Goal: Transaction & Acquisition: Purchase product/service

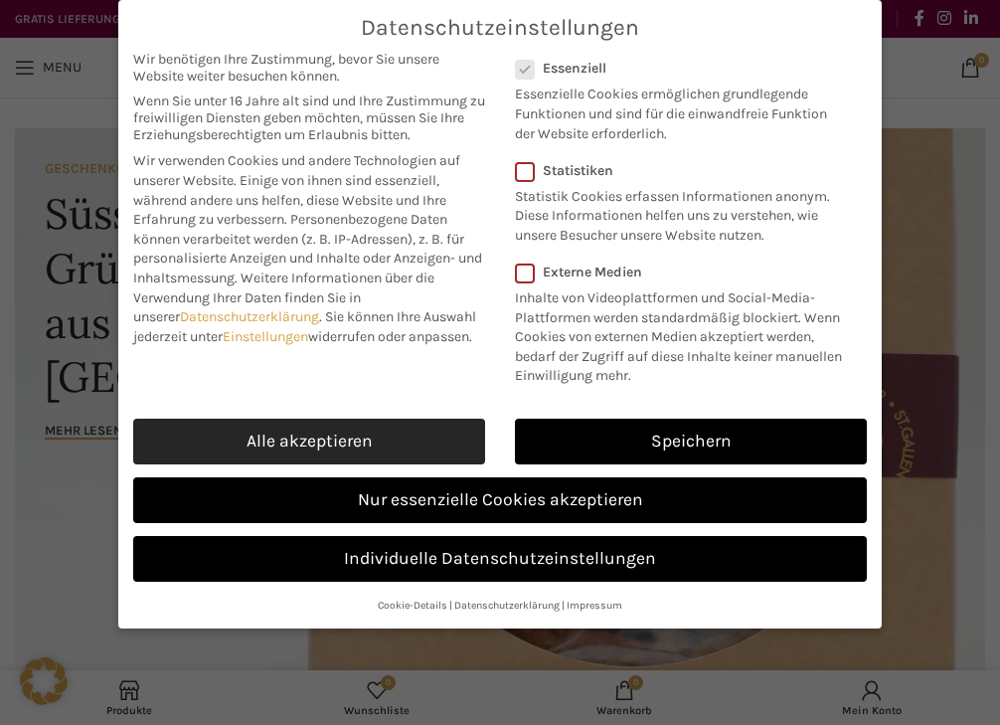
click at [311, 442] on link "Alle akzeptieren" at bounding box center [309, 441] width 352 height 46
checkbox input "true"
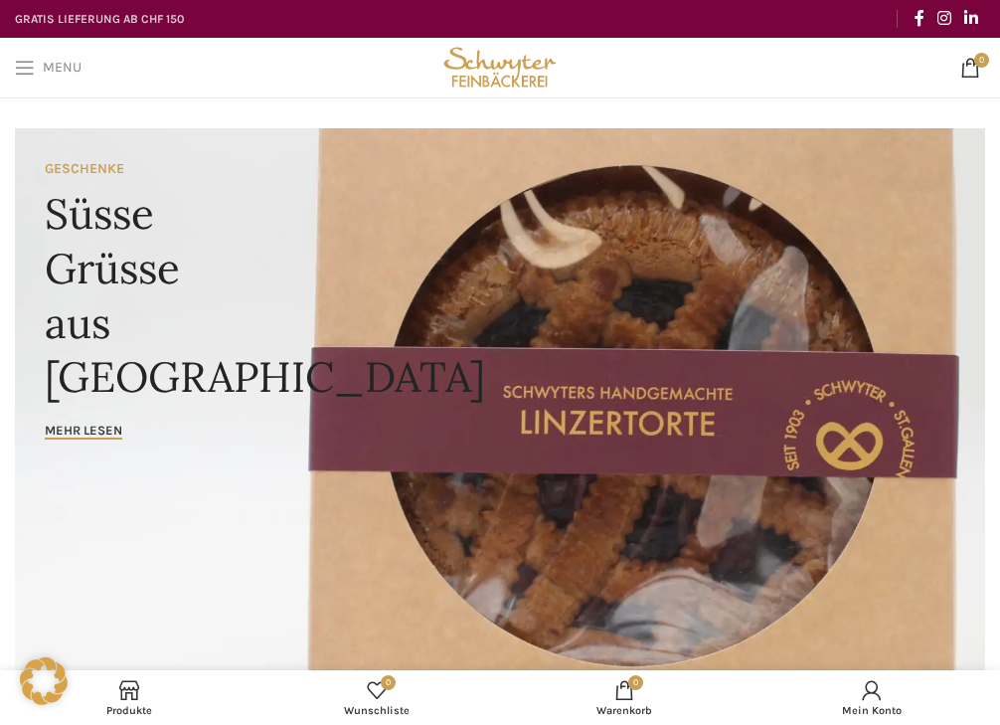
click at [26, 81] on link "Menu" at bounding box center [48, 68] width 86 height 40
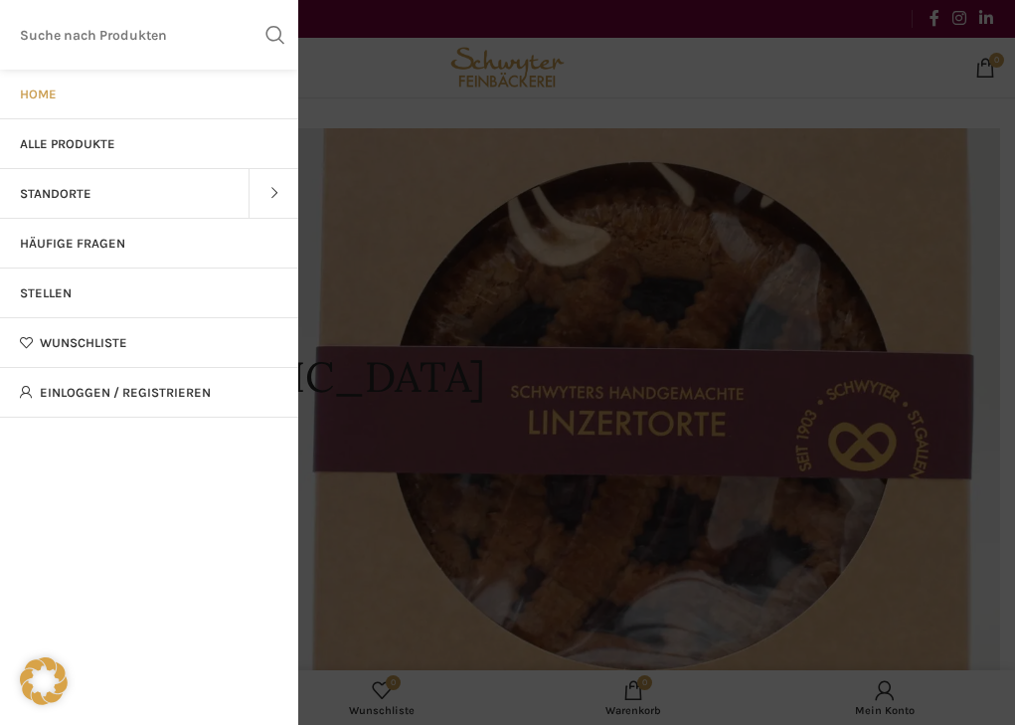
click at [77, 145] on span "Alle Produkte" at bounding box center [67, 144] width 95 height 16
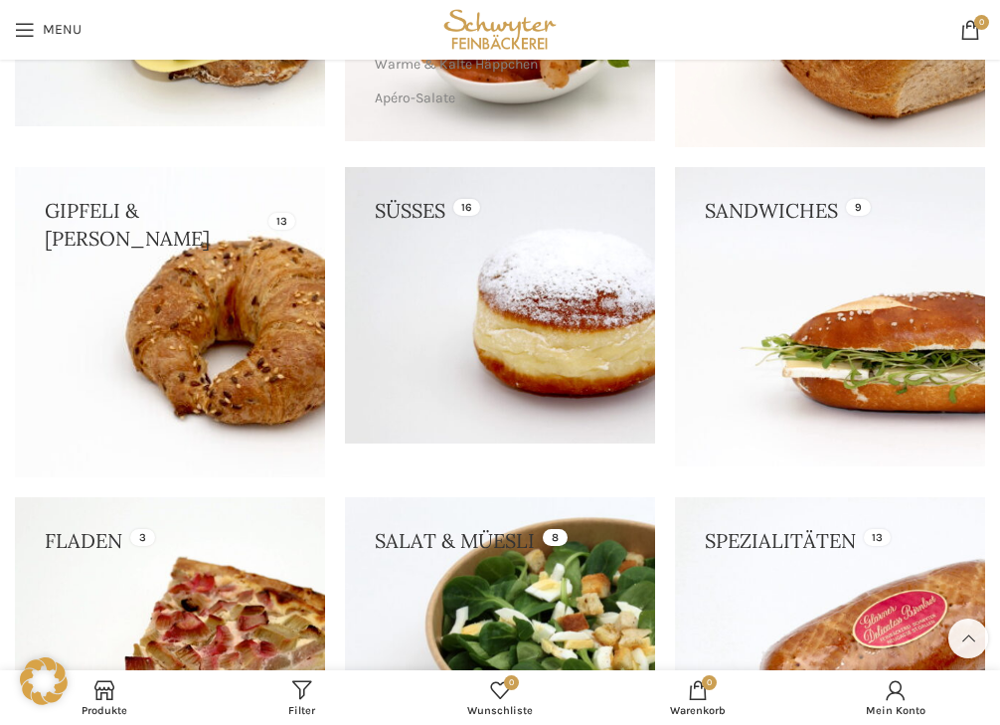
scroll to position [398, 0]
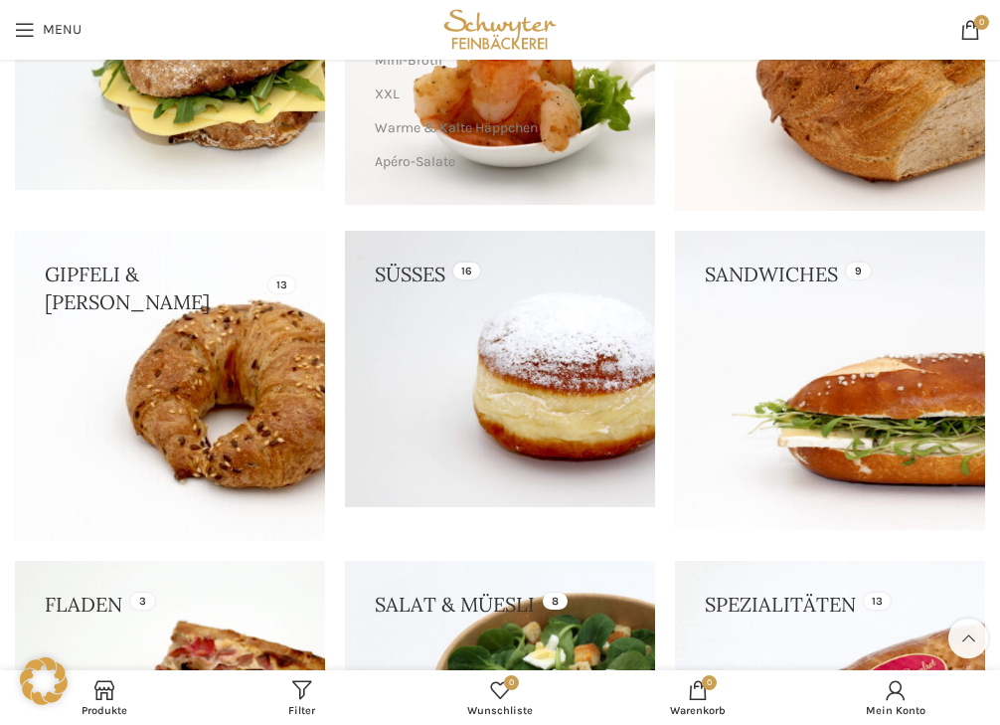
click at [822, 410] on link at bounding box center [830, 380] width 310 height 299
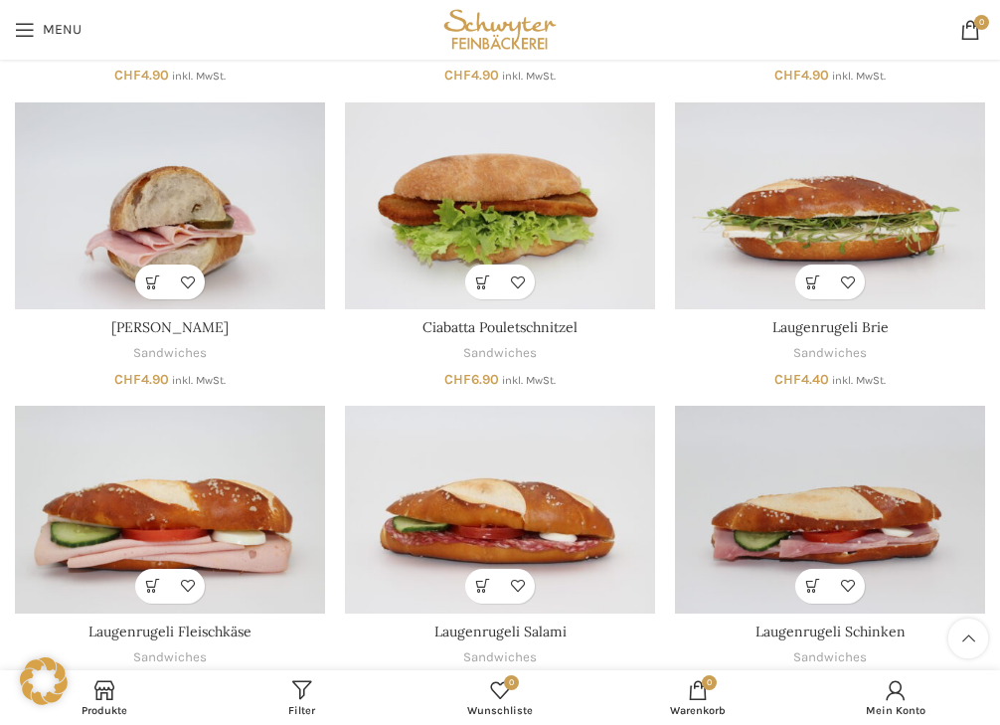
scroll to position [99, 0]
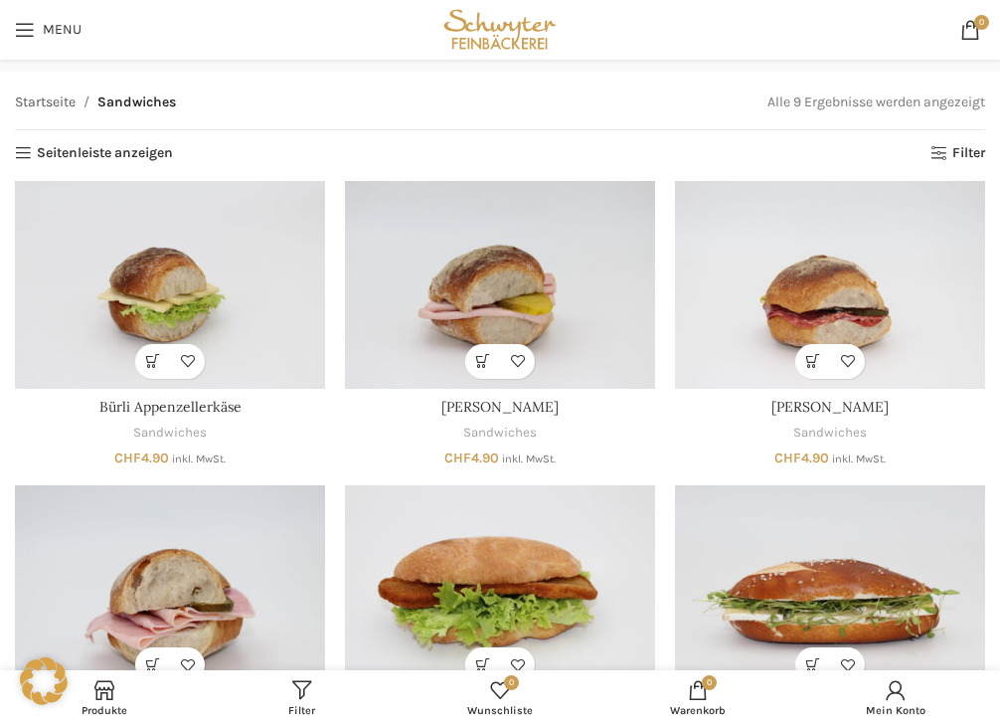
click at [52, 104] on link "Startseite" at bounding box center [45, 102] width 61 height 22
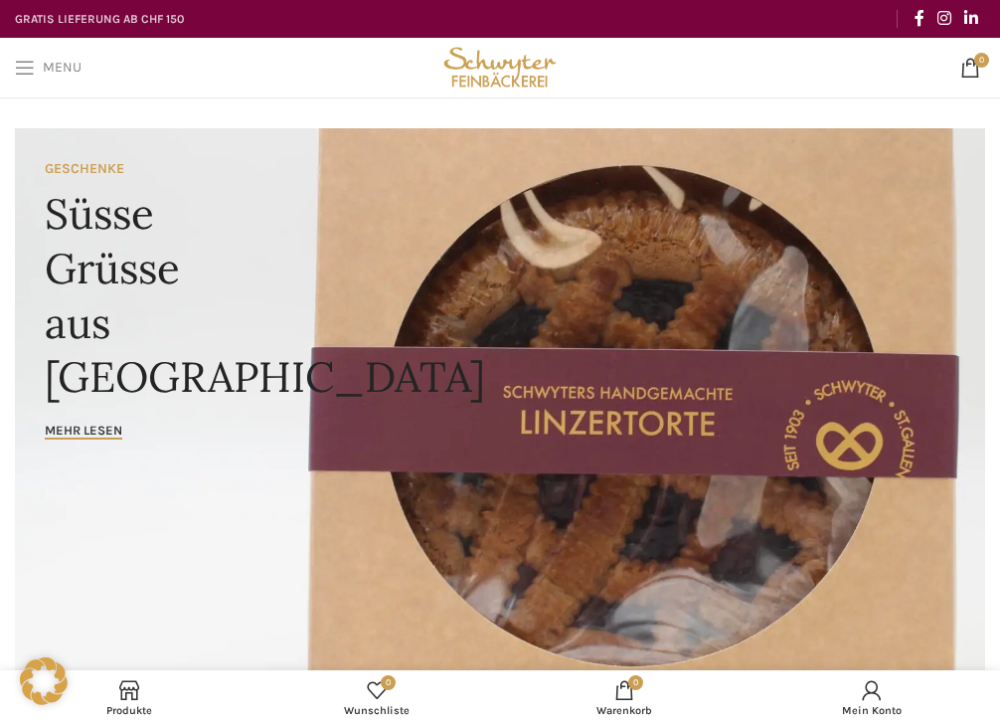
click at [44, 71] on span "Menu" at bounding box center [62, 68] width 39 height 14
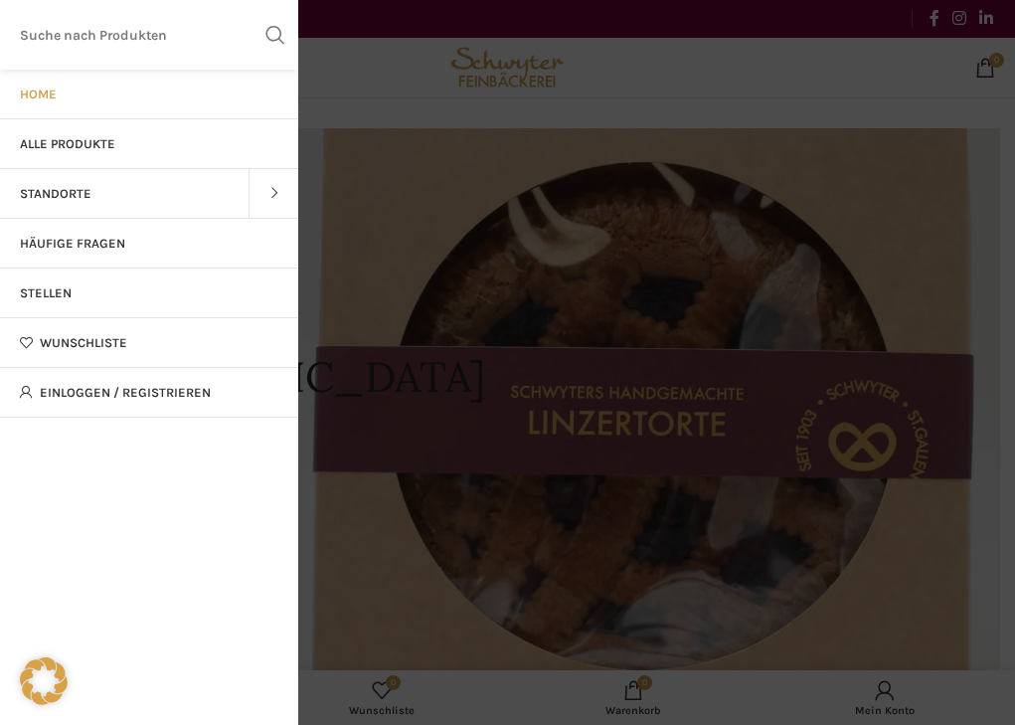
click at [88, 147] on span "Alle Produkte" at bounding box center [67, 144] width 95 height 16
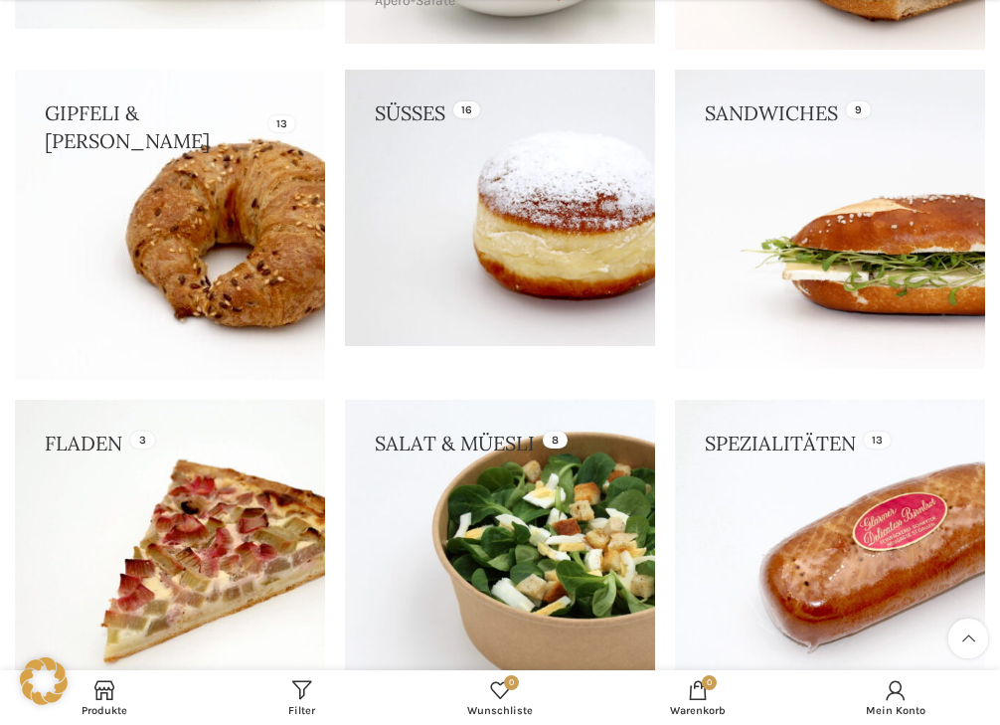
scroll to position [596, 0]
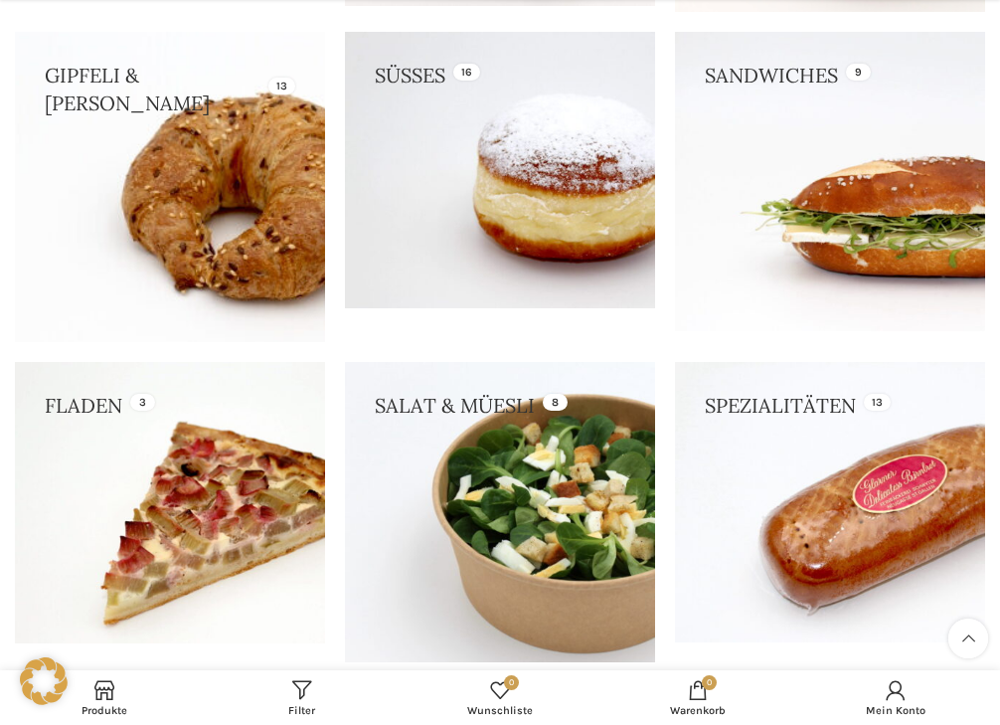
click at [177, 103] on link at bounding box center [170, 187] width 310 height 310
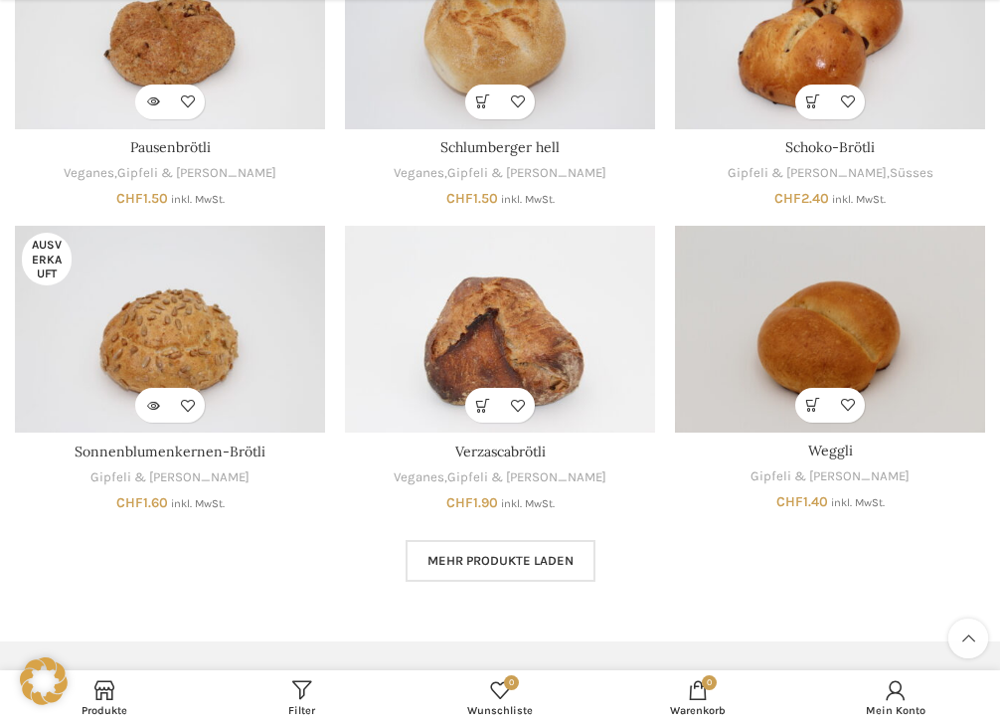
scroll to position [994, 0]
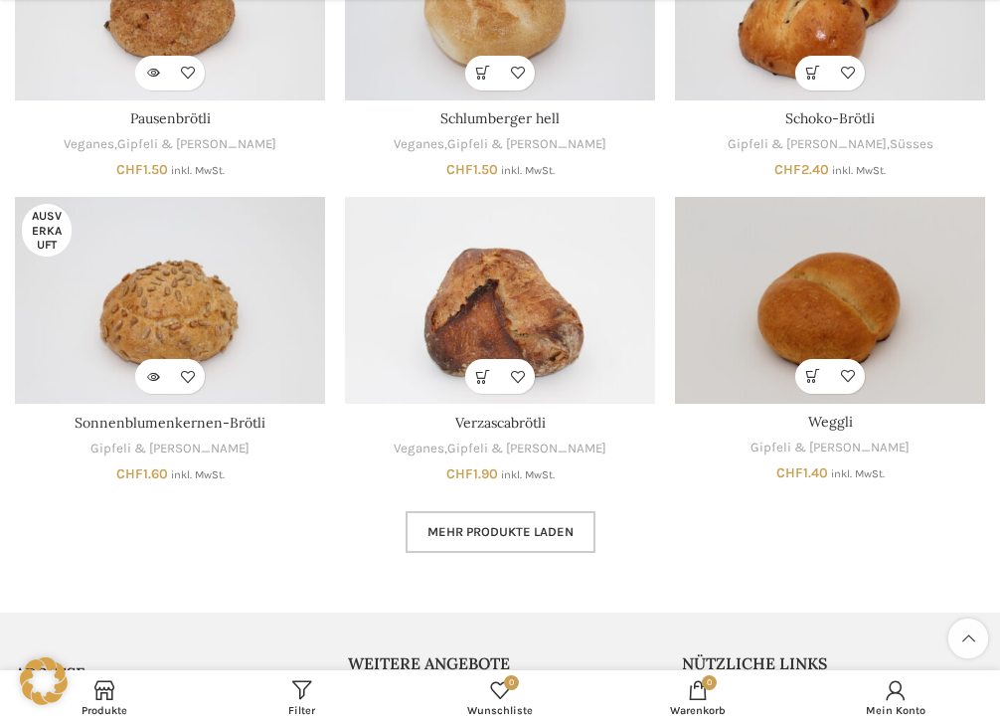
click at [520, 524] on span "Mehr Produkte laden" at bounding box center [500, 532] width 146 height 16
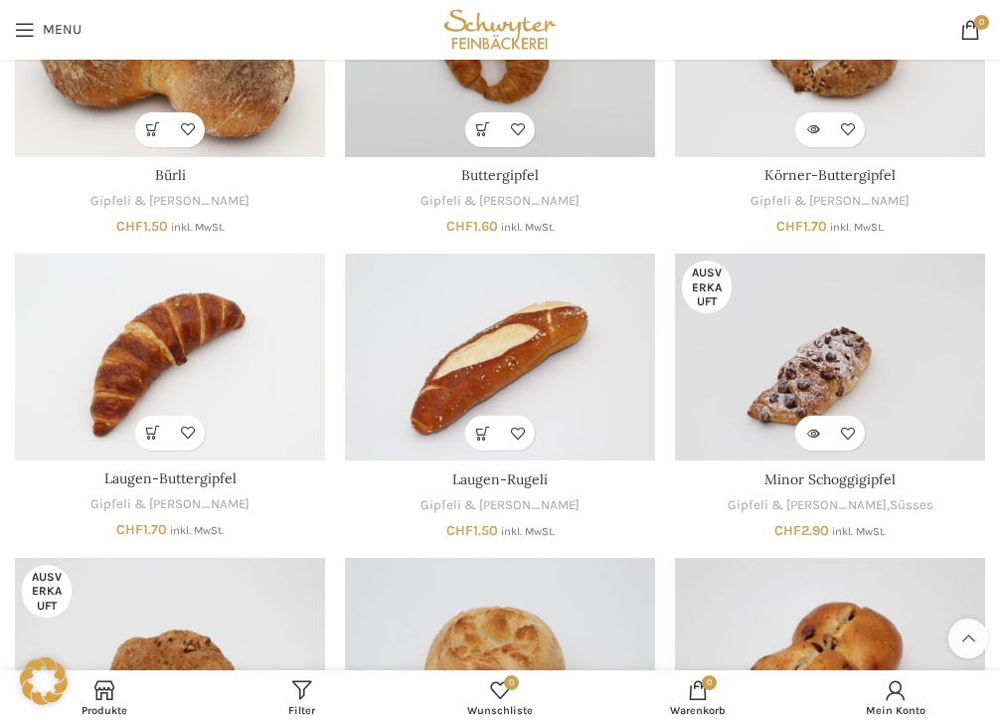
scroll to position [298, 0]
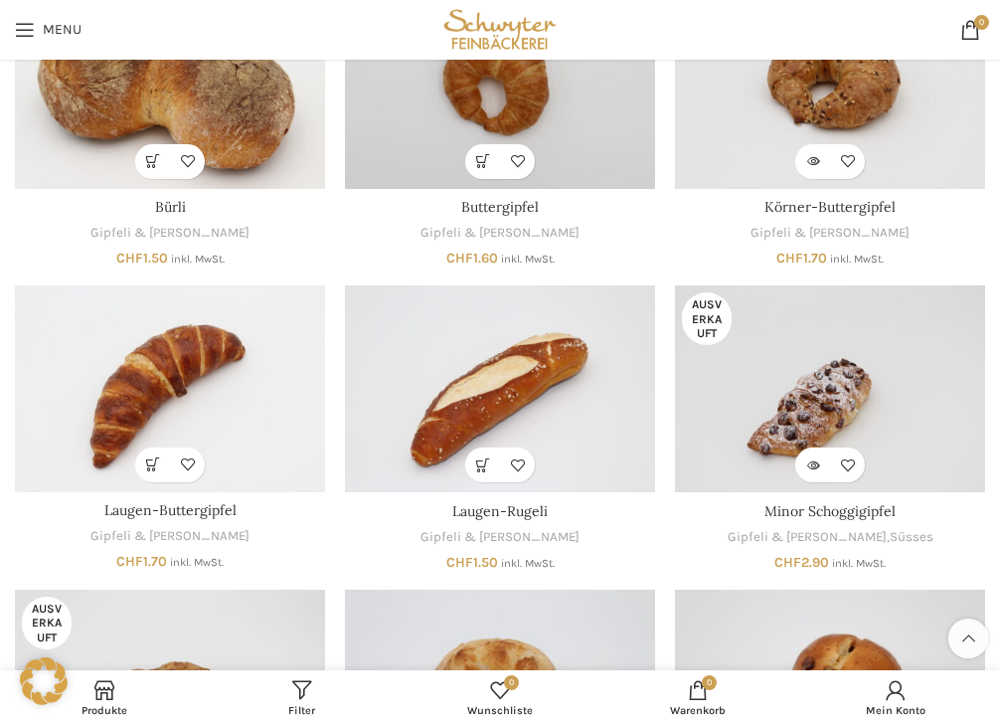
click at [862, 404] on img "Minor Schoggigipfel" at bounding box center [830, 388] width 310 height 207
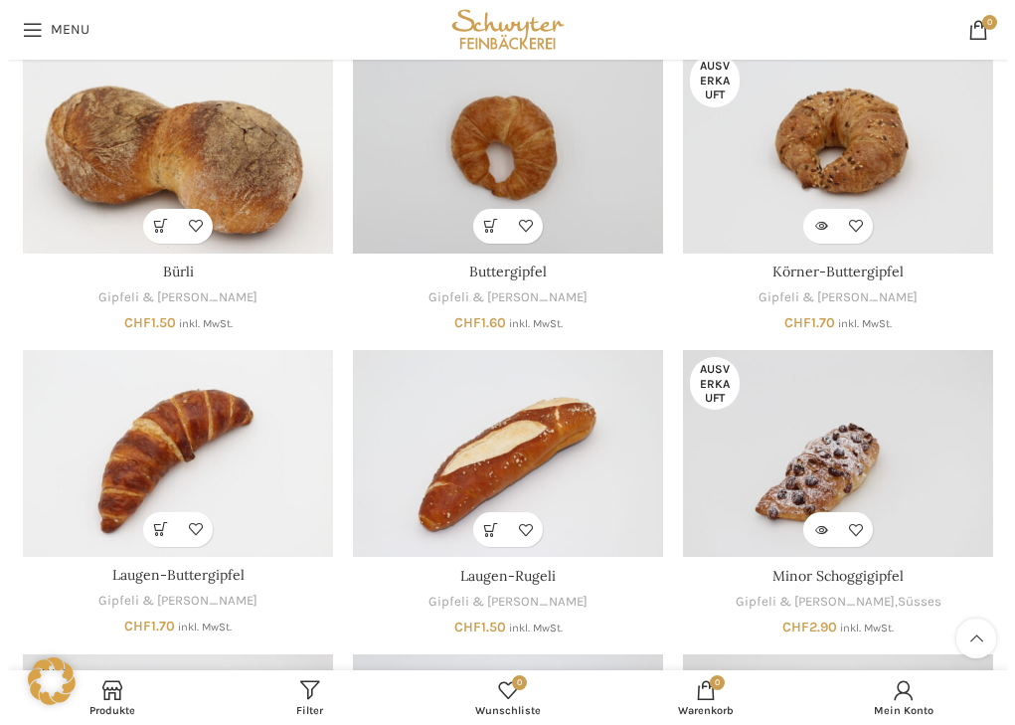
scroll to position [199, 0]
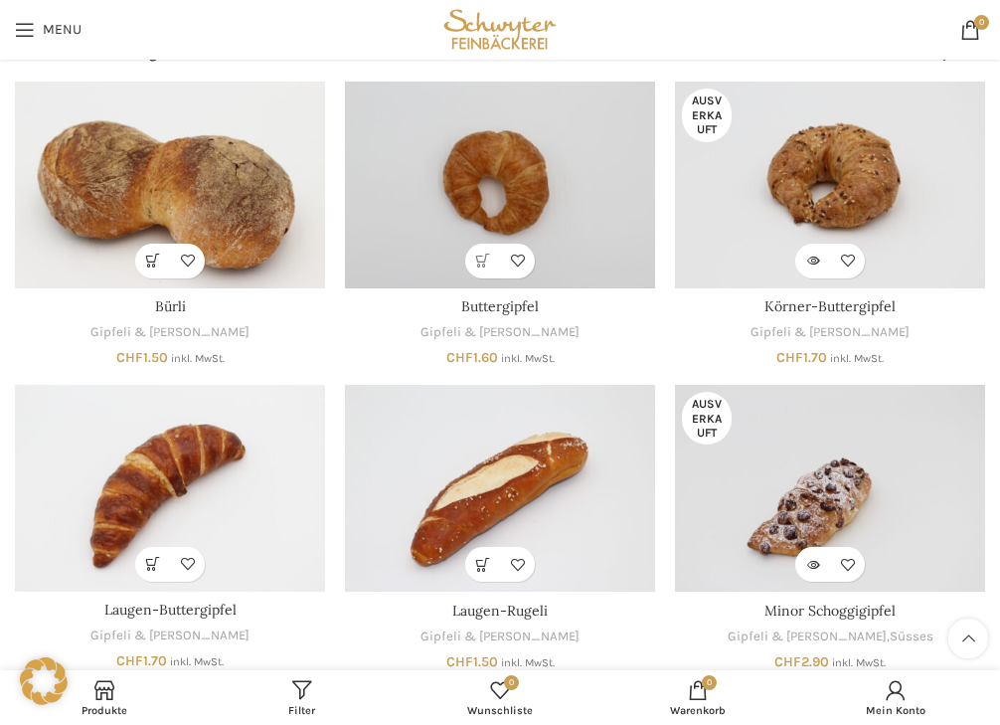
click at [481, 250] on link "In den Warenkorb" at bounding box center [482, 260] width 35 height 35
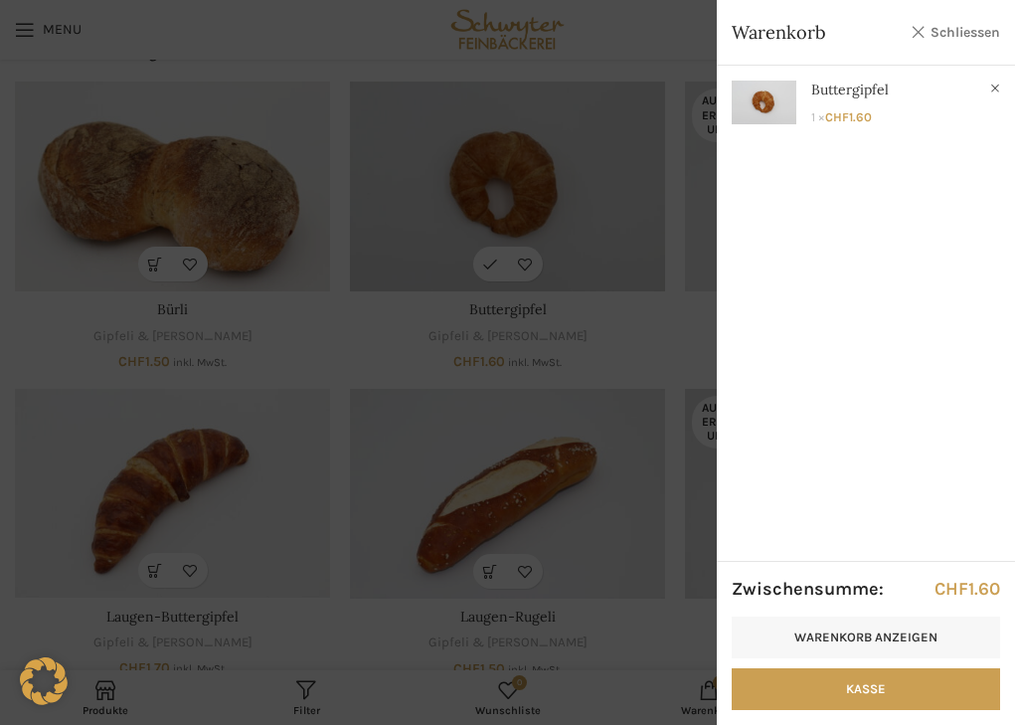
click at [964, 34] on link "Schliessen" at bounding box center [954, 32] width 89 height 25
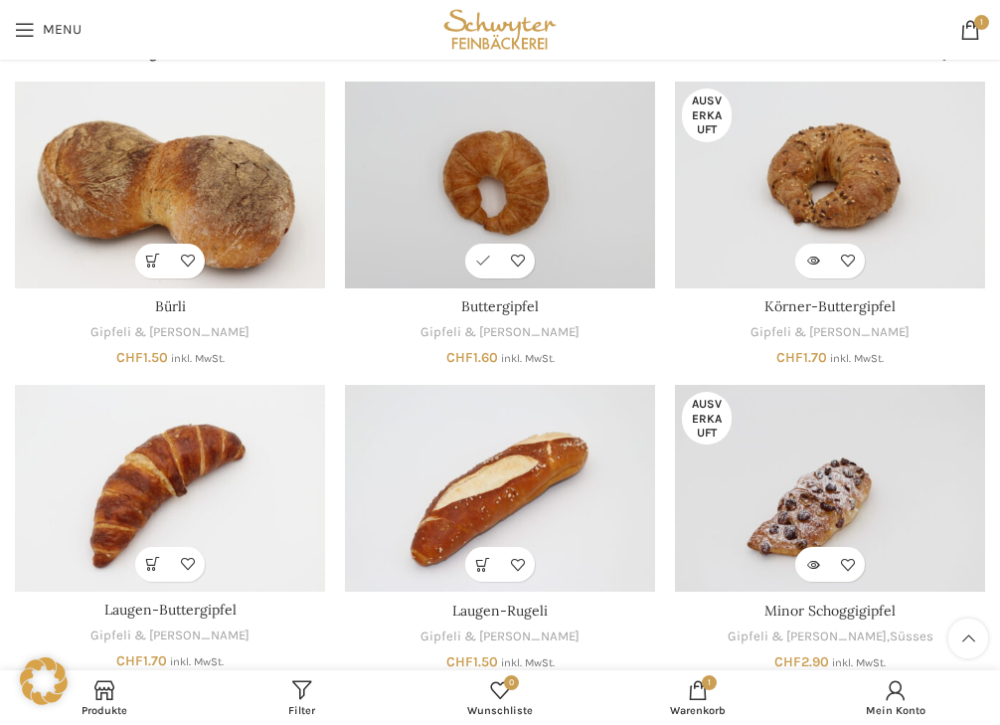
click at [487, 263] on link "In den Warenkorb" at bounding box center [482, 260] width 35 height 35
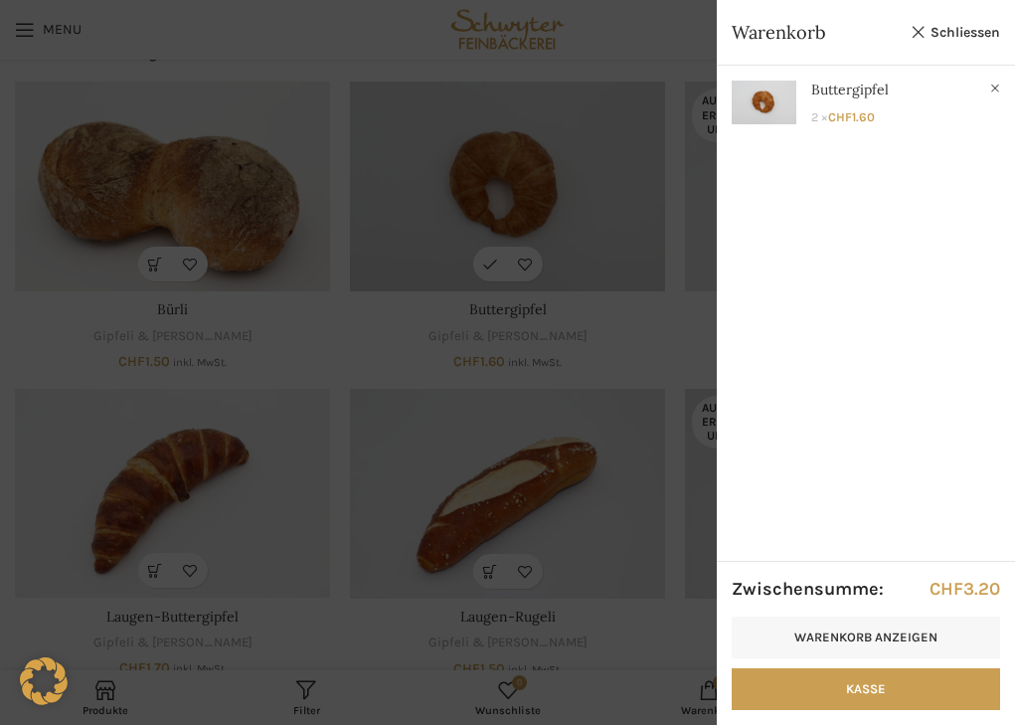
click at [879, 711] on div "Zwischensumme: CHF 3.20 Warenkorb anzeigen Kasse" at bounding box center [866, 643] width 298 height 164
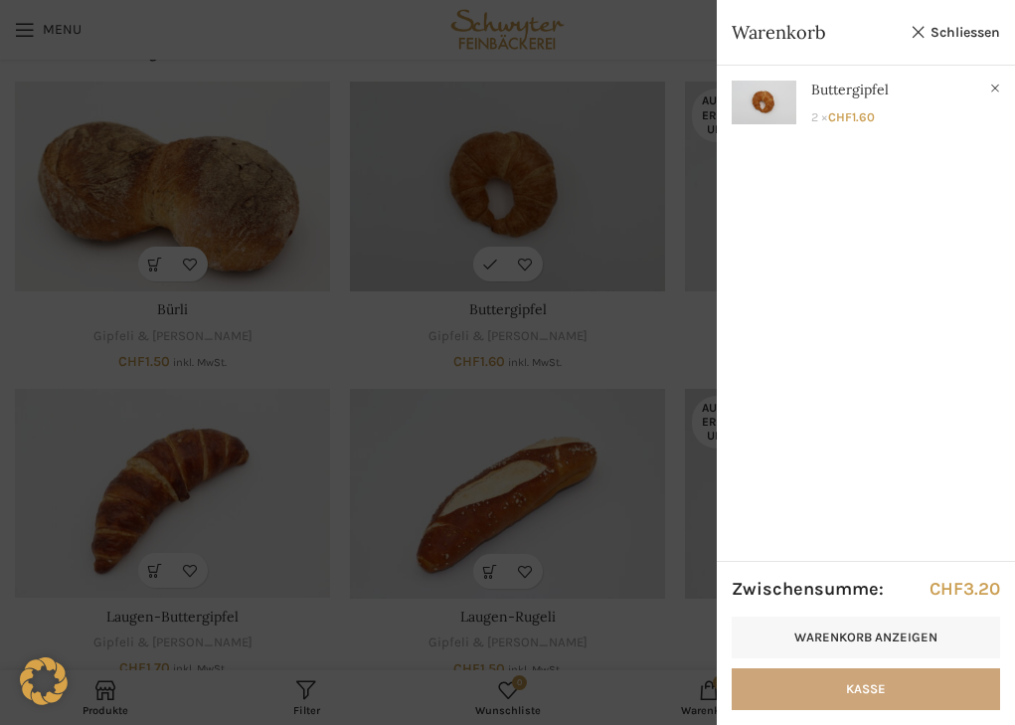
click at [865, 687] on link "Kasse" at bounding box center [865, 689] width 268 height 42
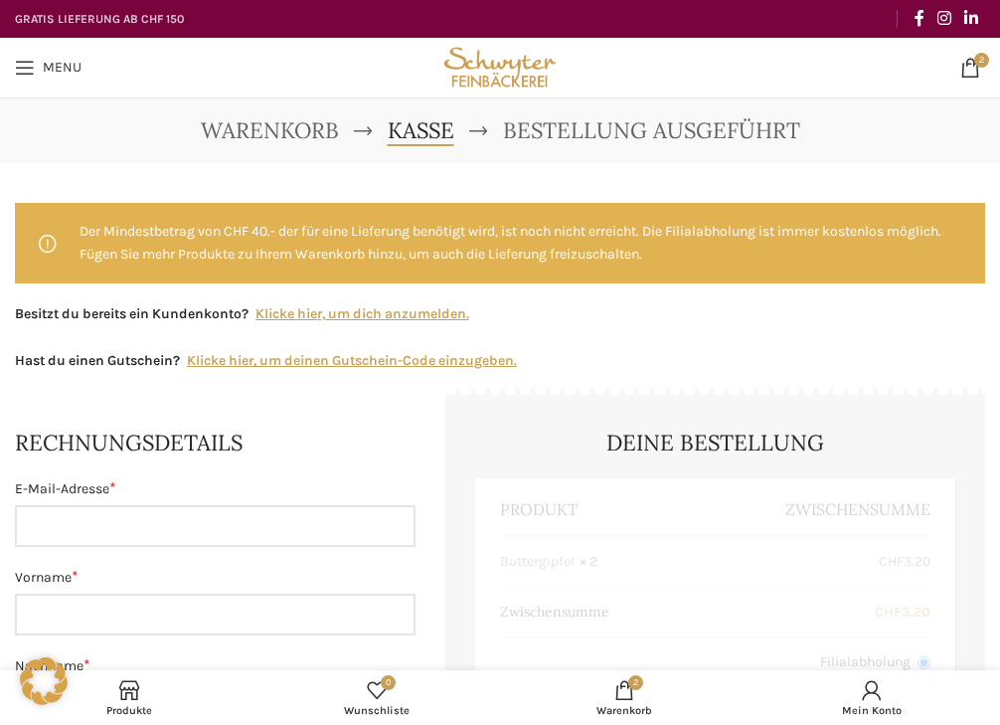
select select "SG"
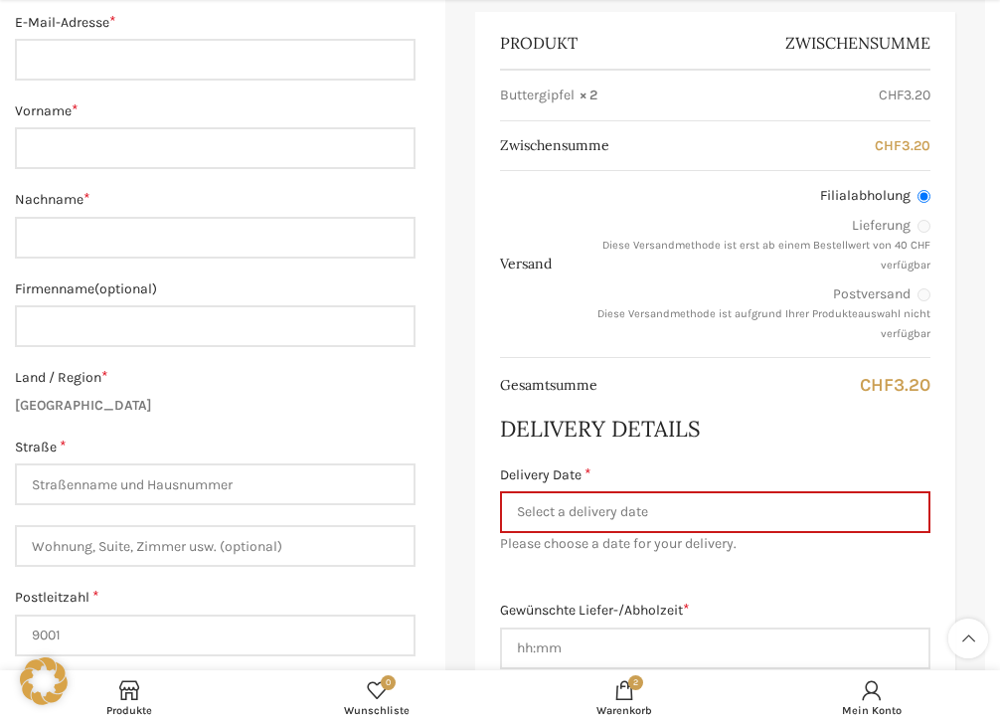
scroll to position [497, 0]
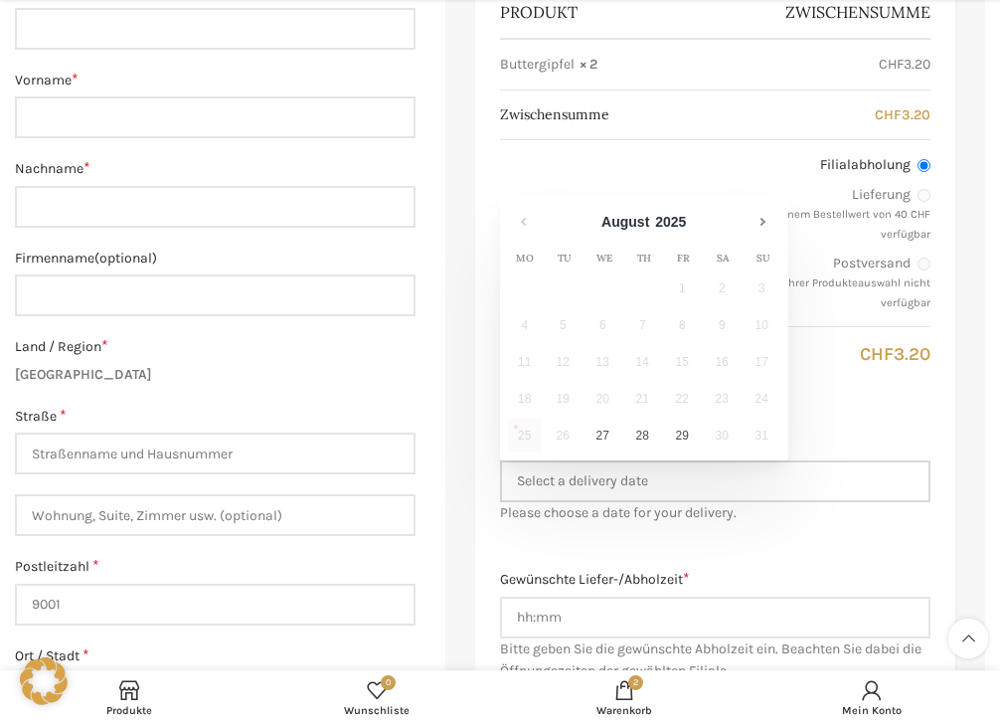
click at [672, 466] on input "Delivery Date *" at bounding box center [715, 481] width 430 height 42
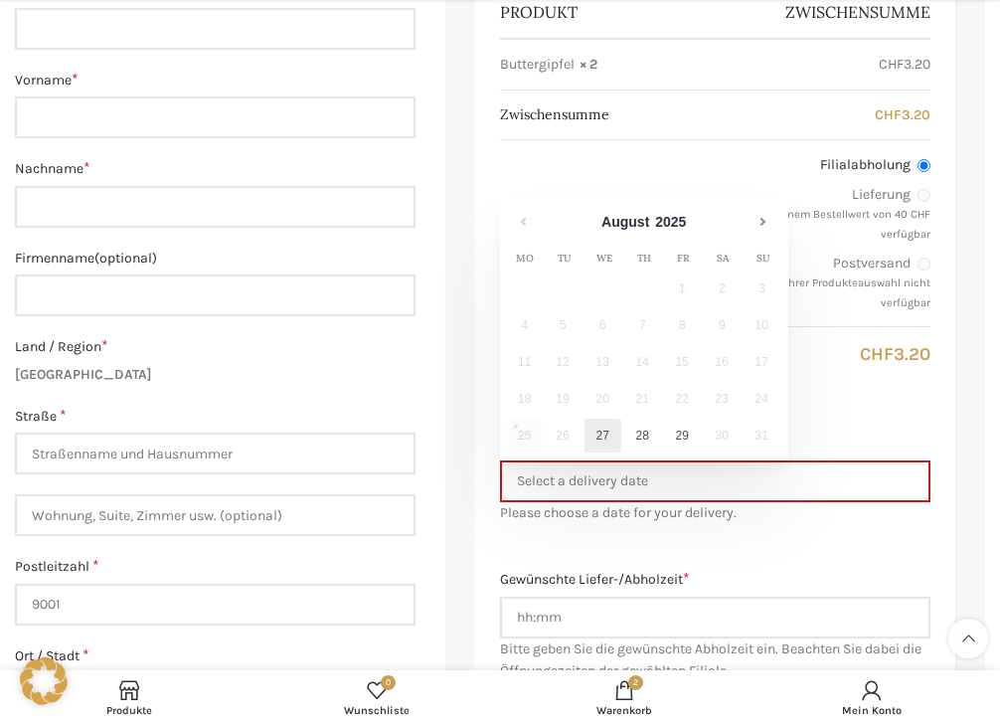
click at [600, 435] on link "27" at bounding box center [602, 435] width 37 height 34
type input "27.08.2025"
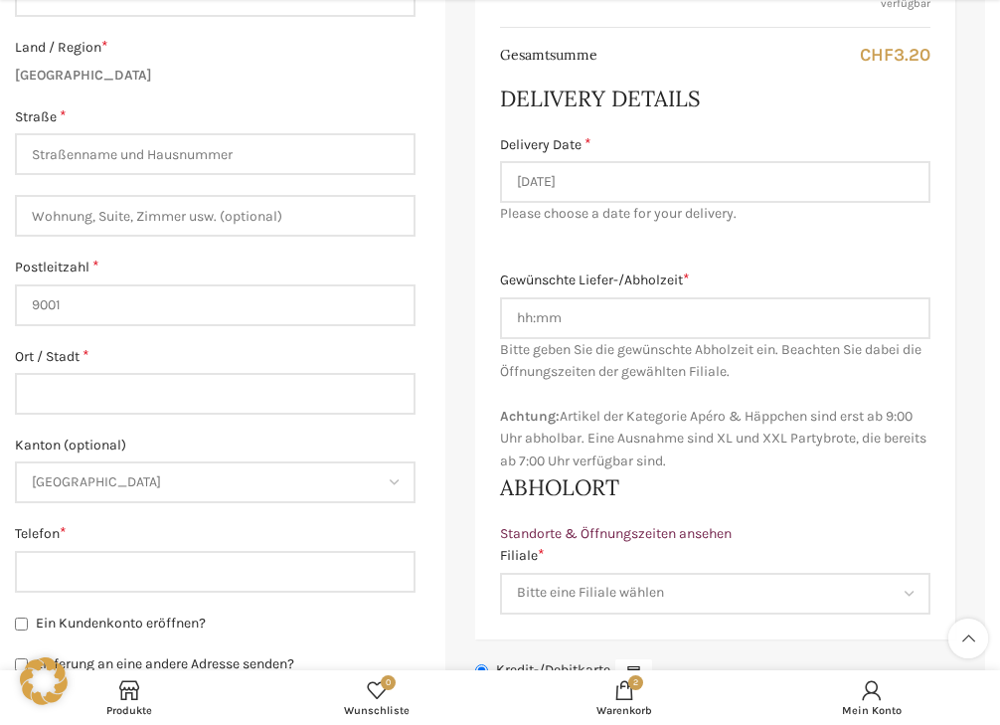
scroll to position [894, 0]
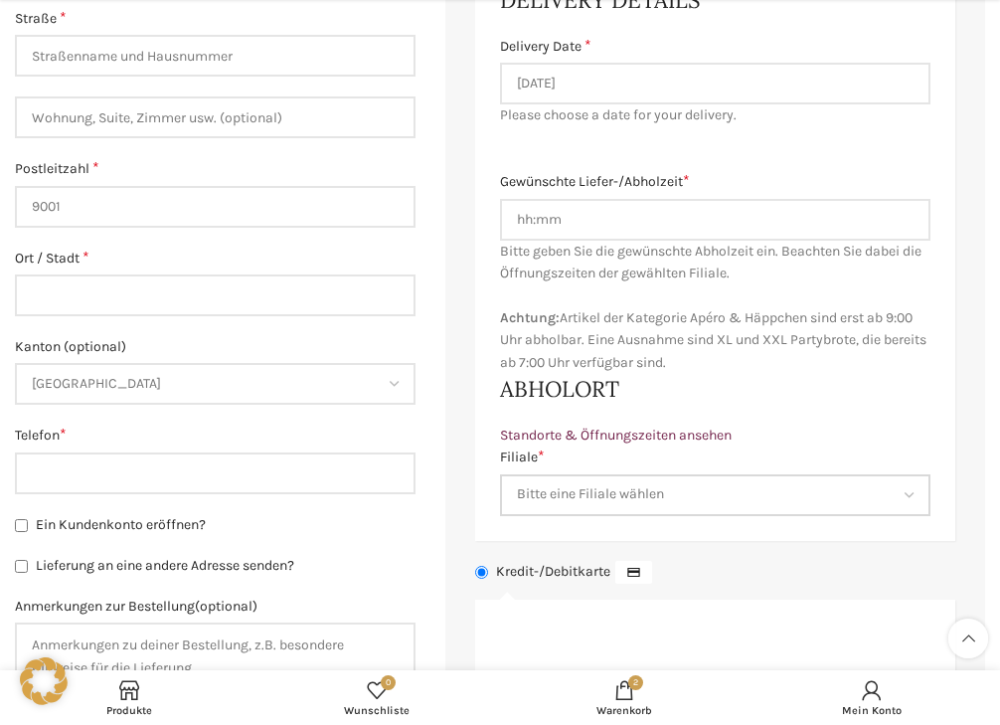
click at [633, 489] on select "Bitte eine Filiale wählen Backstube Schuppis Neugasse Lindenpark Bahnhof St. Ga…" at bounding box center [715, 495] width 430 height 42
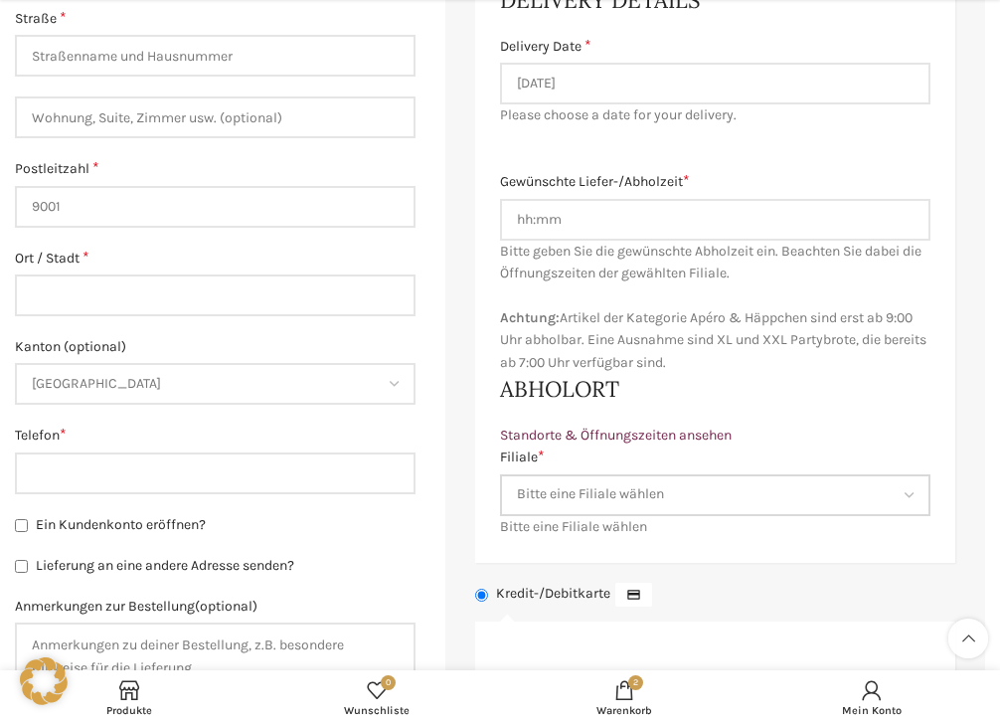
select select "11684"
click at [500, 474] on select "Bitte eine Filiale wählen Backstube Schuppis Neugasse Lindenpark Bahnhof St. Ga…" at bounding box center [715, 495] width 430 height 42
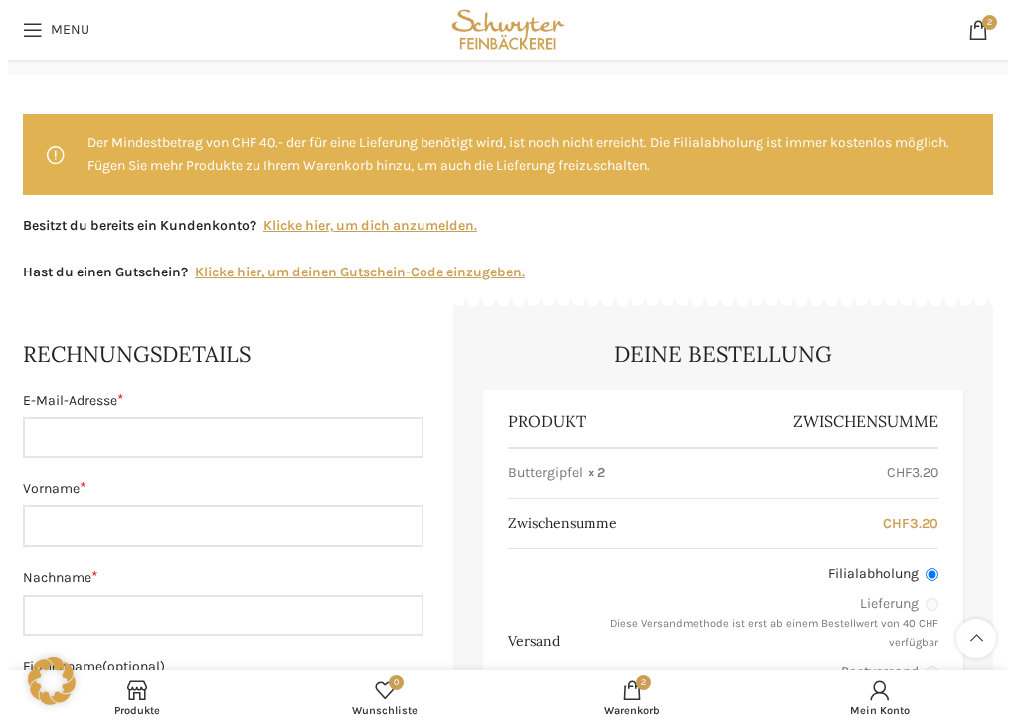
scroll to position [0, 0]
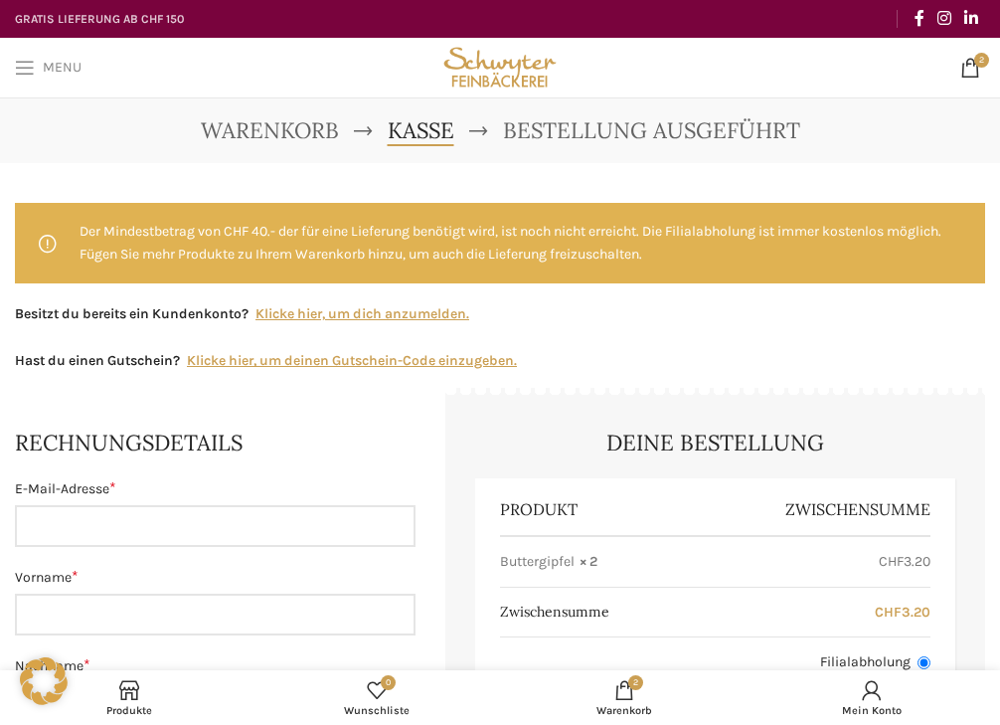
click at [57, 64] on span "Menu" at bounding box center [62, 68] width 39 height 14
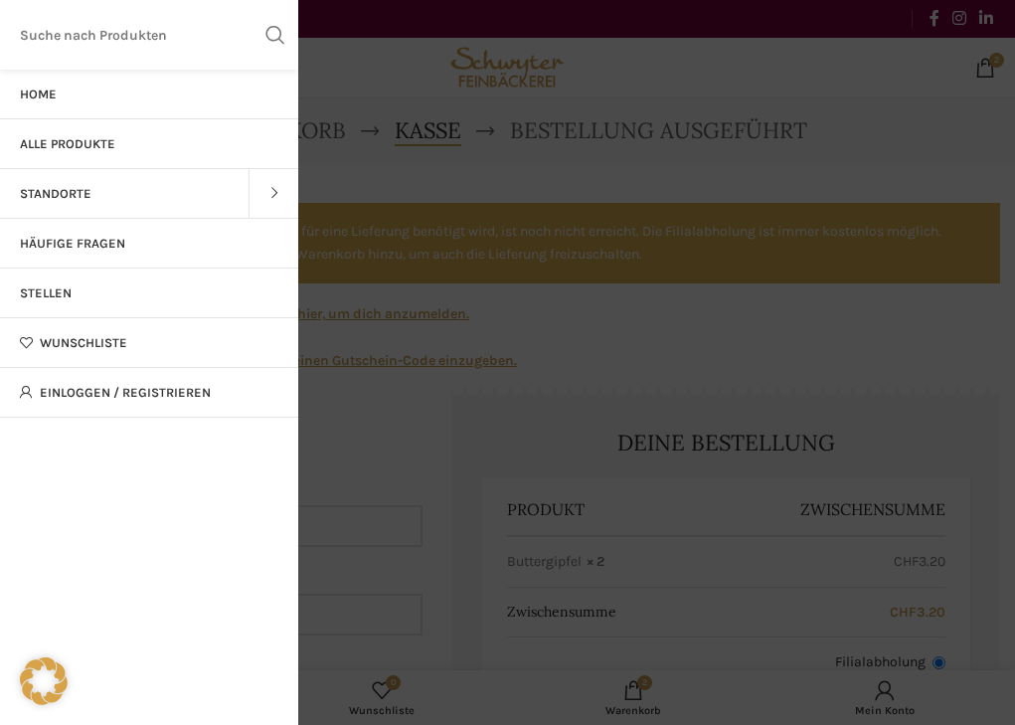
click at [59, 102] on link "Home" at bounding box center [149, 95] width 298 height 50
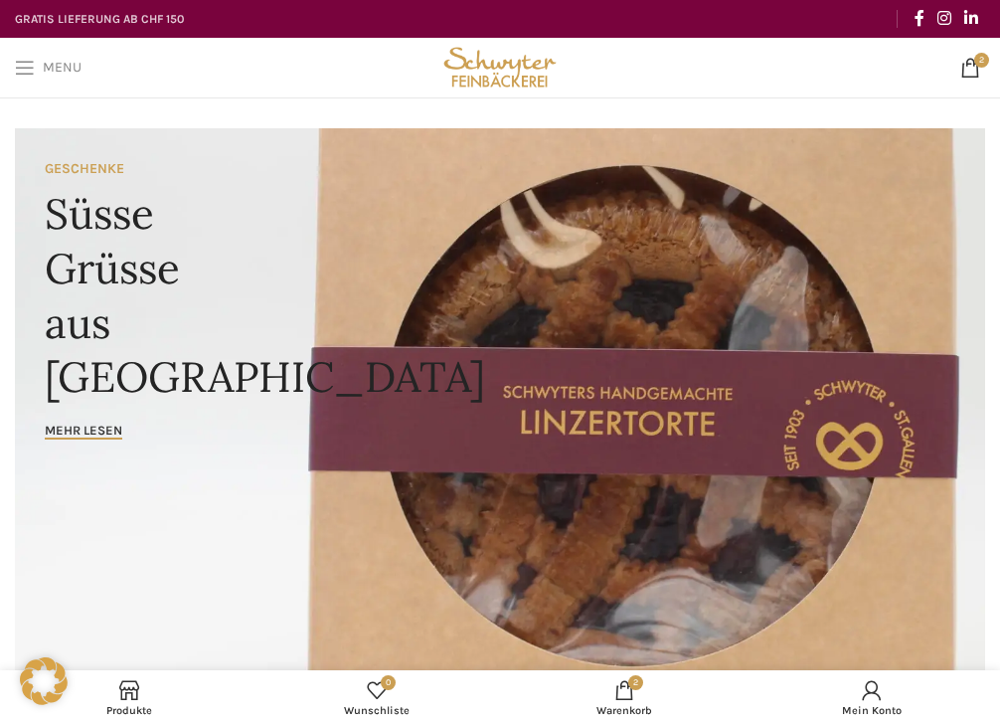
click at [52, 75] on span "Menu" at bounding box center [62, 68] width 39 height 14
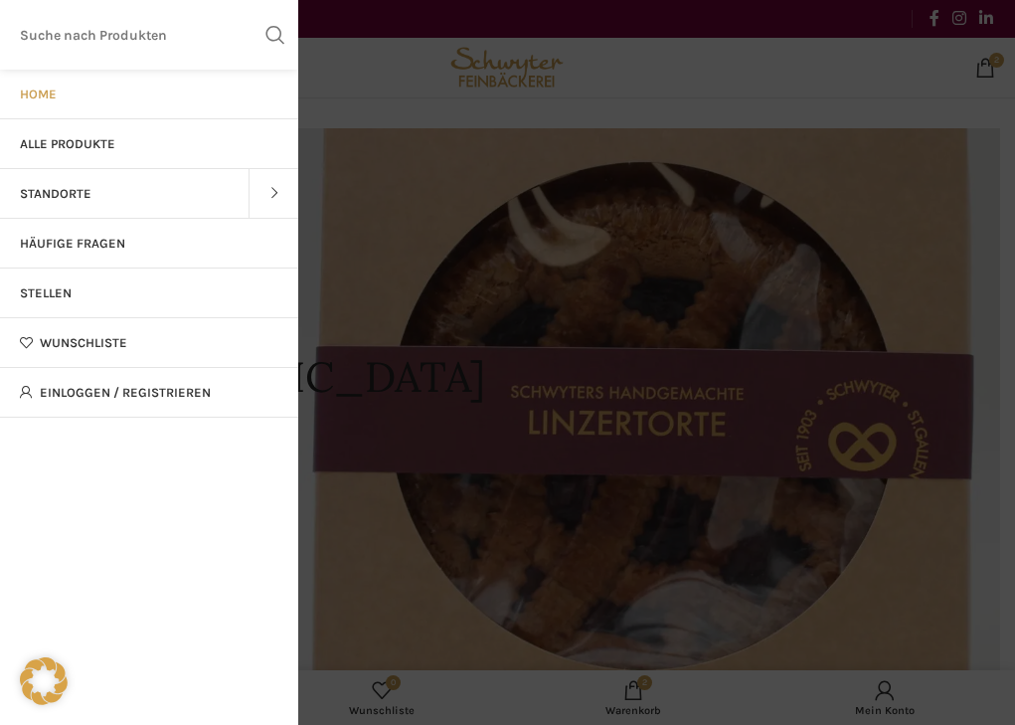
click at [87, 146] on span "Alle Produkte" at bounding box center [67, 144] width 95 height 16
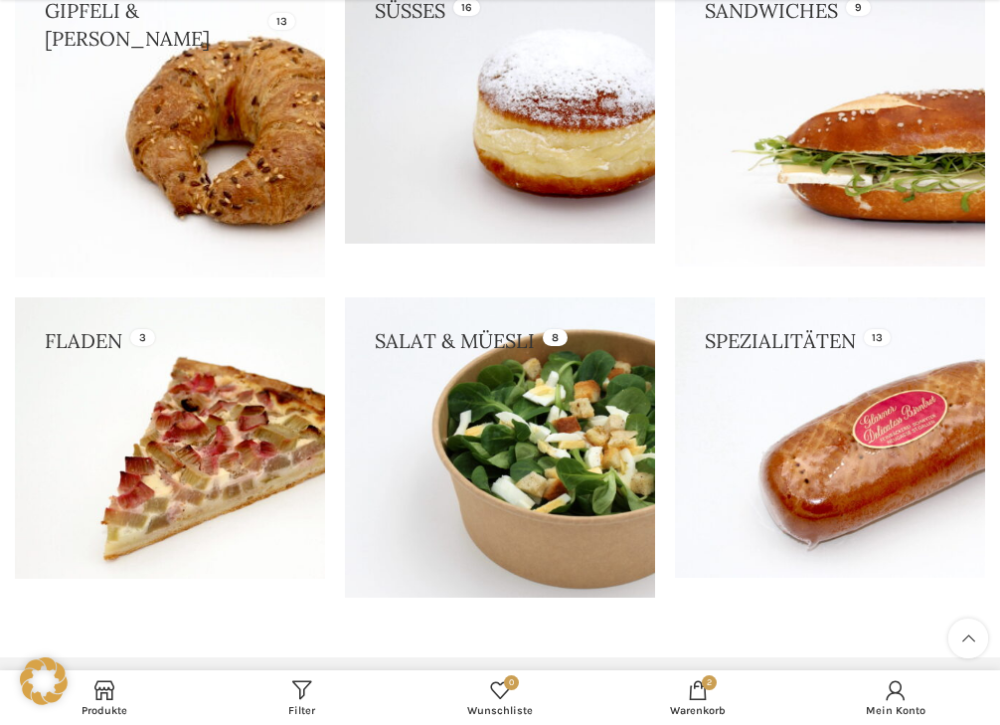
scroll to position [696, 0]
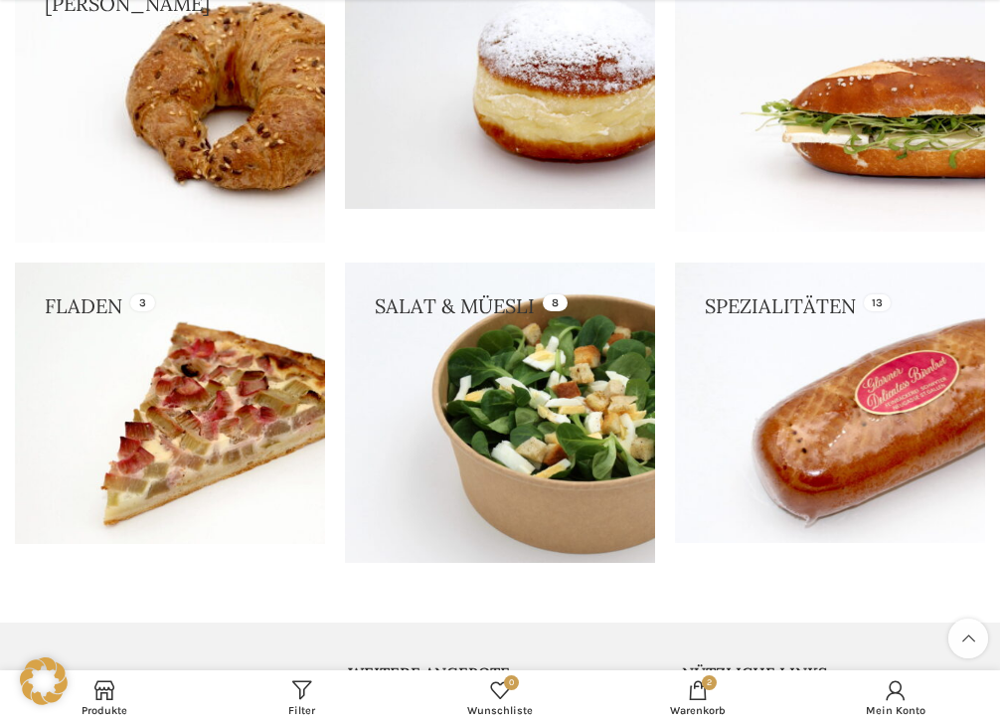
click at [765, 313] on link at bounding box center [830, 402] width 310 height 280
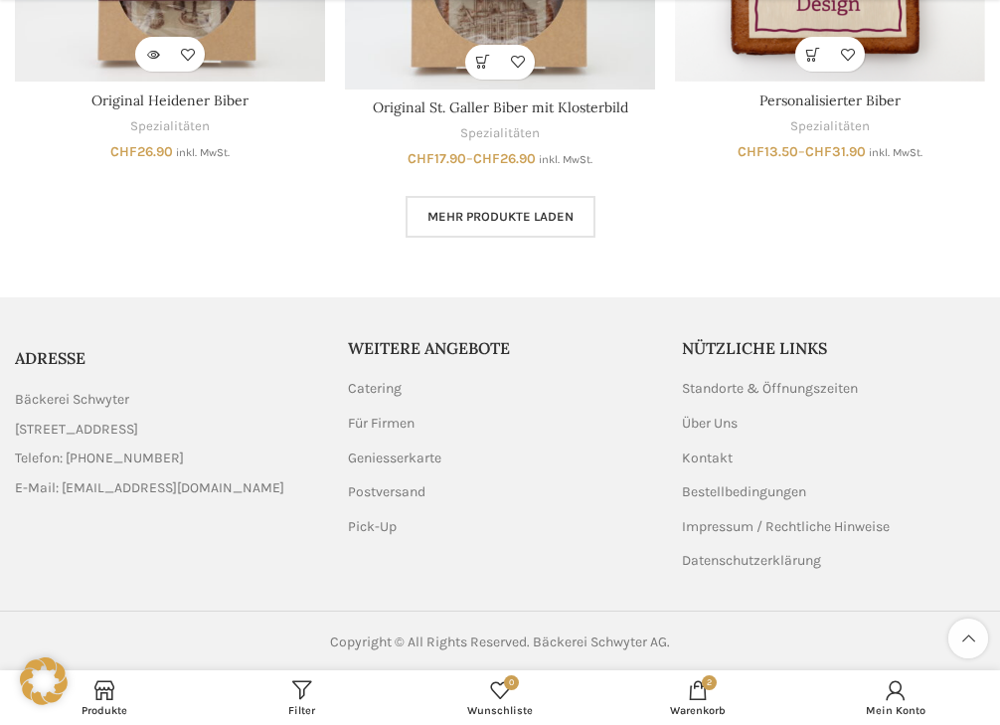
scroll to position [1571, 0]
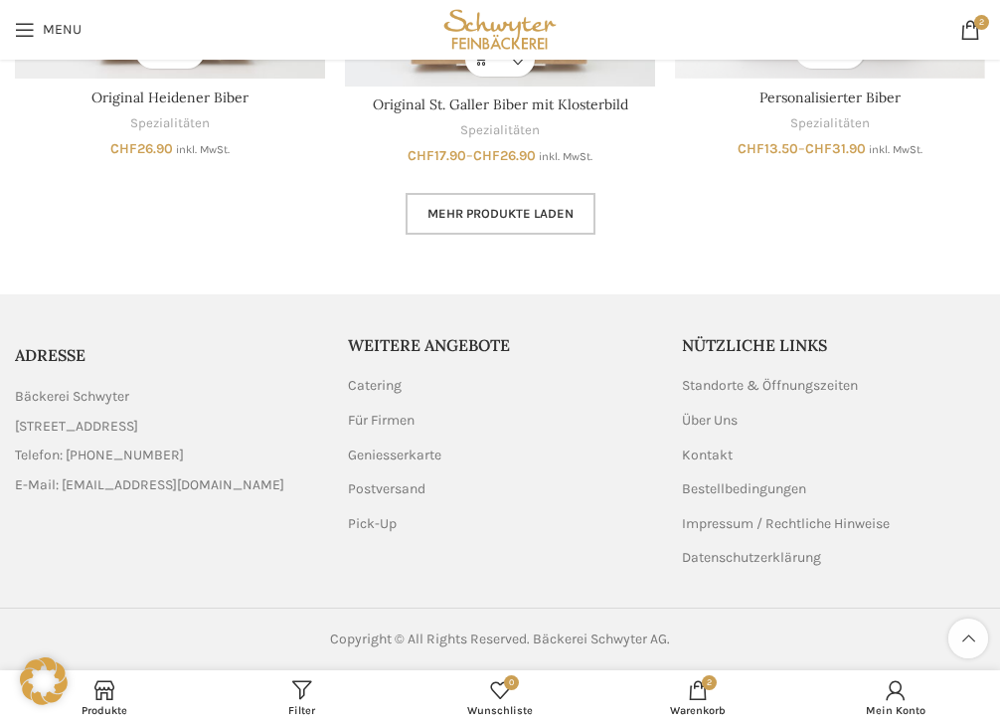
click at [486, 222] on link "Mehr Produkte laden" at bounding box center [500, 214] width 190 height 42
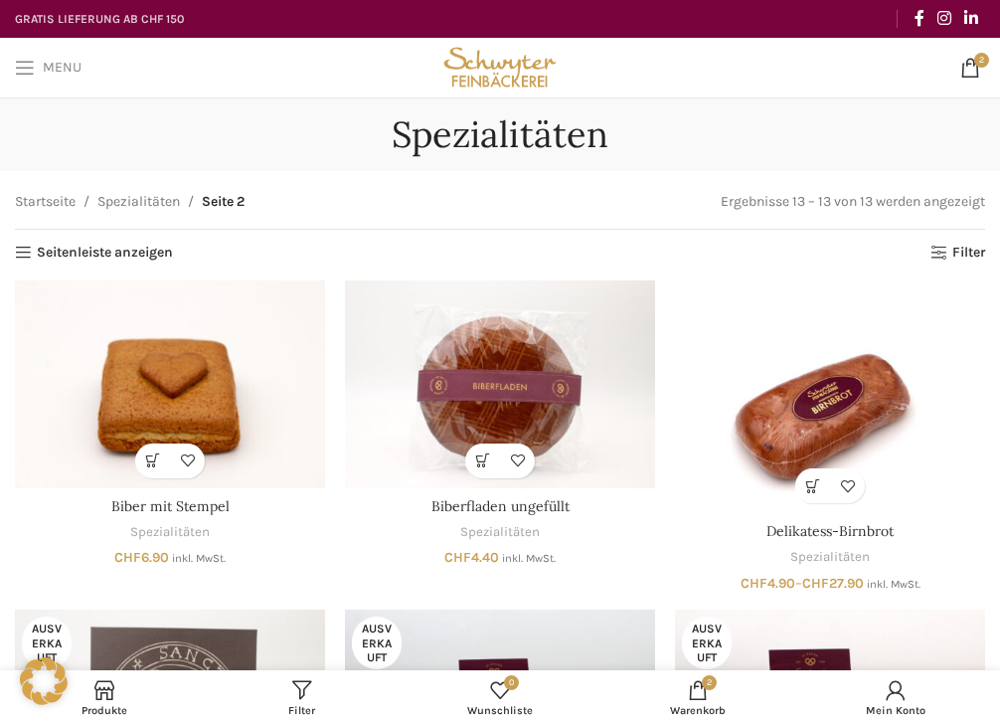
click at [53, 76] on link "Menu" at bounding box center [48, 68] width 86 height 40
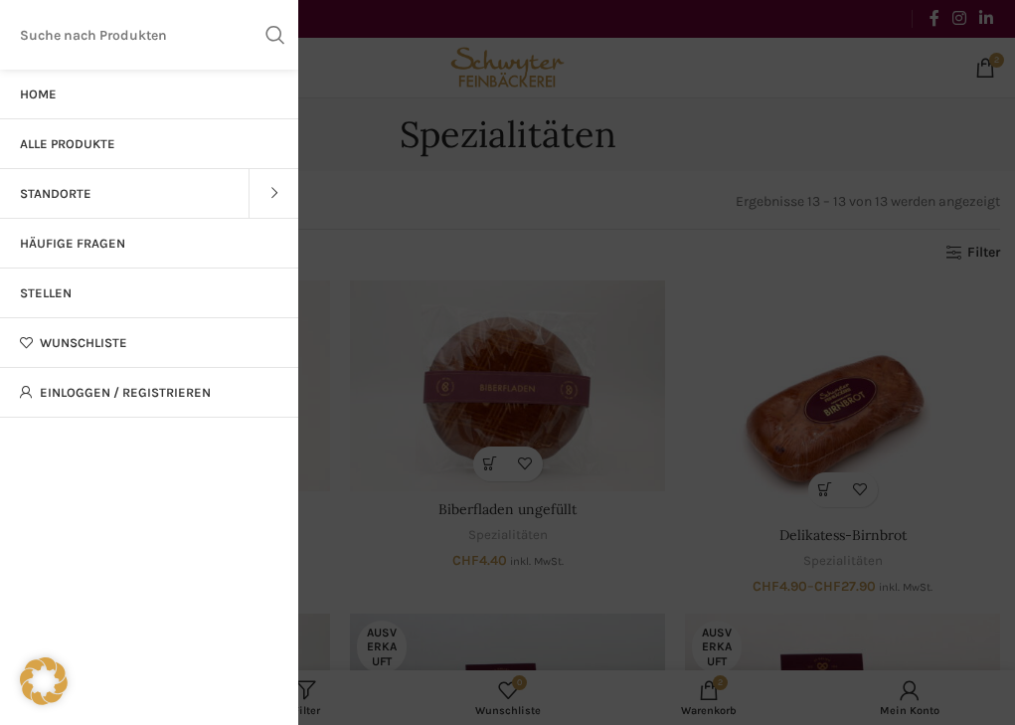
click at [54, 99] on span "Home" at bounding box center [38, 94] width 37 height 16
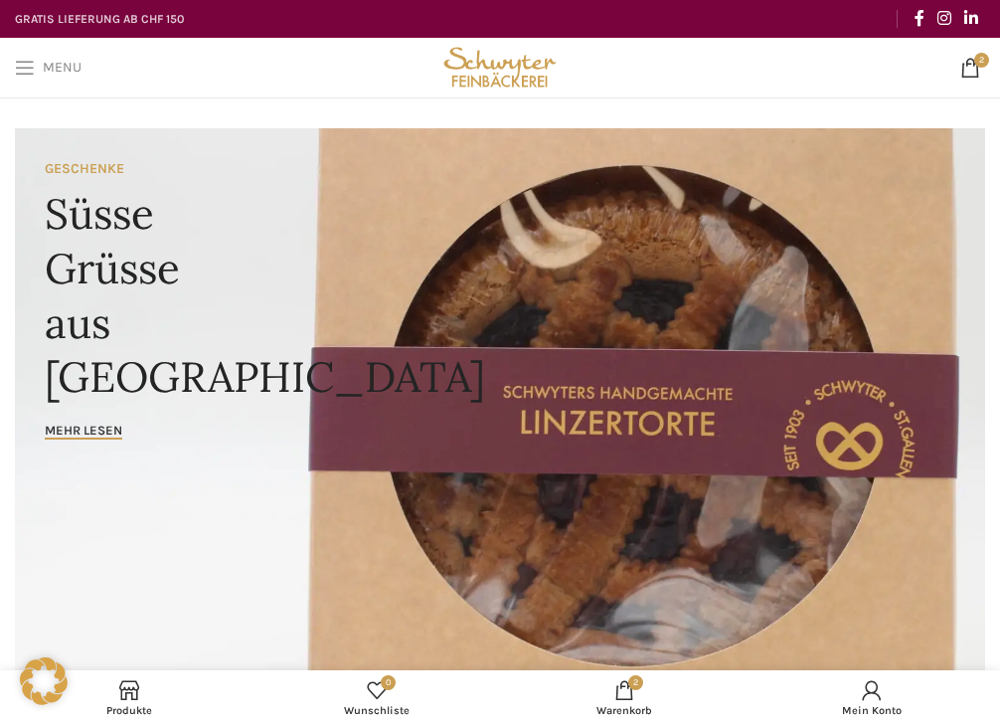
click at [54, 75] on span "Menu" at bounding box center [62, 68] width 39 height 14
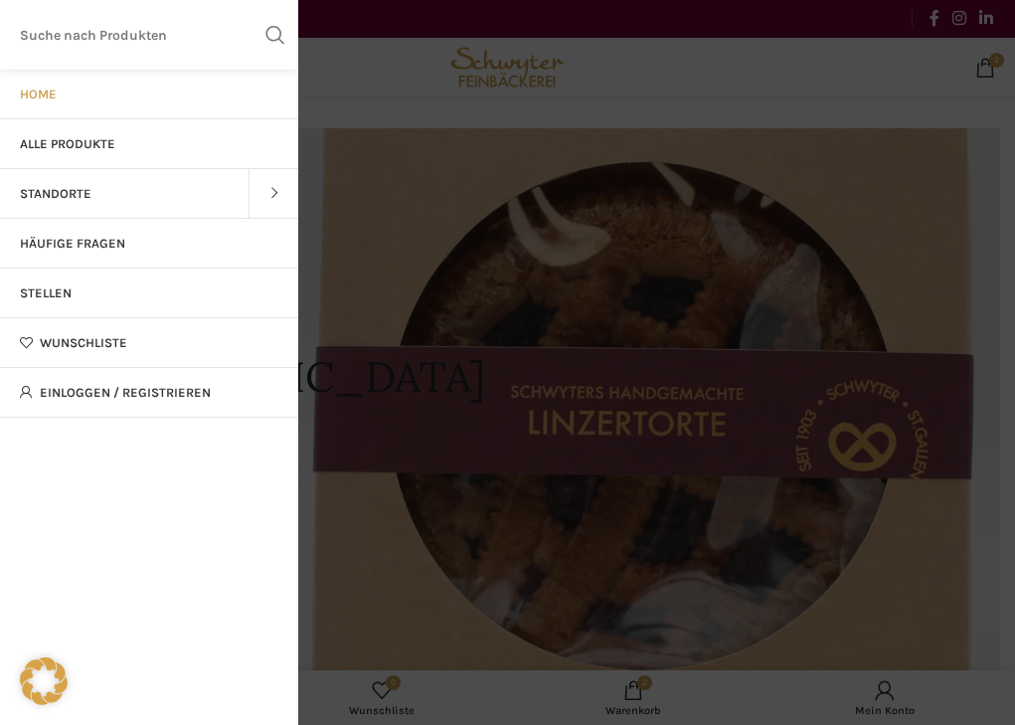
click at [72, 137] on span "Alle Produkte" at bounding box center [67, 144] width 95 height 16
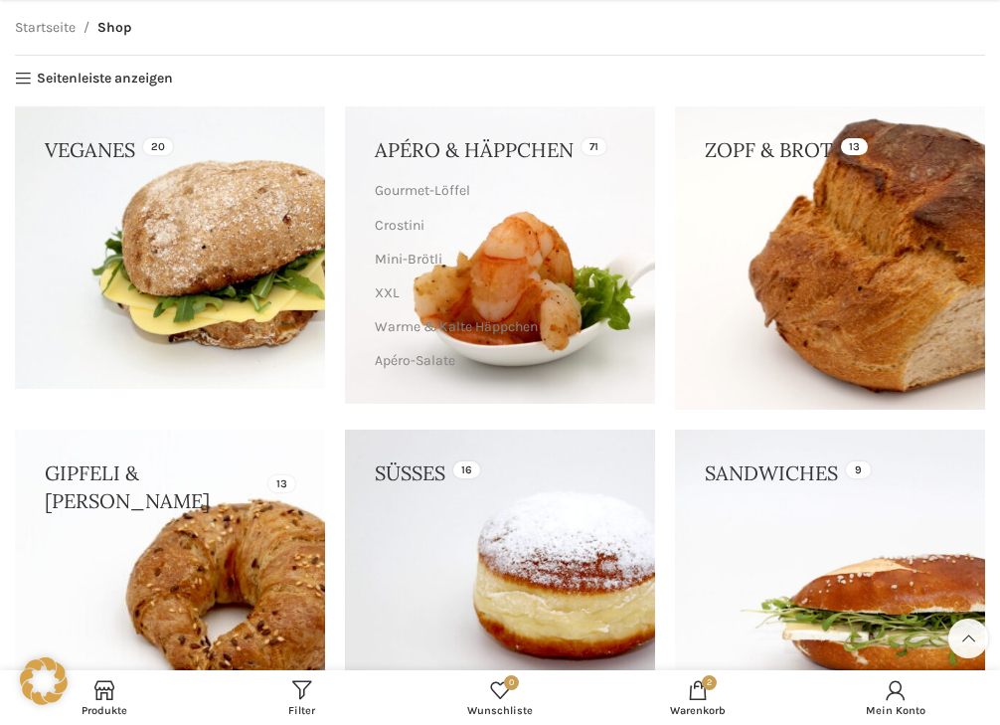
scroll to position [398, 0]
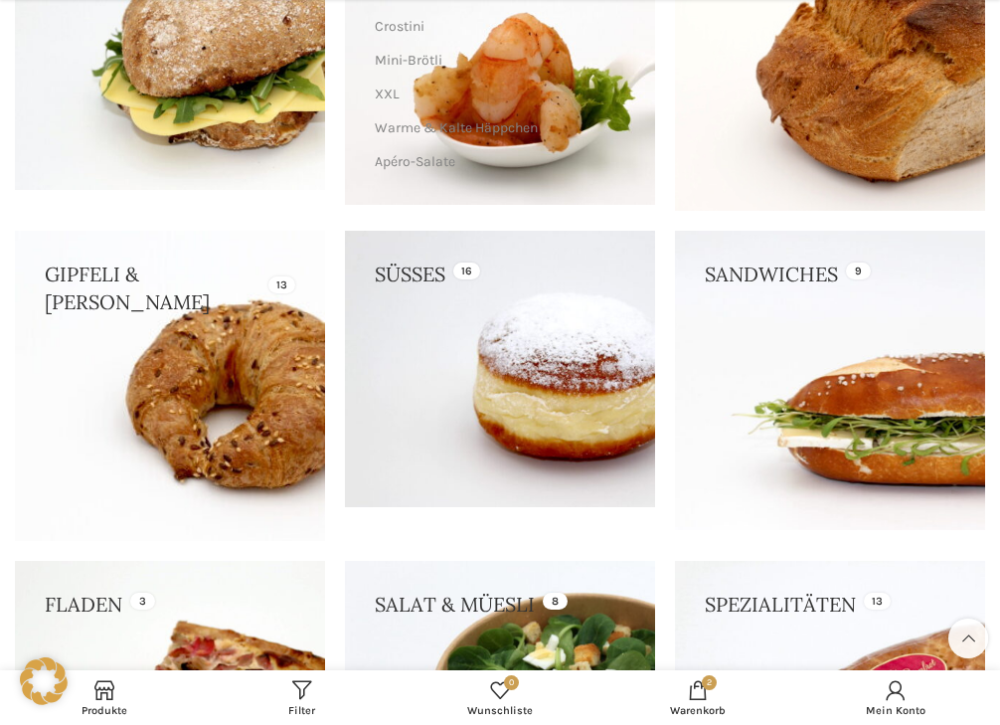
click at [746, 272] on link at bounding box center [830, 380] width 310 height 299
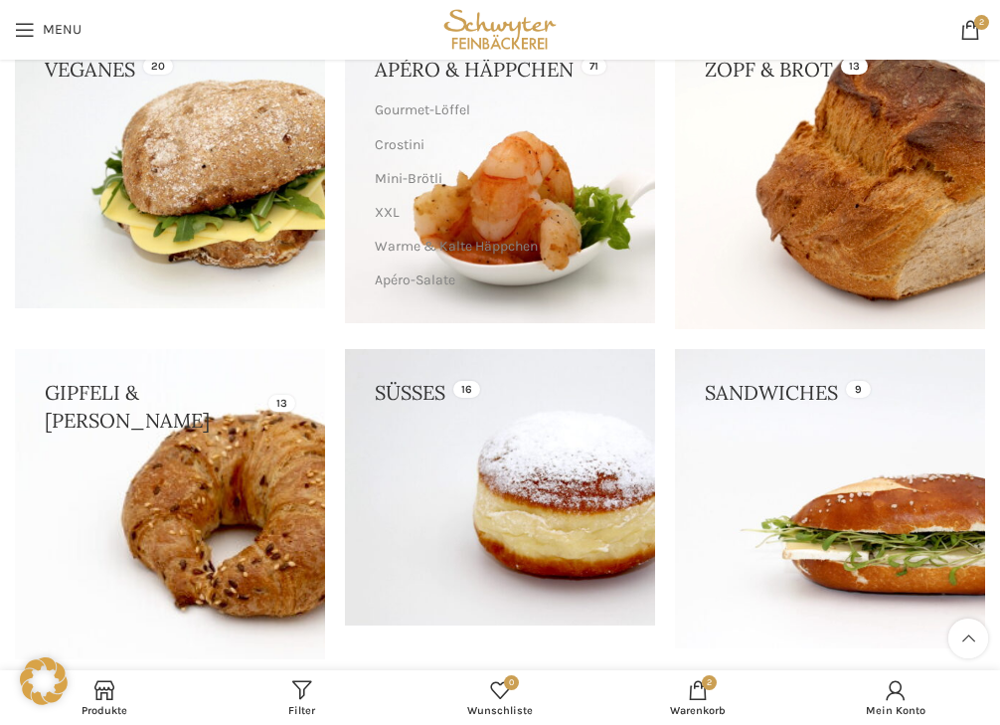
scroll to position [199, 0]
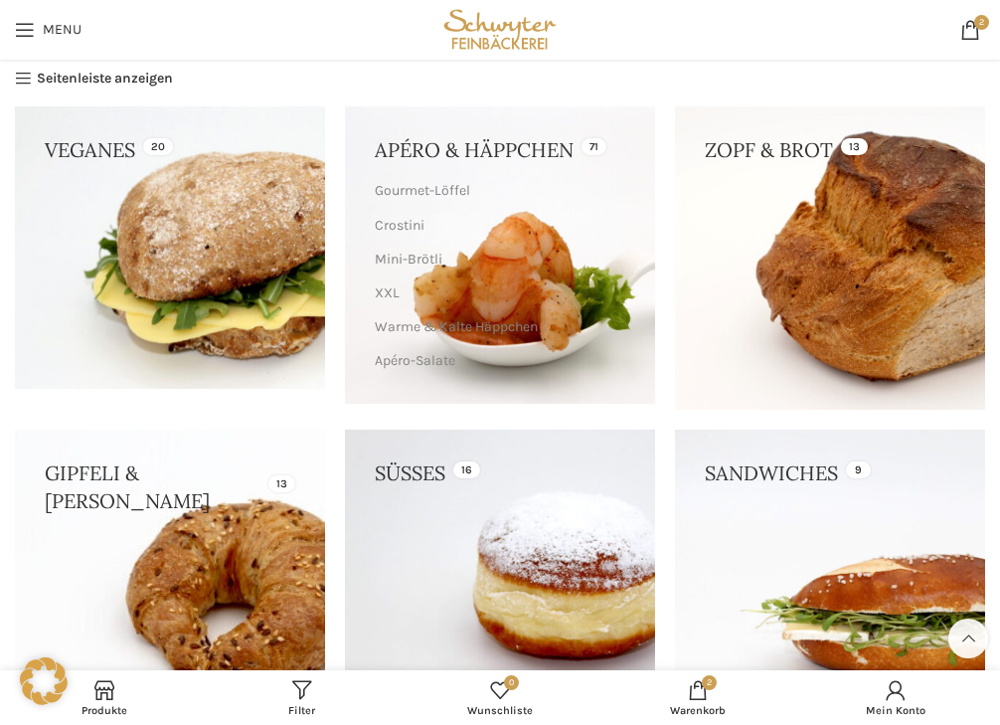
click at [85, 140] on link at bounding box center [170, 247] width 310 height 282
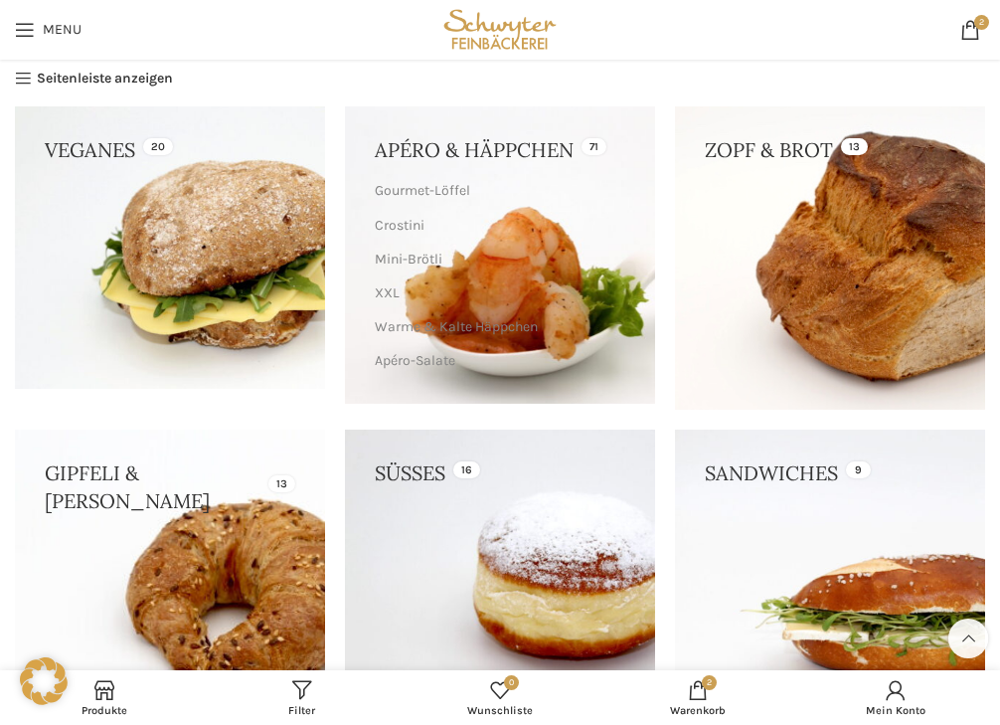
click at [502, 153] on link at bounding box center [500, 254] width 310 height 296
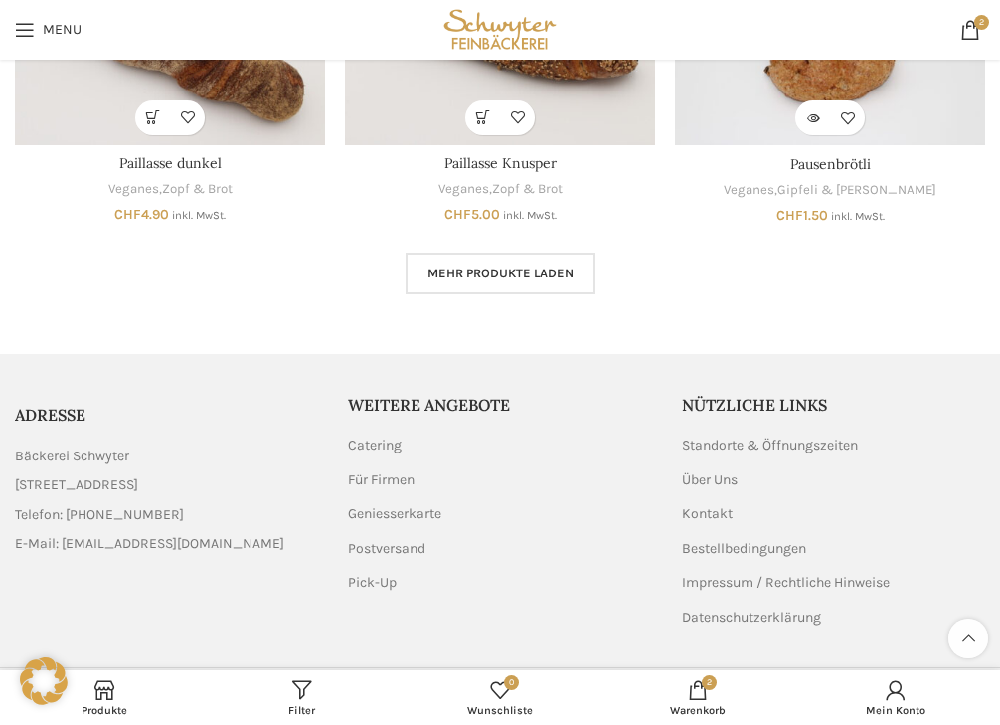
scroll to position [1193, 0]
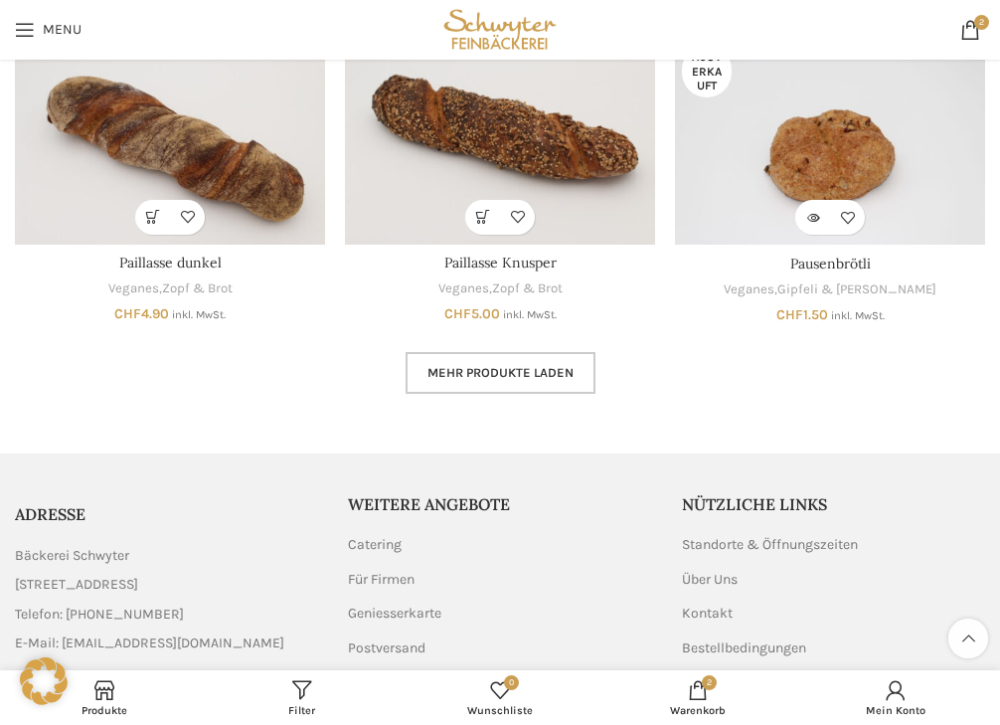
click at [482, 353] on link "Mehr Produkte laden" at bounding box center [500, 373] width 190 height 42
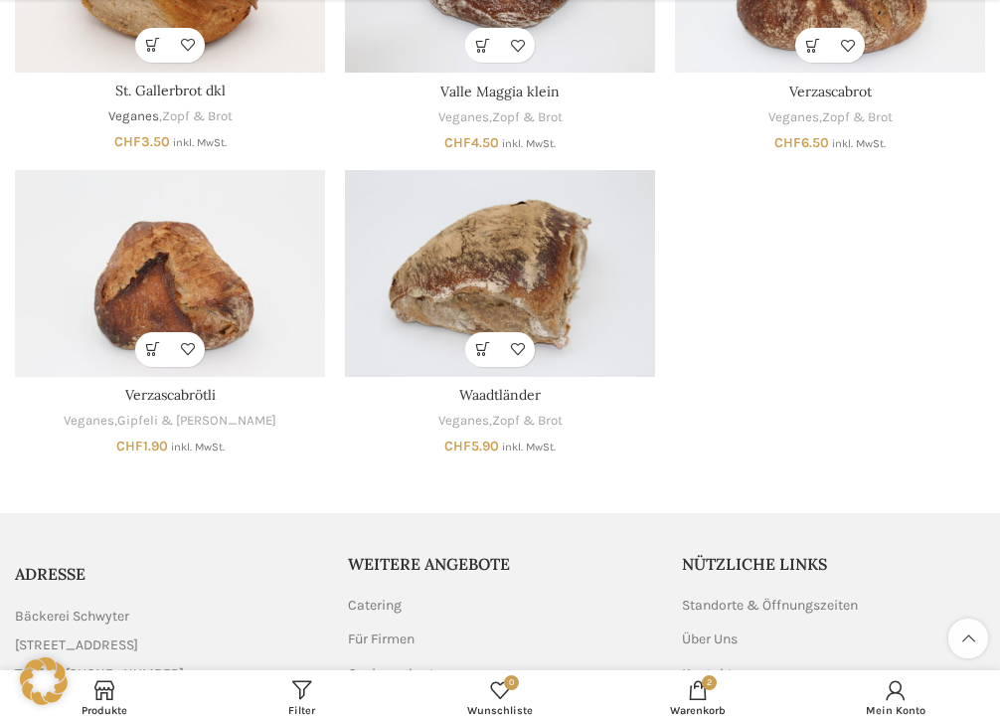
scroll to position [1988, 0]
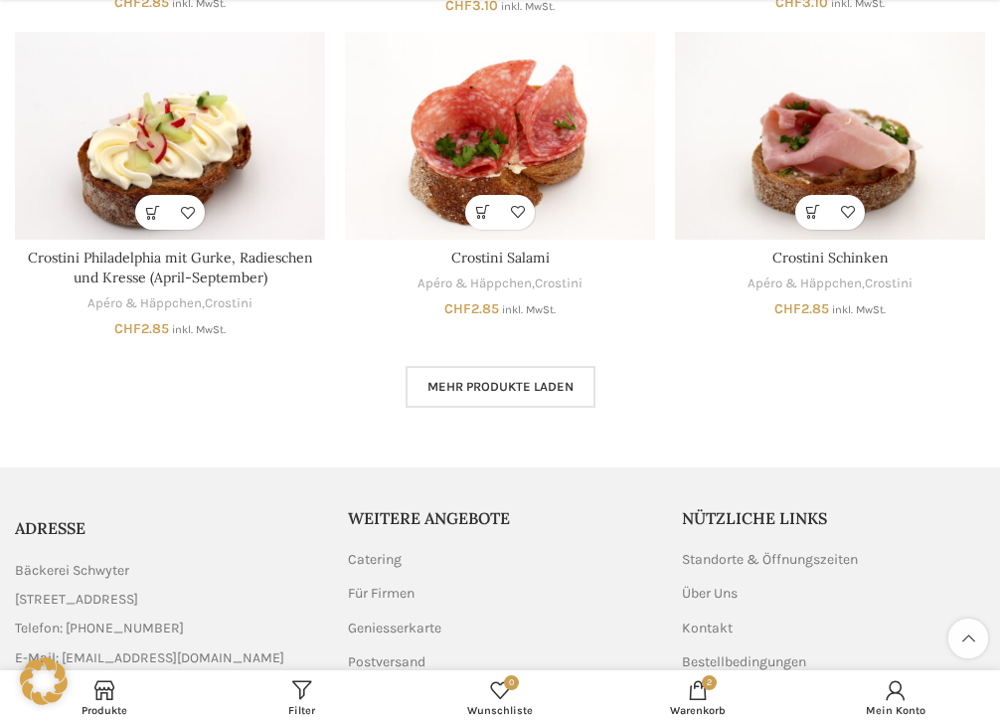
scroll to position [1292, 0]
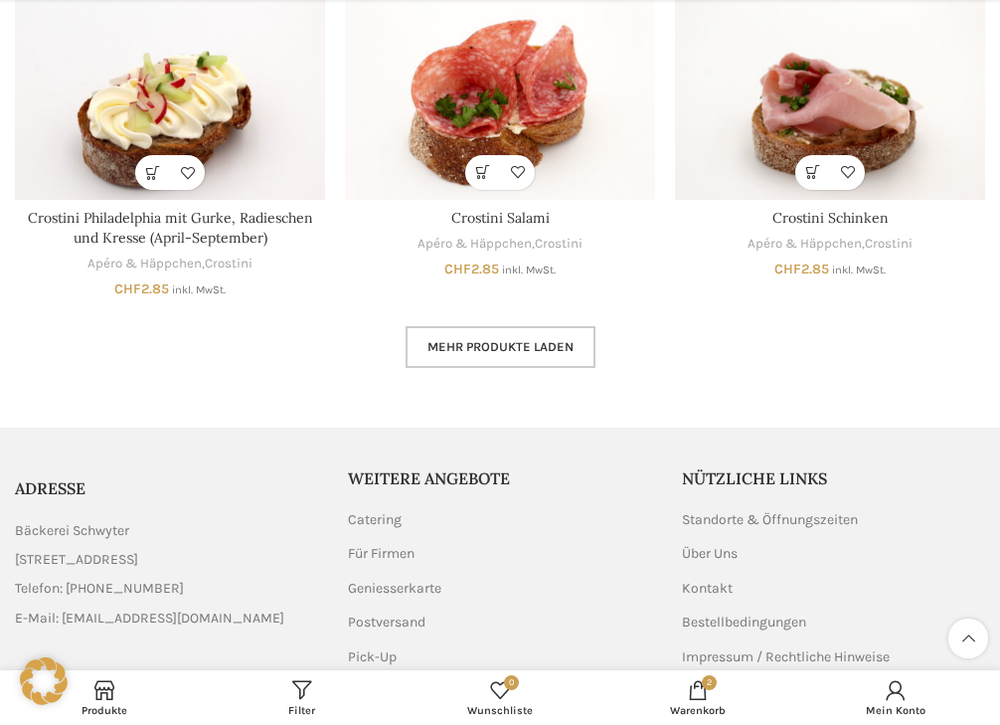
click at [490, 342] on span "Mehr Produkte laden" at bounding box center [500, 347] width 146 height 16
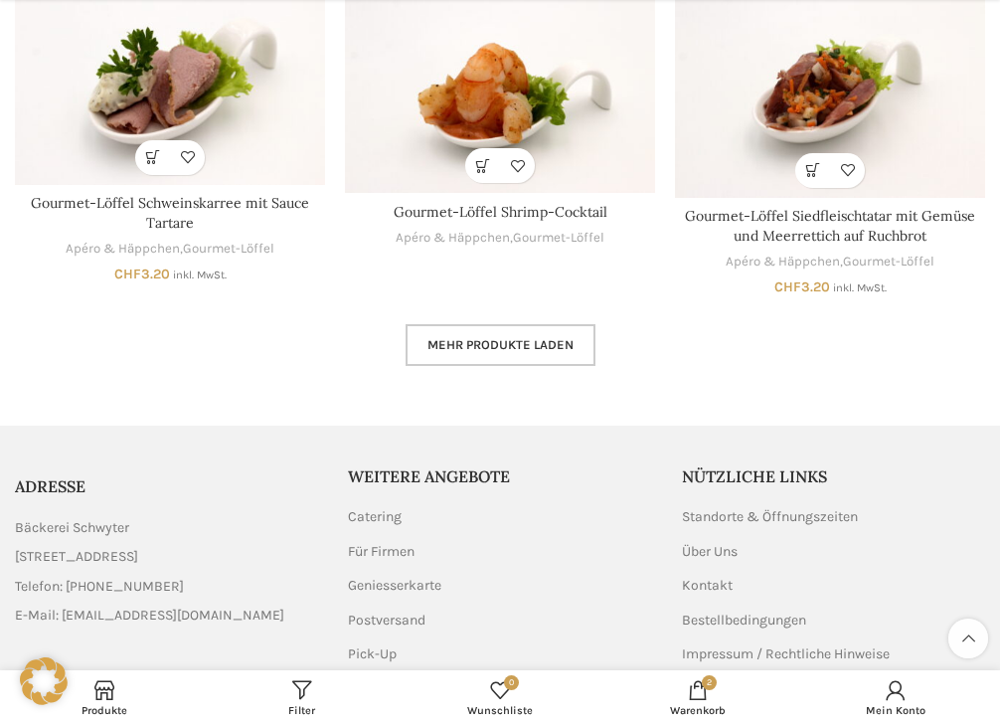
scroll to position [2683, 0]
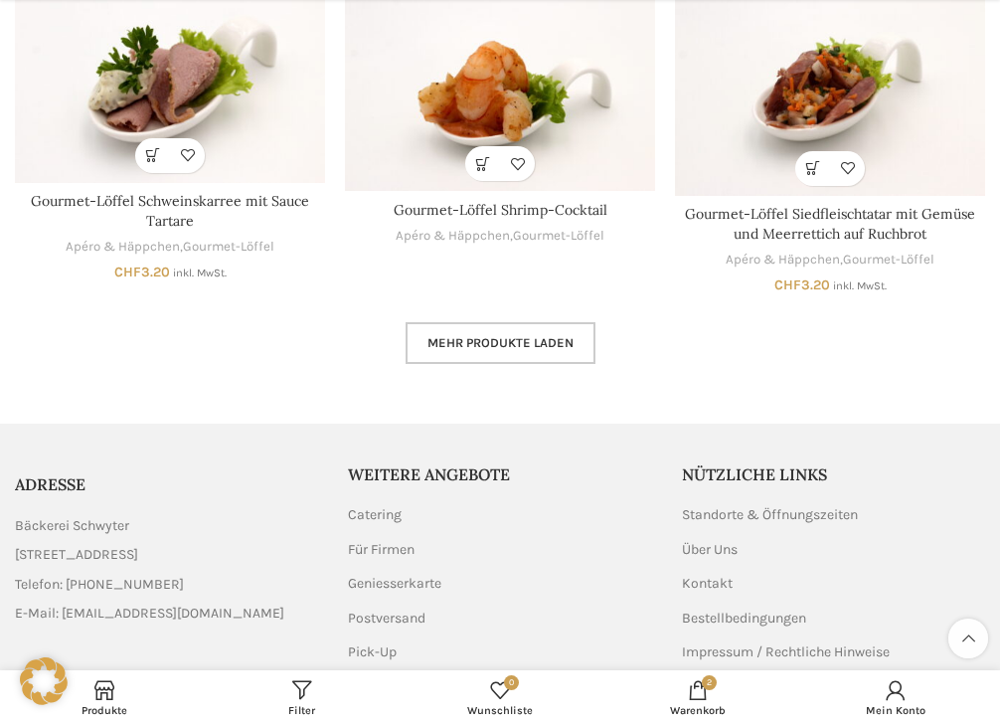
click at [496, 343] on span "Mehr Produkte laden" at bounding box center [500, 343] width 146 height 16
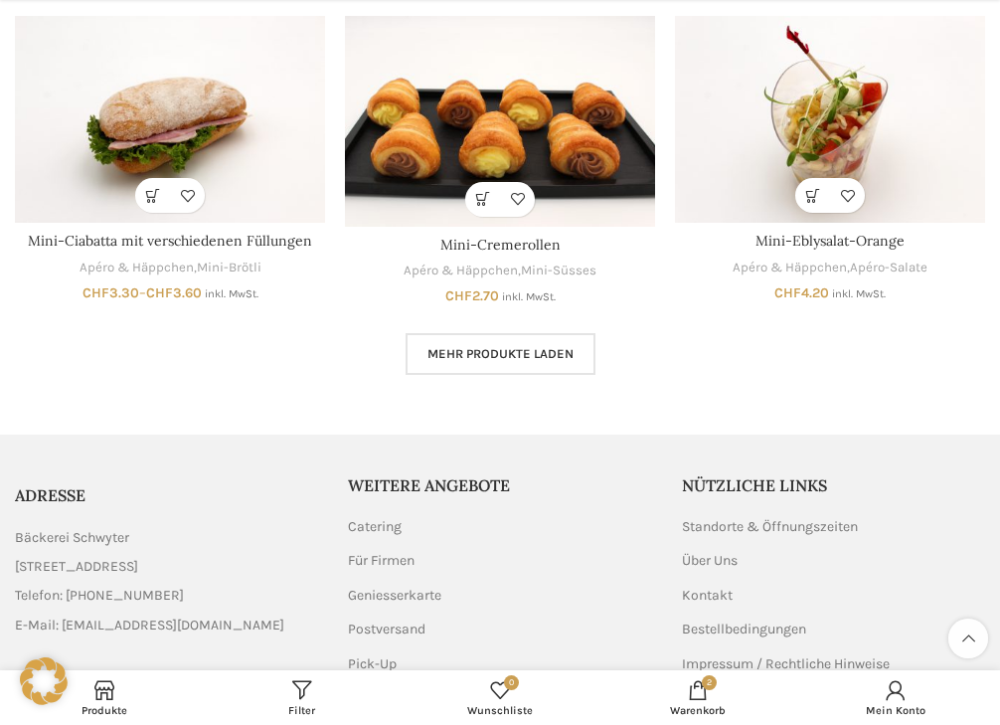
scroll to position [4075, 0]
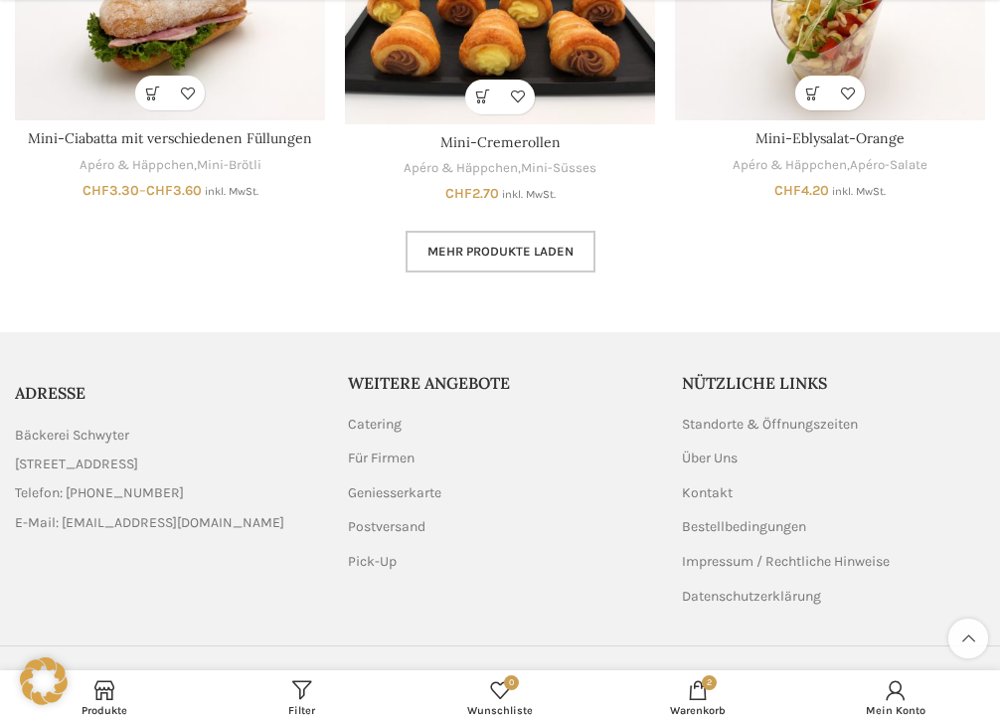
click at [504, 249] on span "Mehr Produkte laden" at bounding box center [500, 251] width 146 height 16
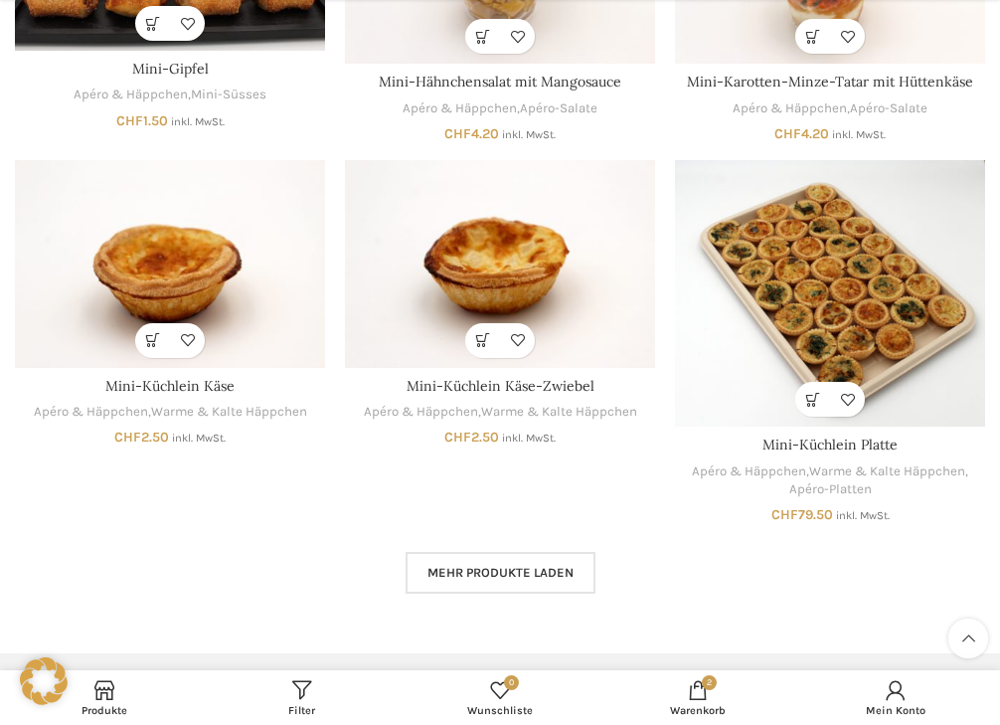
scroll to position [5069, 0]
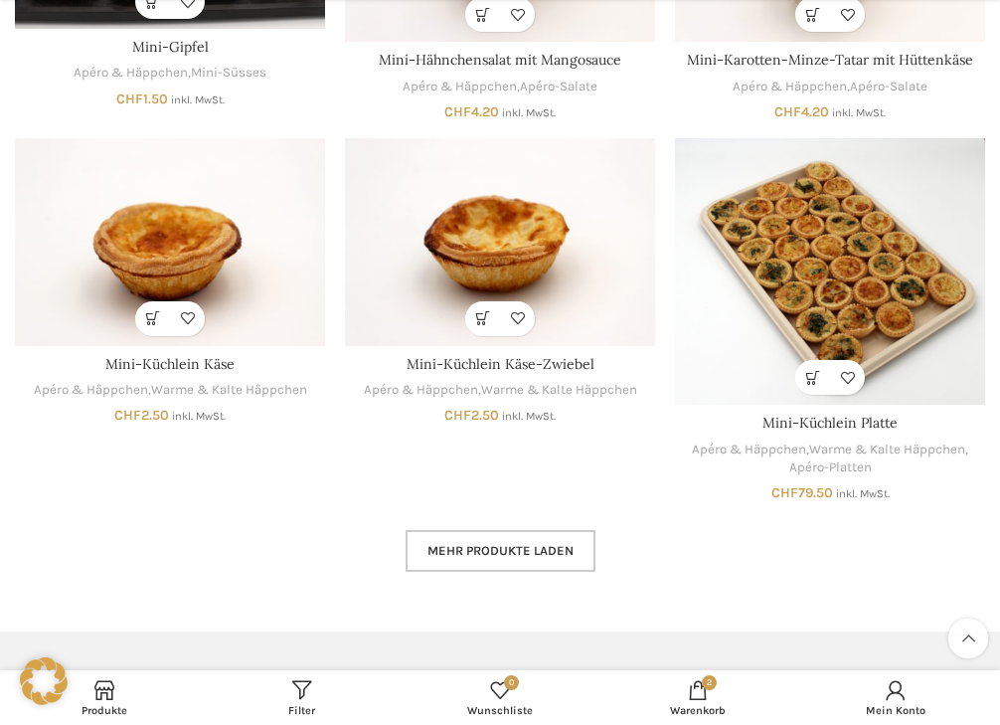
click at [494, 552] on span "Mehr Produkte laden" at bounding box center [500, 551] width 146 height 16
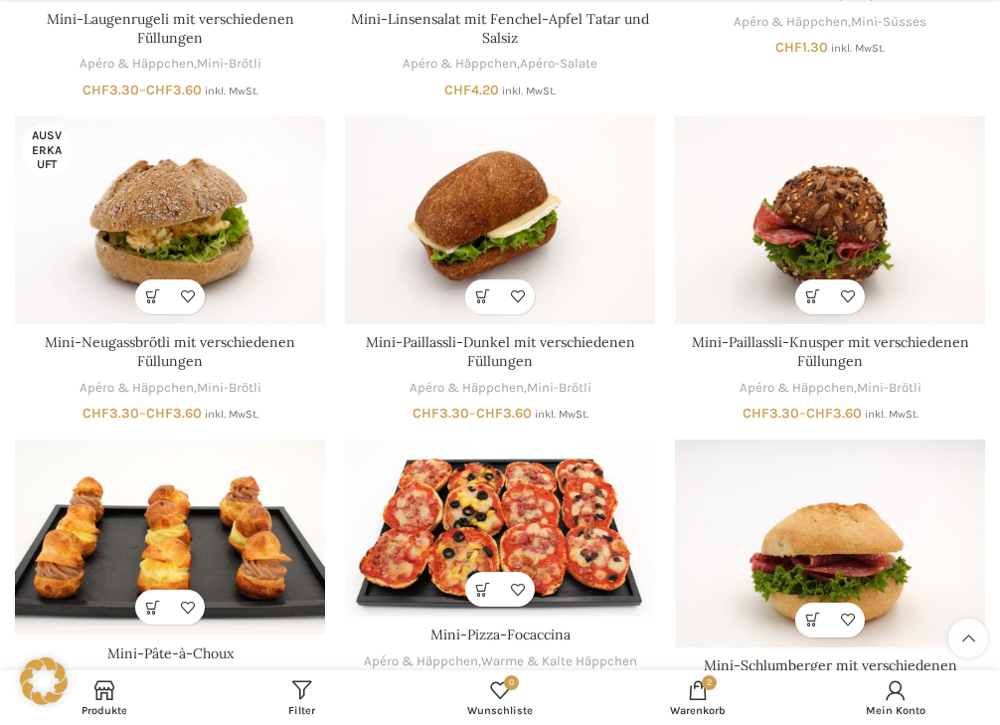
scroll to position [6261, 0]
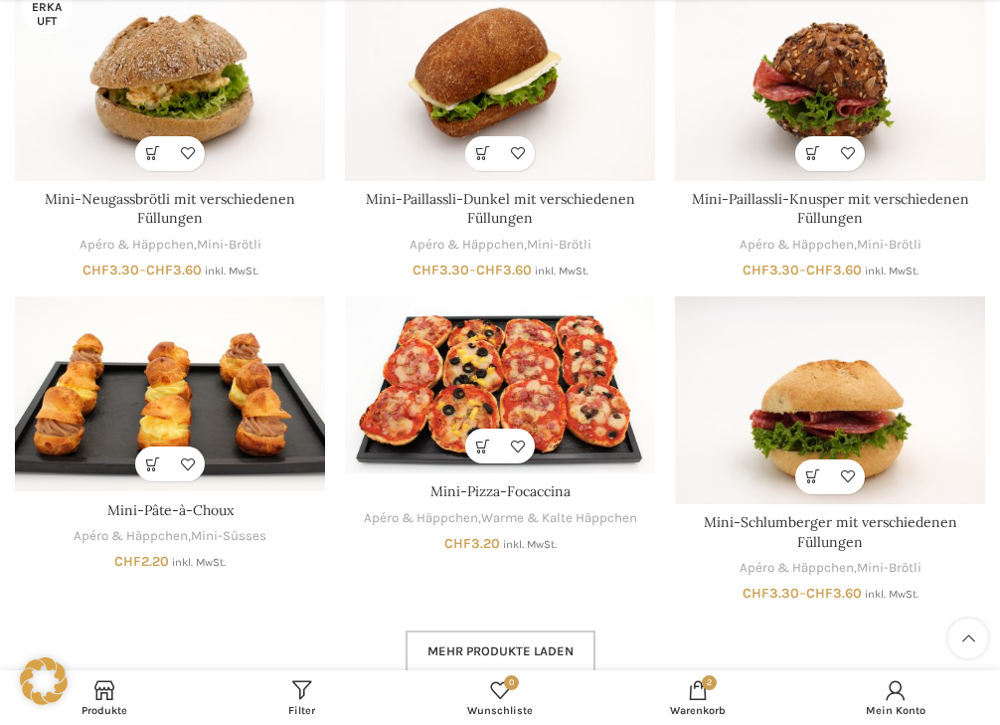
click at [481, 640] on link "Mehr Produkte laden" at bounding box center [500, 651] width 190 height 42
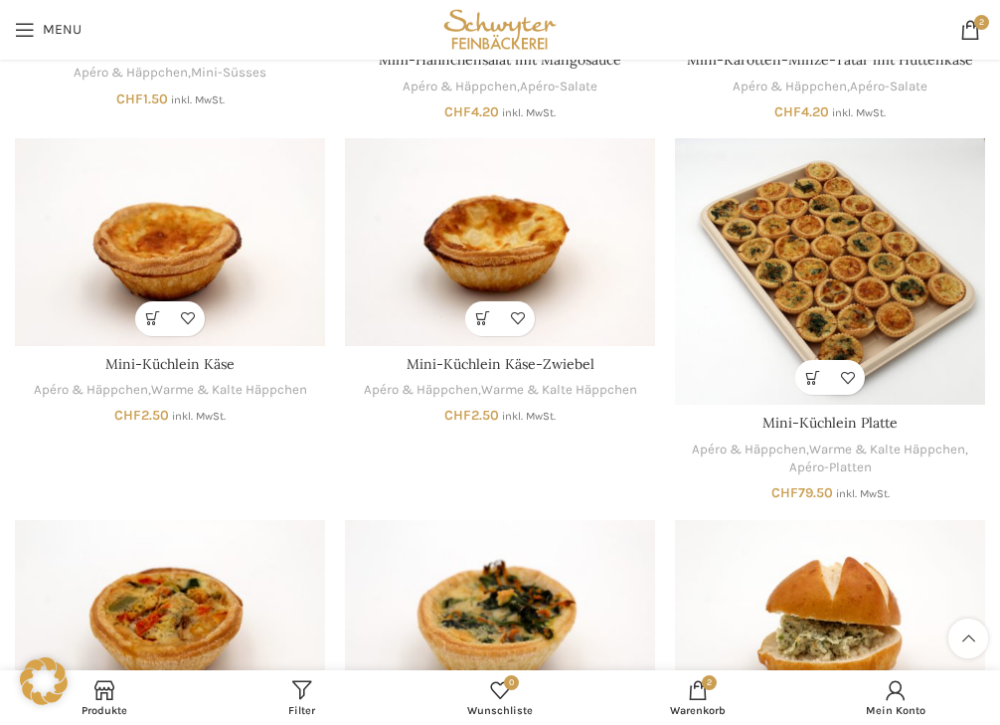
scroll to position [4671, 0]
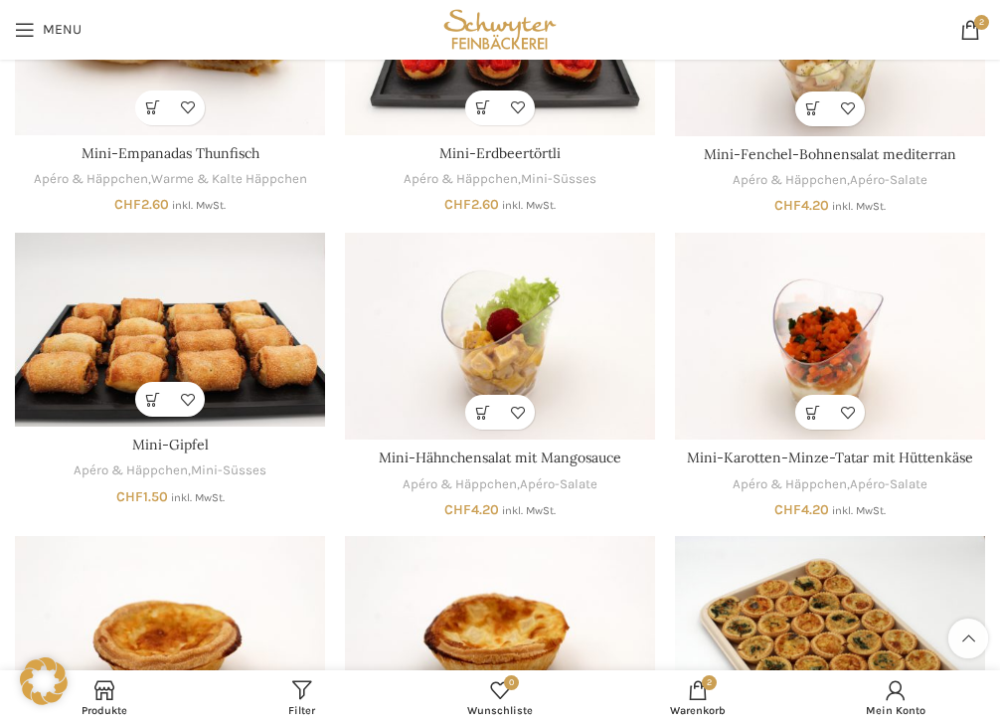
click at [133, 299] on img "Mini-Gipfel" at bounding box center [170, 330] width 310 height 194
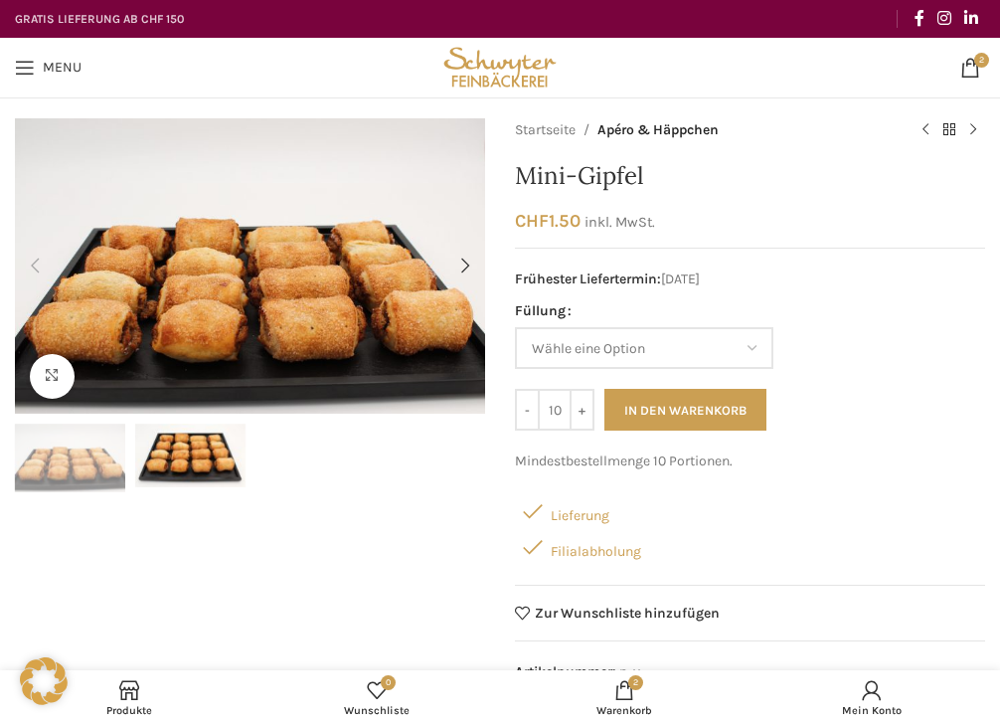
click at [175, 457] on img "2 / 2" at bounding box center [190, 455] width 110 height 64
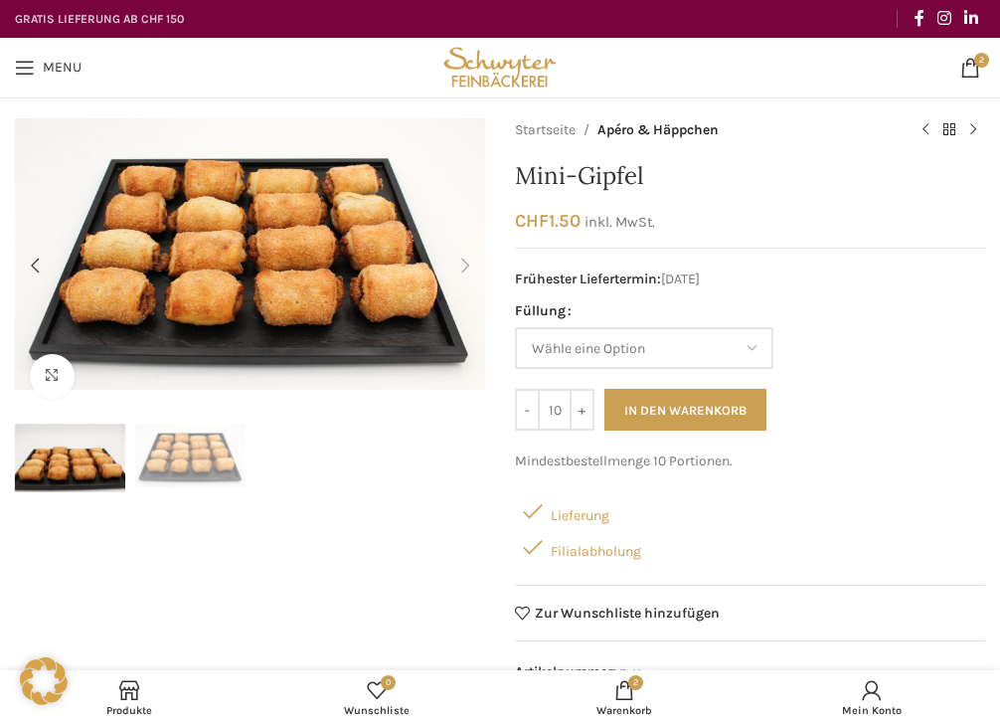
click at [90, 458] on img "1 / 2" at bounding box center [70, 457] width 110 height 69
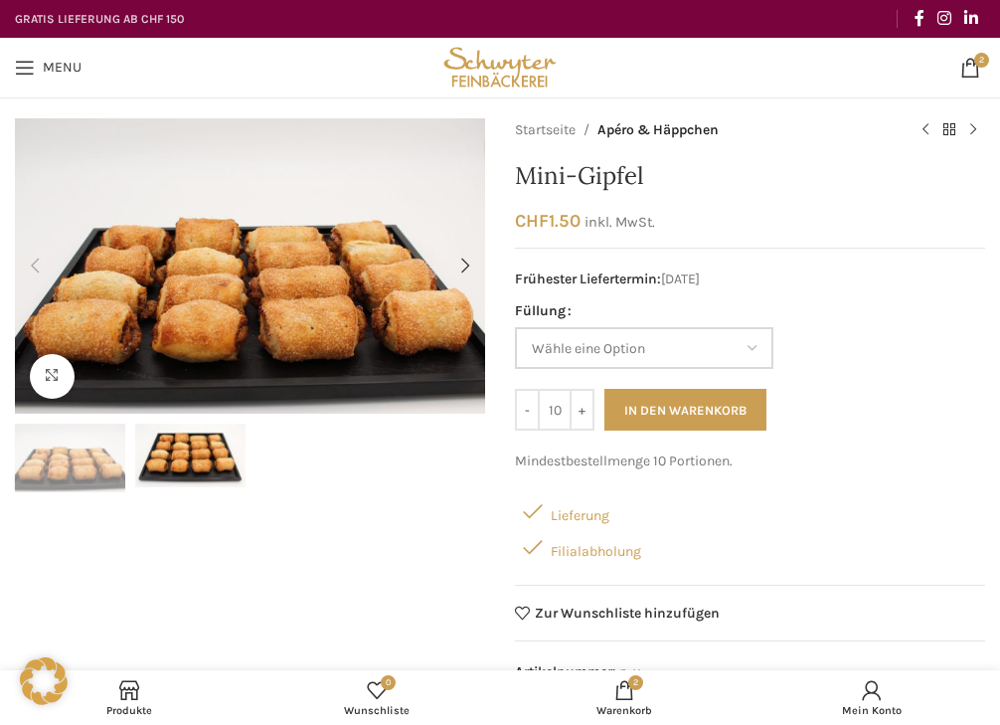
click at [673, 360] on select "[PERSON_NAME] eine Option [PERSON_NAME] Nussgipfel (Bild) Mandelgipfel" at bounding box center [644, 348] width 258 height 42
click at [515, 327] on select "[PERSON_NAME] eine Option [PERSON_NAME] Nussgipfel (Bild) Mandelgipfel" at bounding box center [644, 348] width 258 height 42
select select "[PERSON_NAME] Nussgipfel (Bild)"
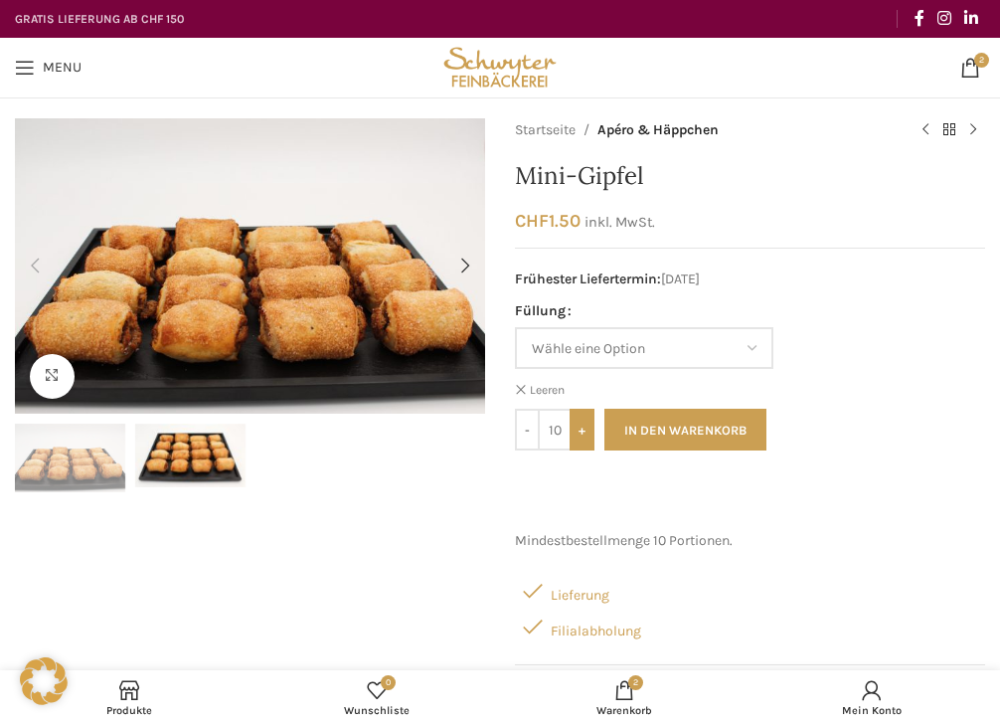
click at [576, 436] on input "+" at bounding box center [581, 429] width 25 height 42
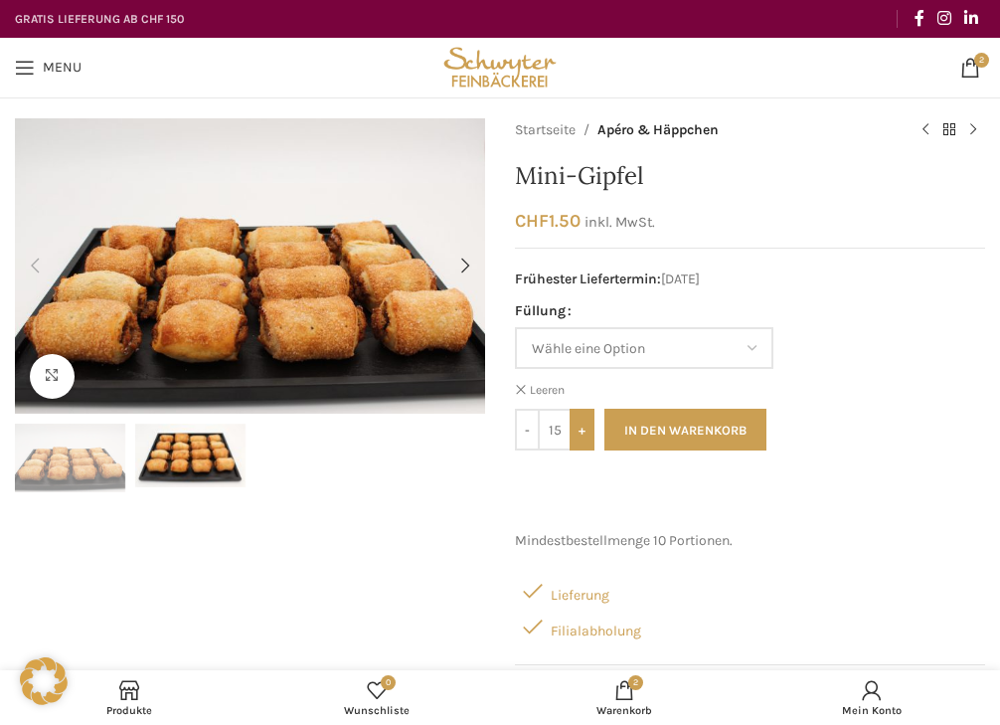
click at [576, 436] on input "+" at bounding box center [581, 429] width 25 height 42
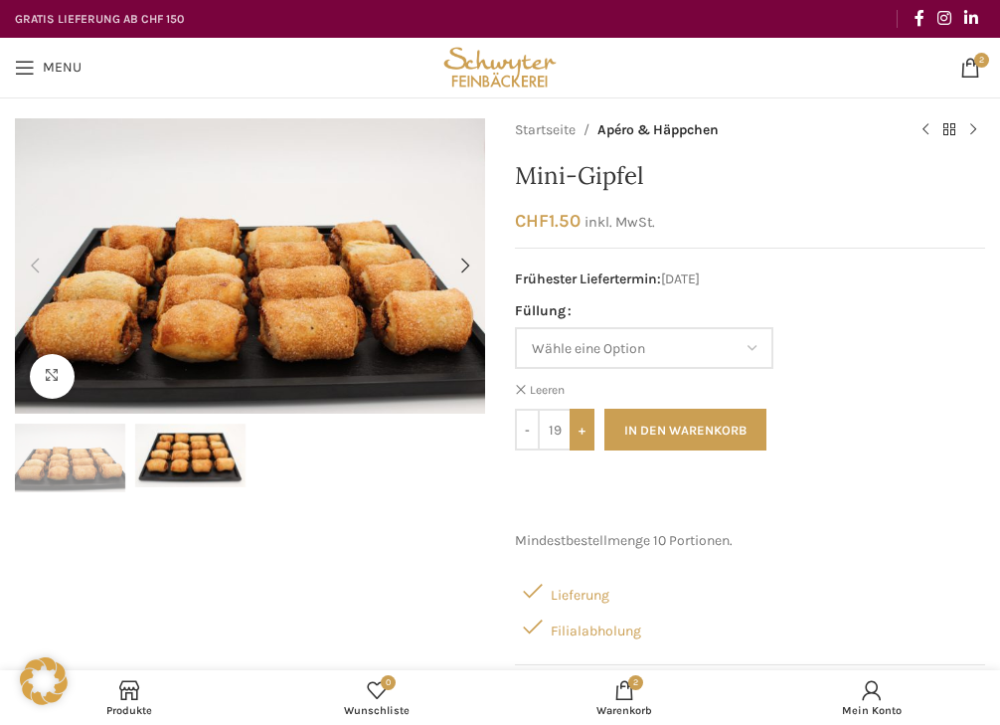
type input "20"
click at [54, 70] on span "Menu" at bounding box center [62, 68] width 39 height 14
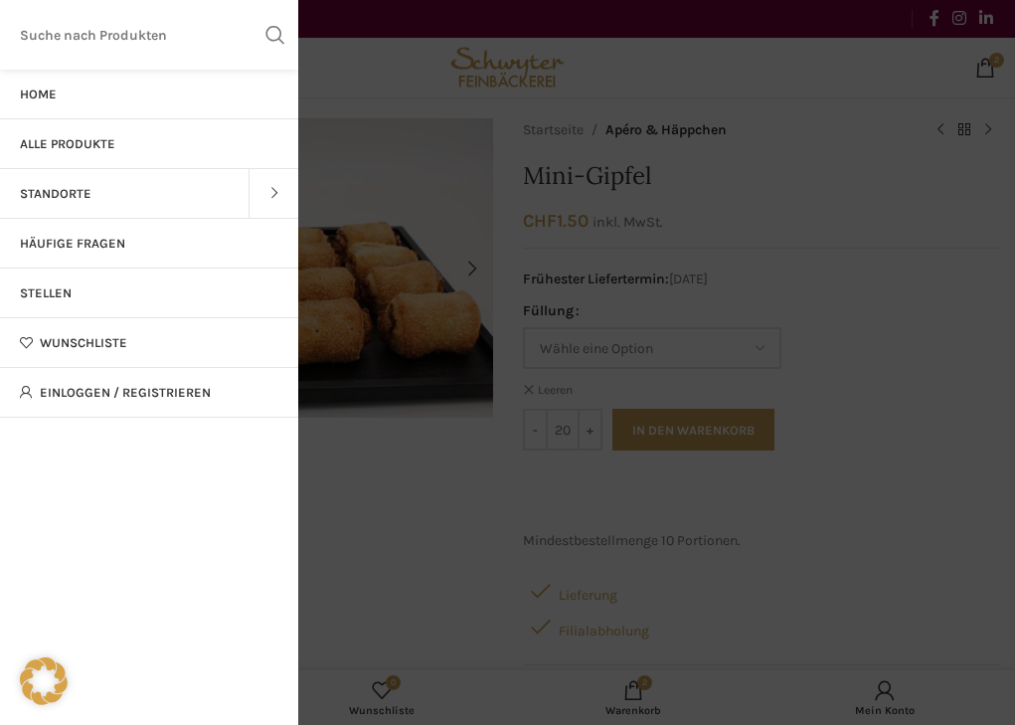
click at [57, 137] on span "Alle Produkte" at bounding box center [67, 144] width 95 height 16
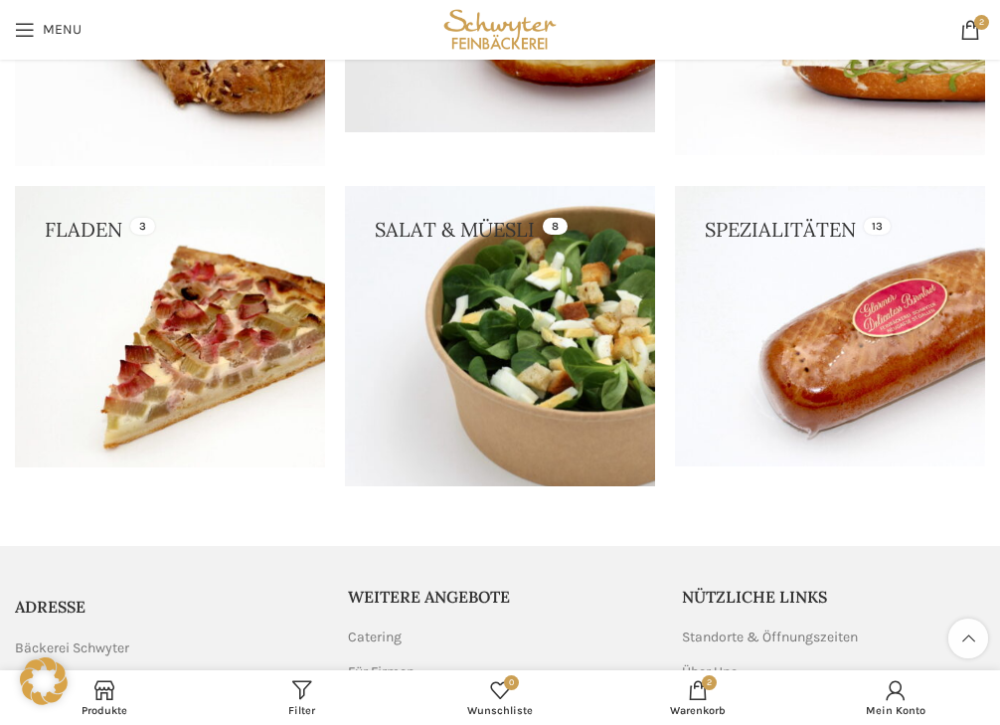
scroll to position [497, 0]
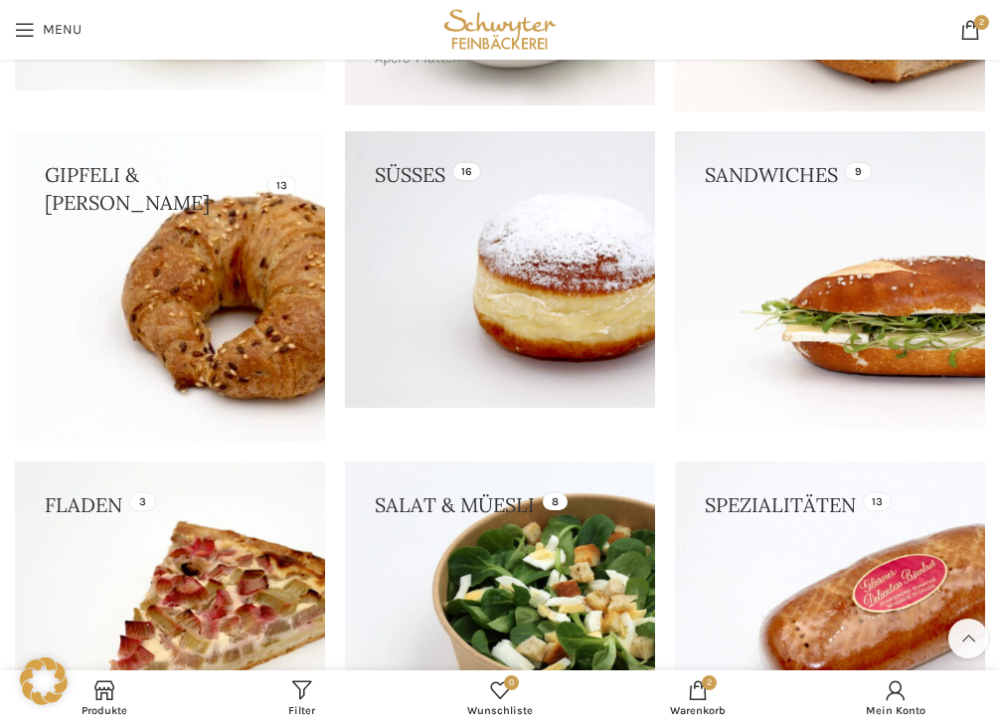
click at [243, 359] on link at bounding box center [170, 286] width 310 height 310
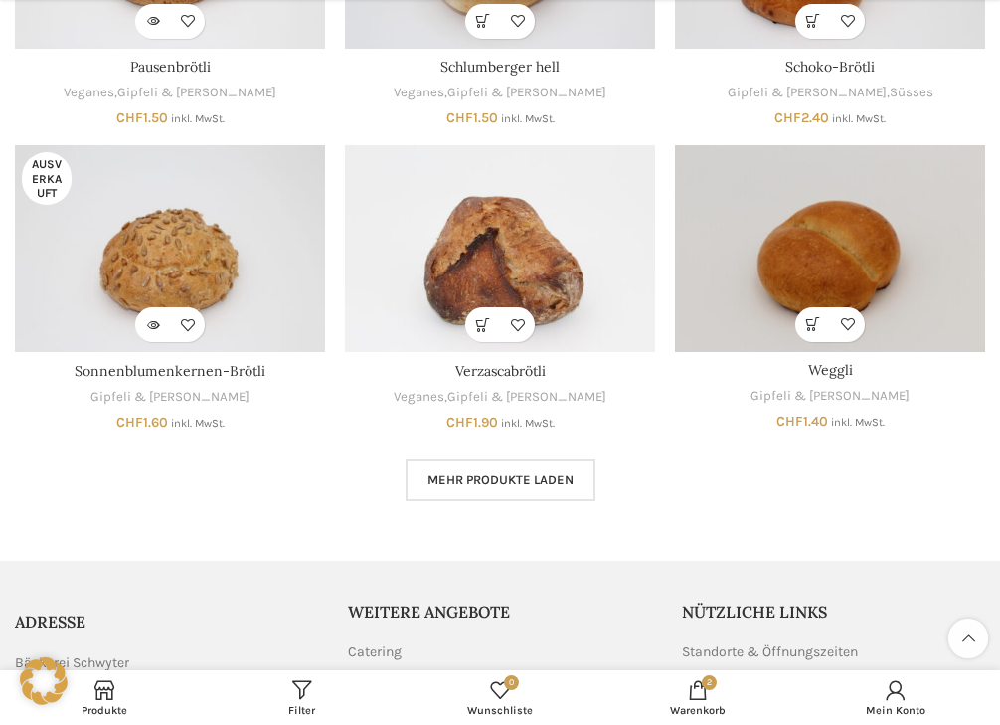
scroll to position [1093, 0]
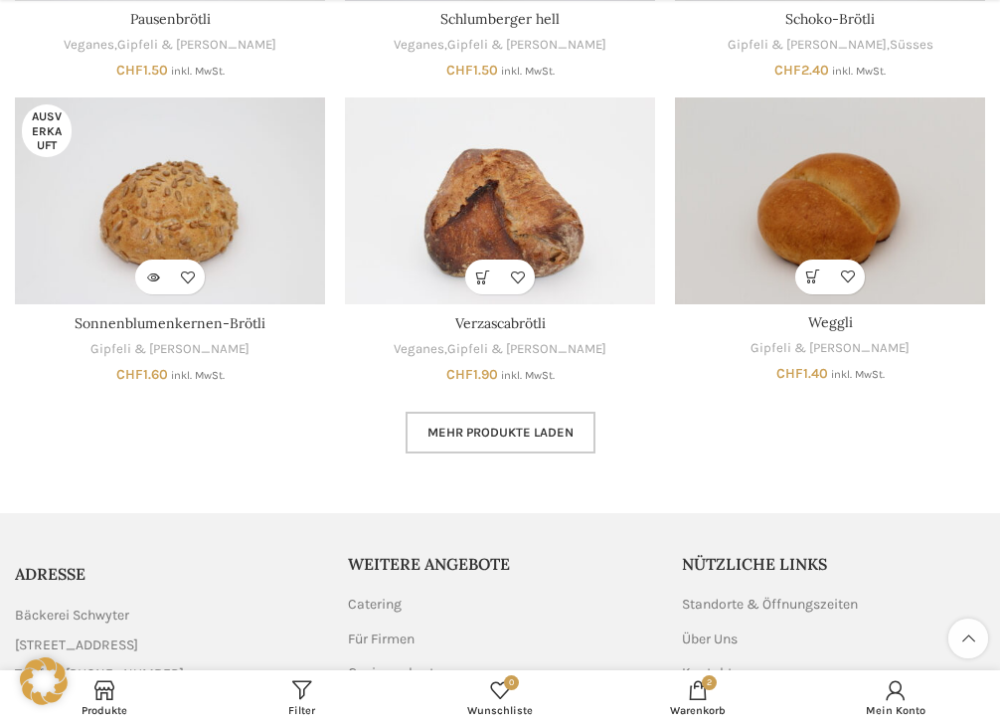
click at [453, 424] on span "Mehr Produkte laden" at bounding box center [500, 432] width 146 height 16
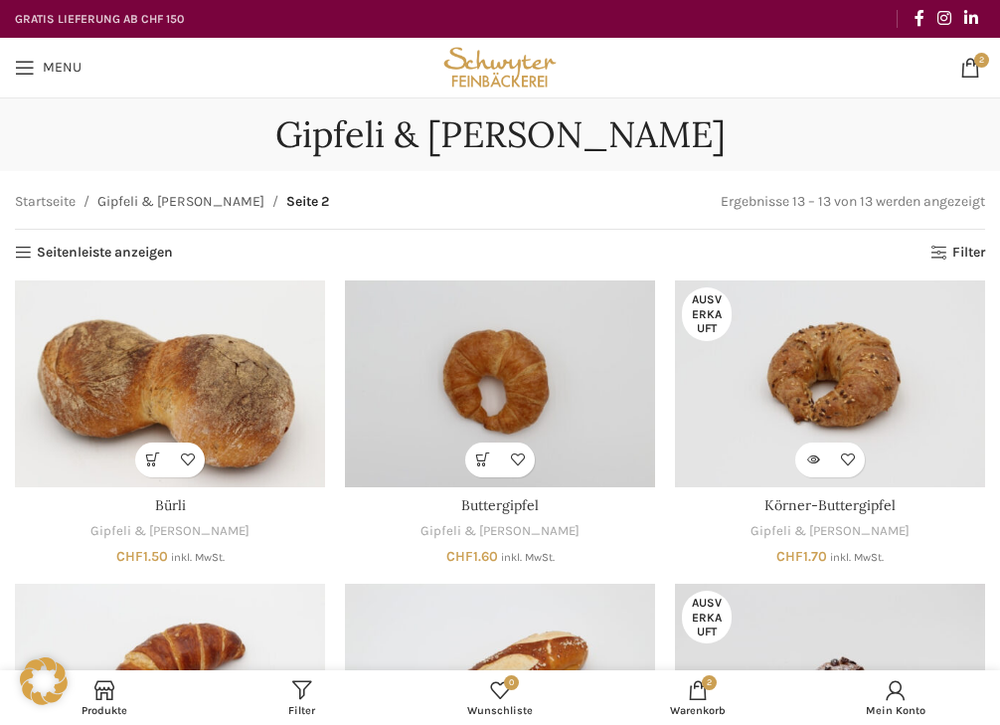
click at [155, 203] on link "Gipfeli & [PERSON_NAME]" at bounding box center [180, 202] width 167 height 22
click at [63, 205] on link "Startseite" at bounding box center [45, 202] width 61 height 22
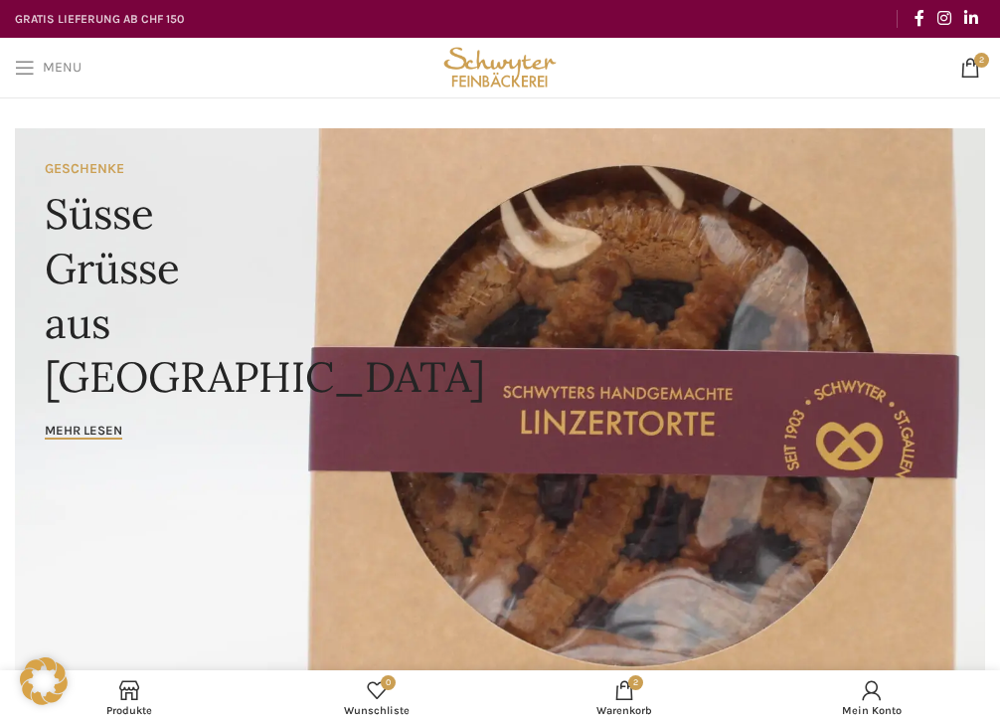
click at [56, 52] on link "Menu" at bounding box center [48, 68] width 86 height 40
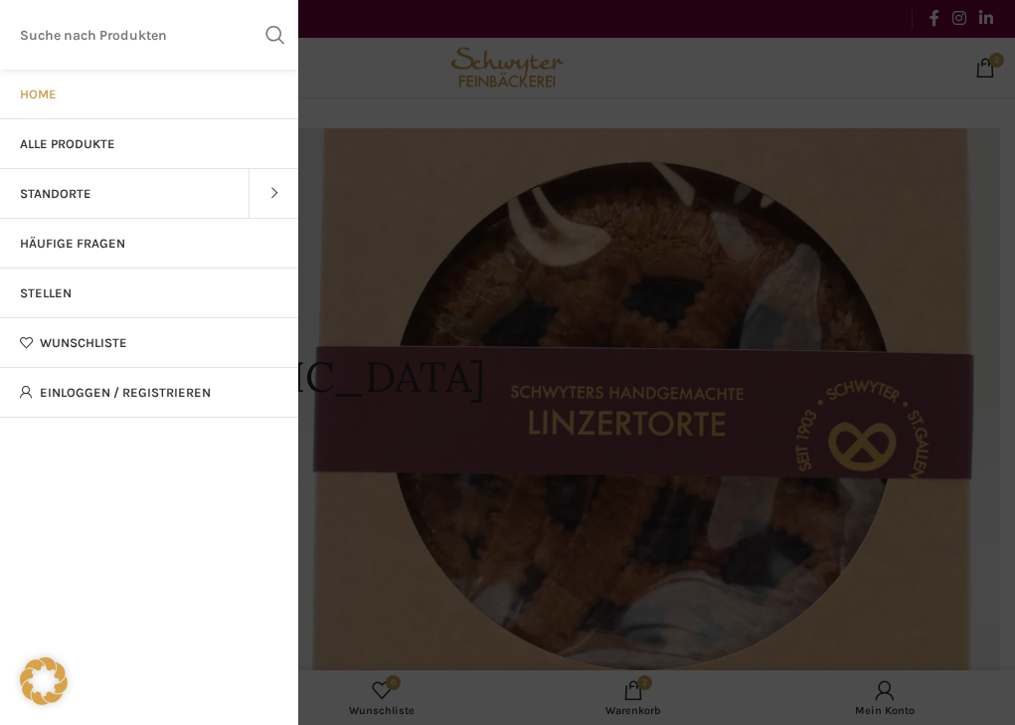
click at [80, 143] on span "Alle Produkte" at bounding box center [67, 144] width 95 height 16
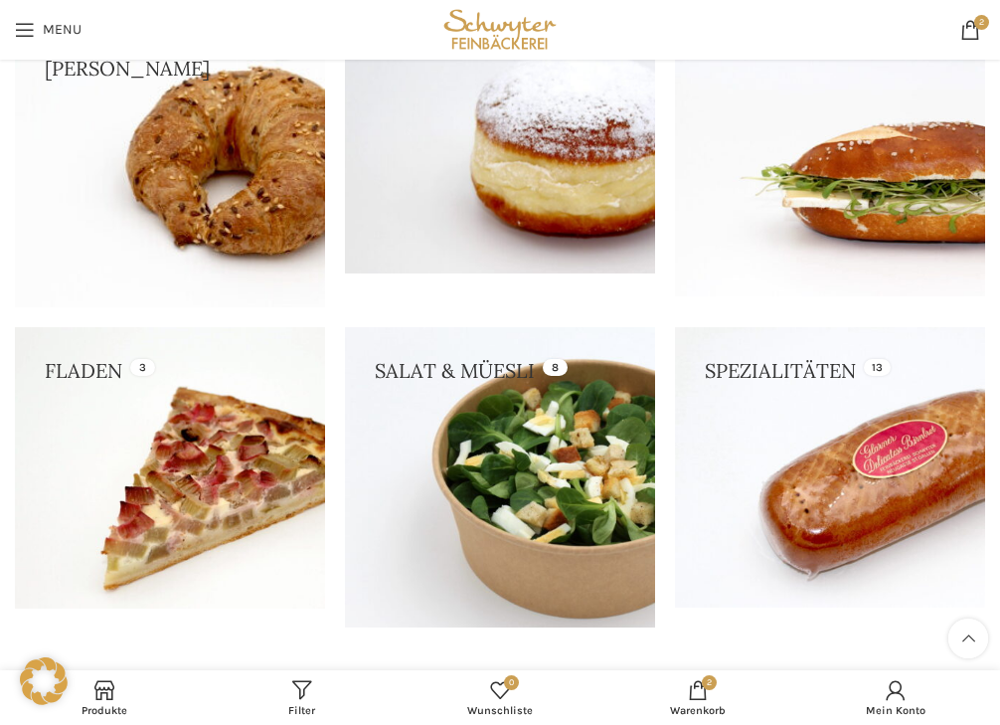
scroll to position [596, 0]
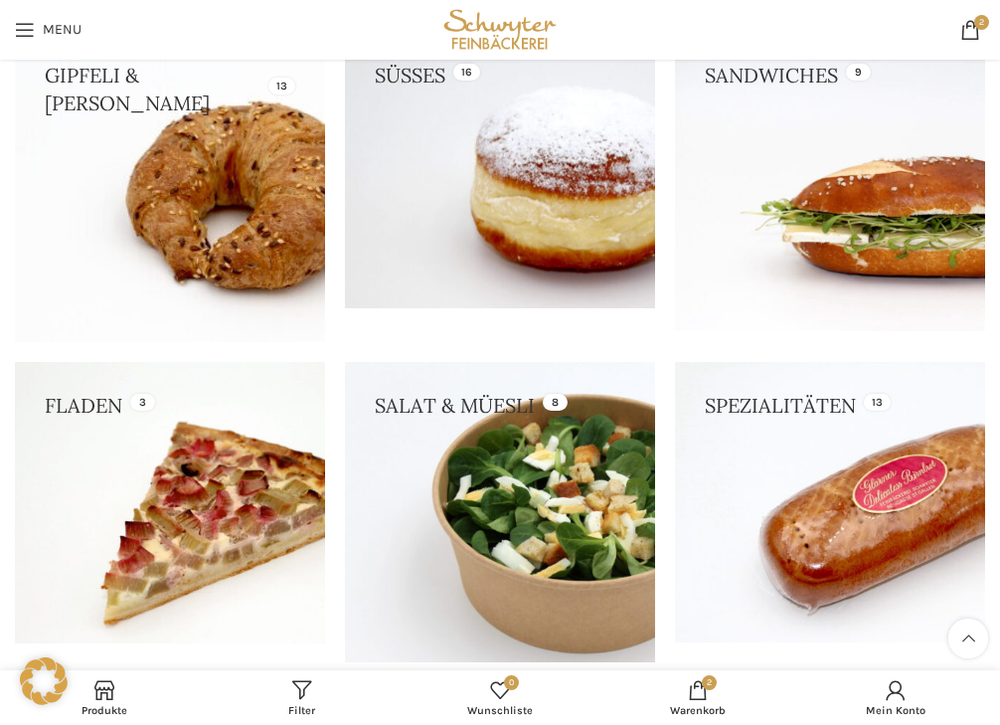
click at [553, 172] on link at bounding box center [500, 170] width 310 height 277
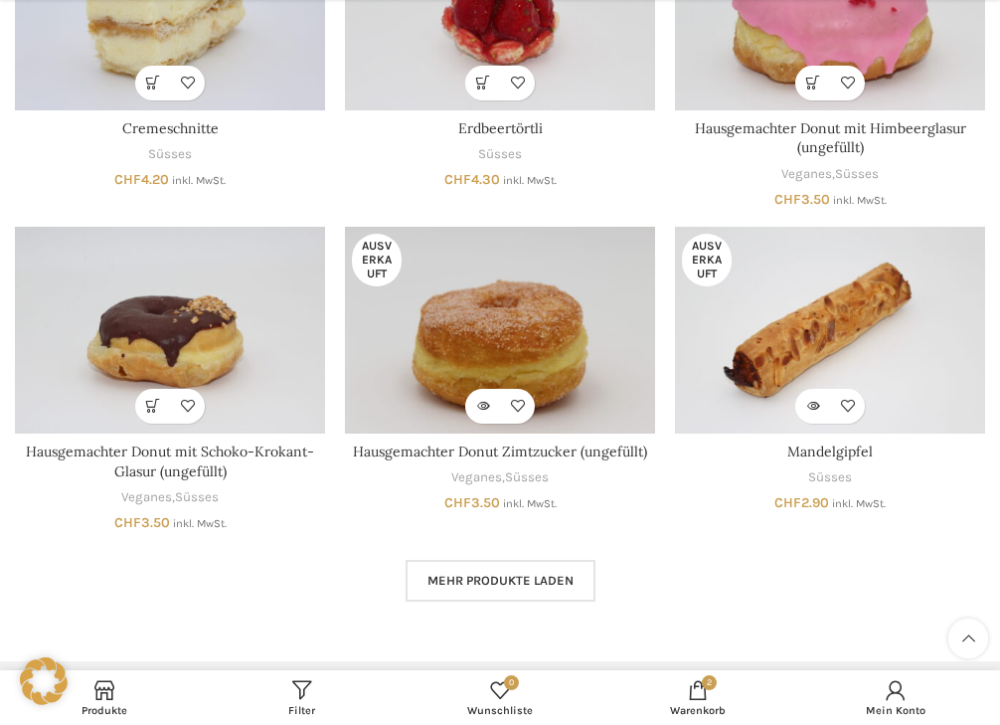
scroll to position [994, 0]
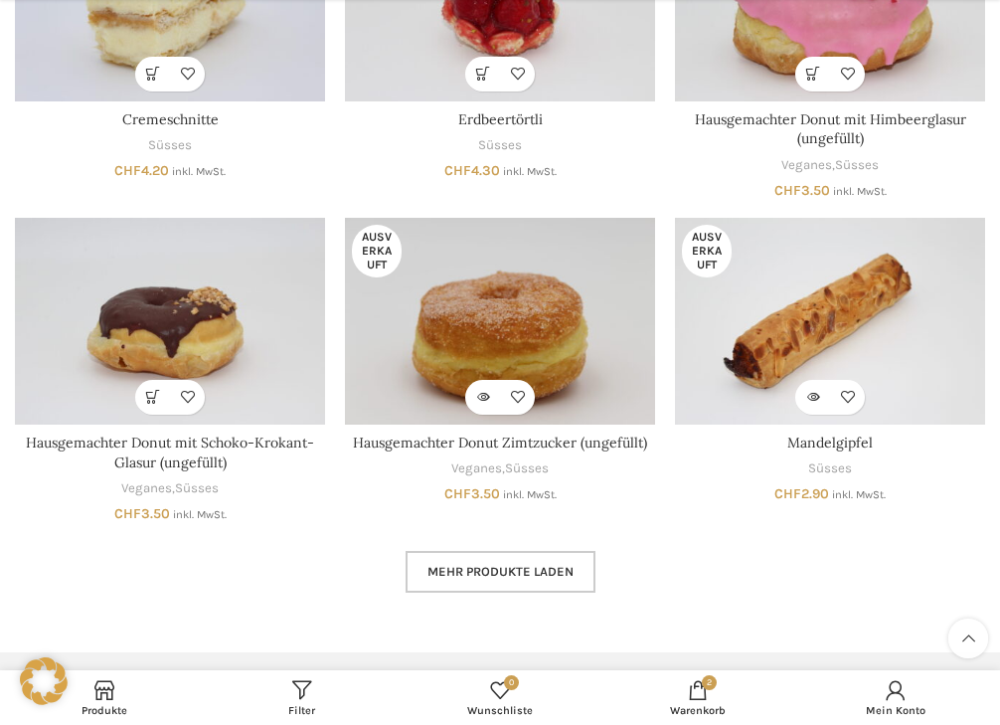
click at [538, 571] on span "Mehr Produkte laden" at bounding box center [500, 572] width 146 height 16
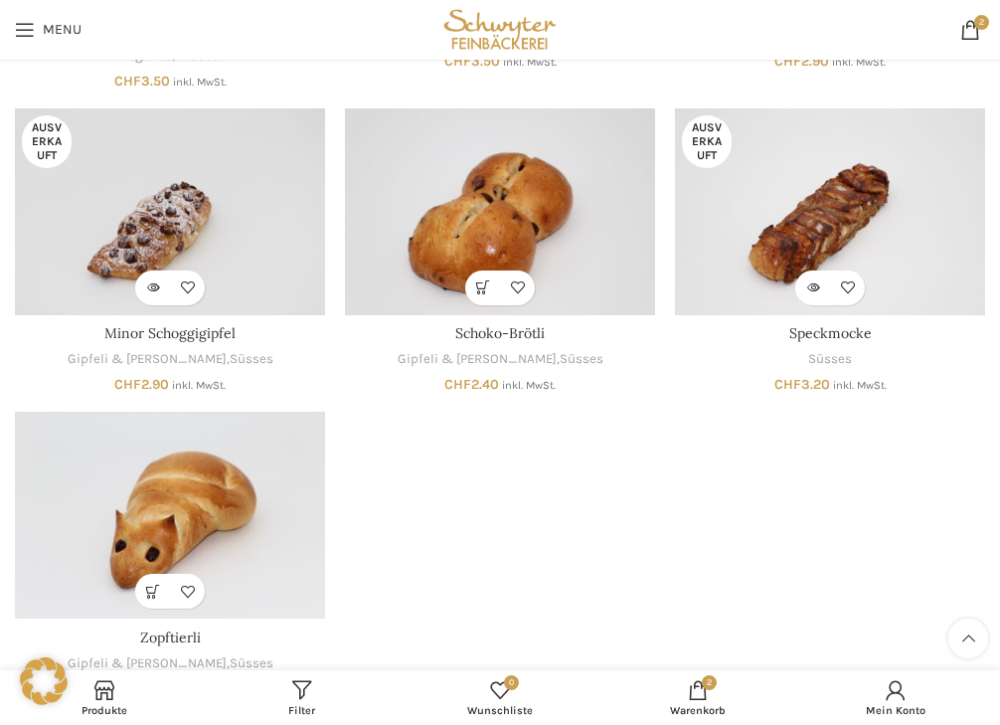
scroll to position [1391, 0]
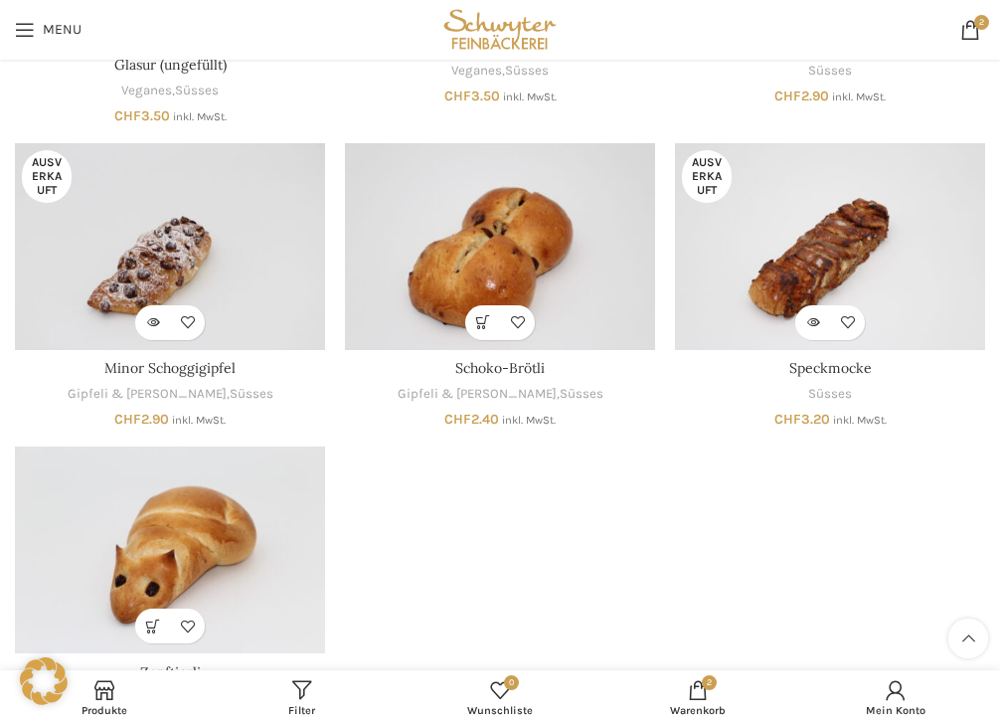
click at [178, 264] on img "Minor Schoggigipfel" at bounding box center [170, 246] width 310 height 207
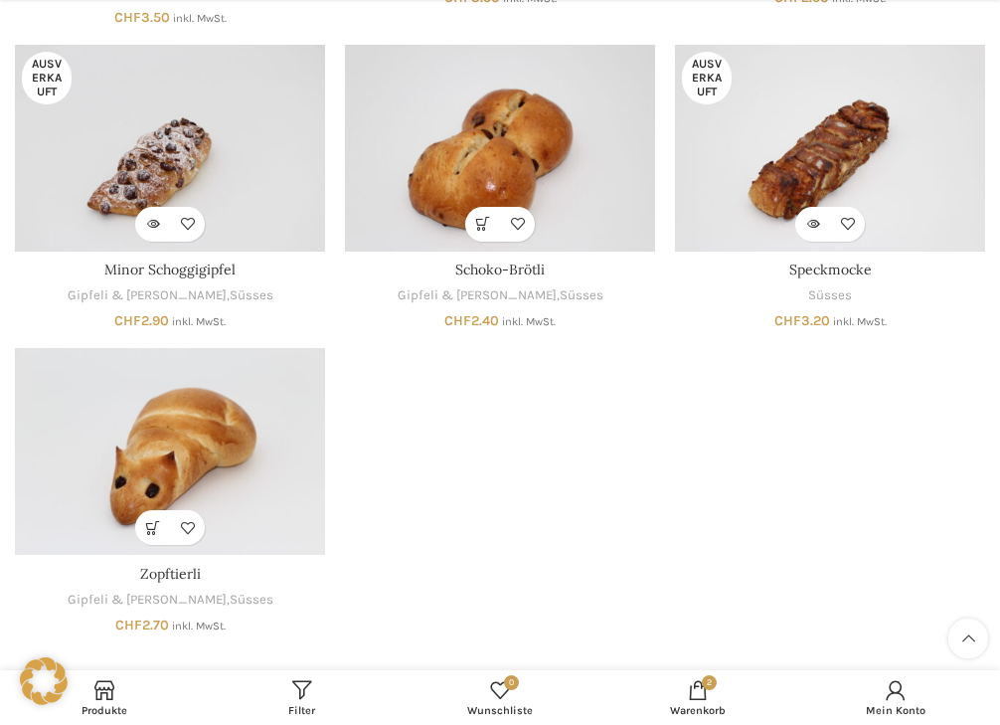
scroll to position [1491, 0]
click at [844, 142] on img "Speckmocke" at bounding box center [830, 147] width 310 height 207
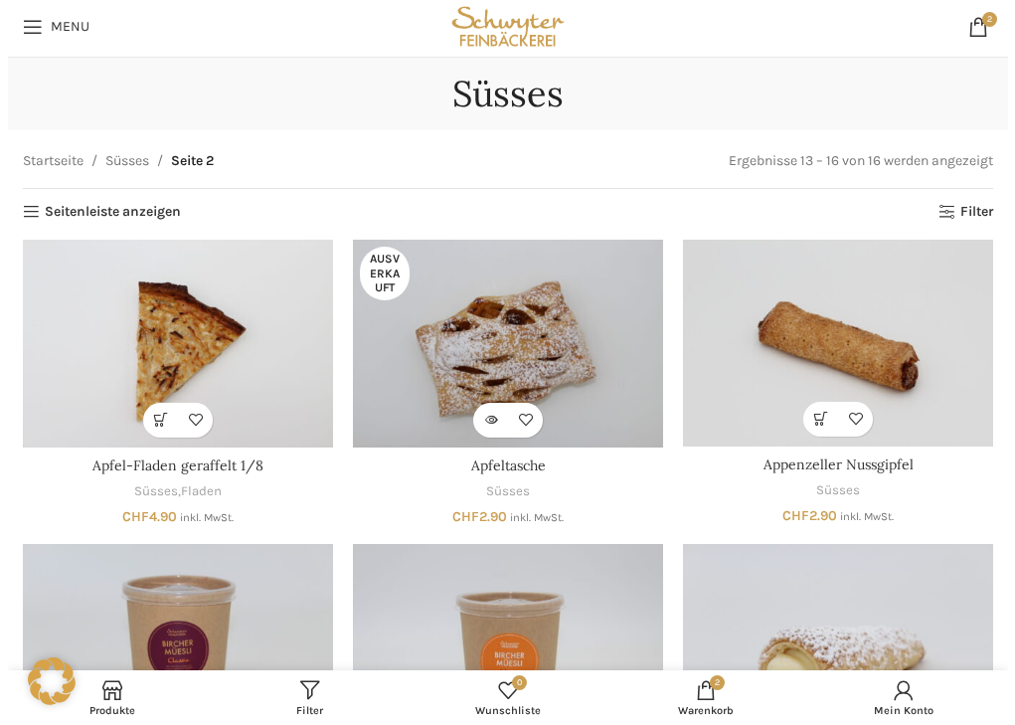
scroll to position [0, 0]
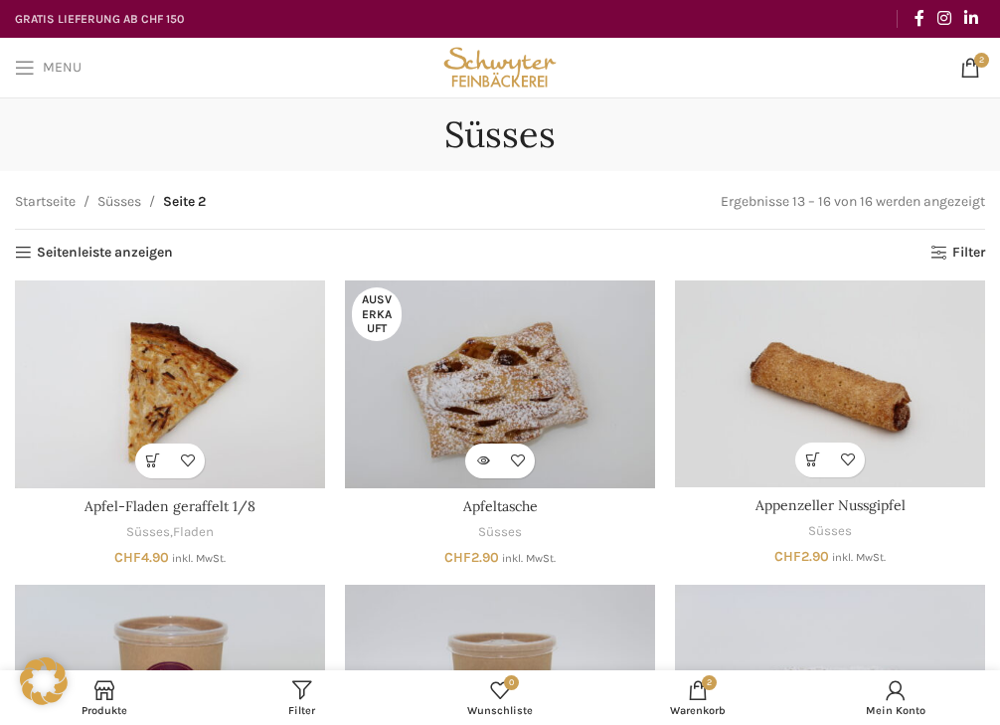
click at [43, 66] on span "Menu" at bounding box center [62, 68] width 39 height 14
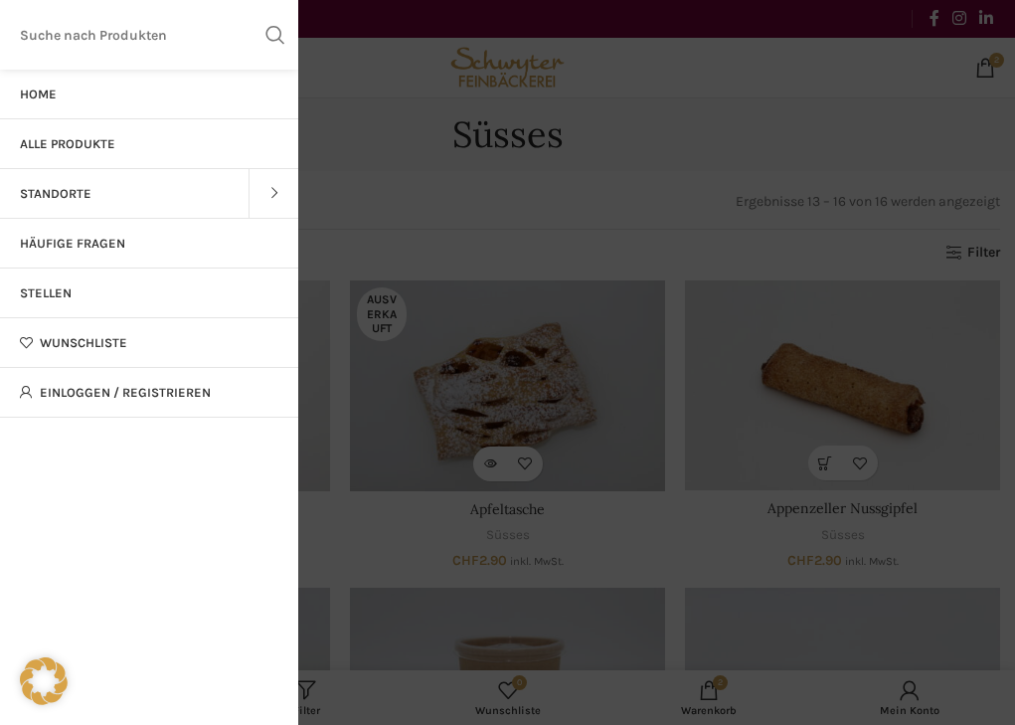
click at [60, 141] on span "Alle Produkte" at bounding box center [67, 144] width 95 height 16
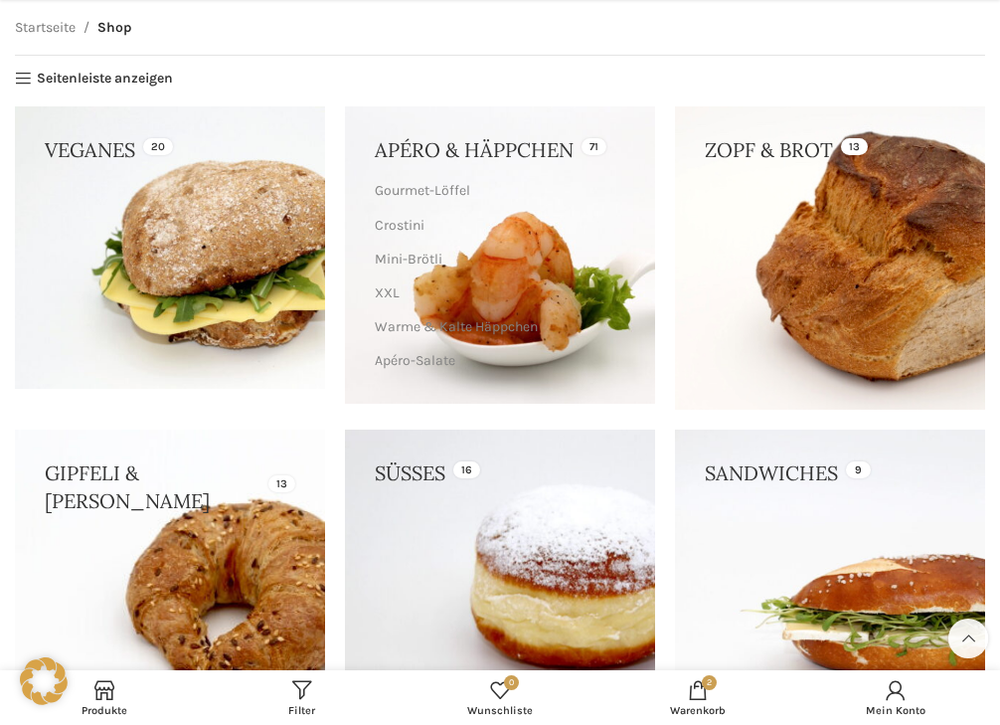
scroll to position [298, 0]
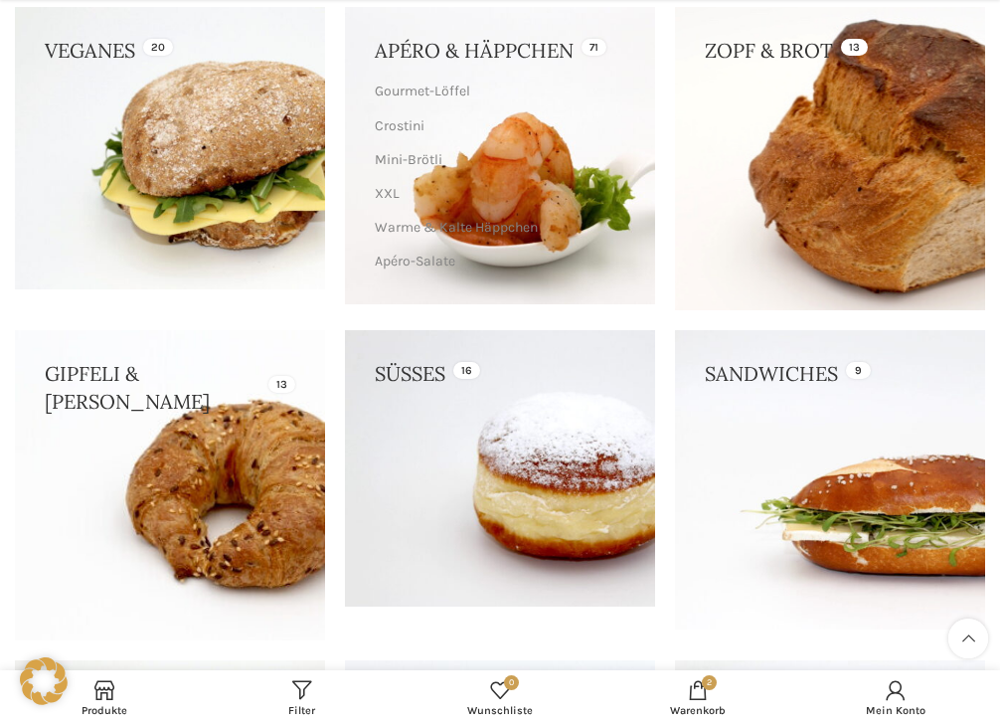
click at [777, 64] on link at bounding box center [830, 158] width 310 height 302
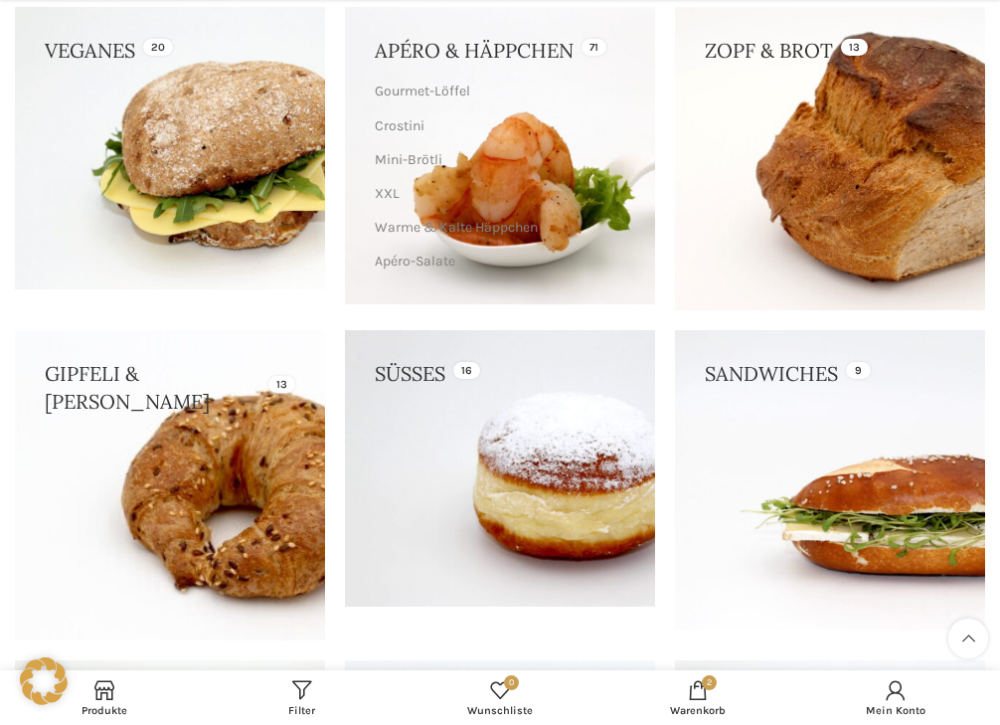
click at [174, 378] on link at bounding box center [170, 485] width 310 height 310
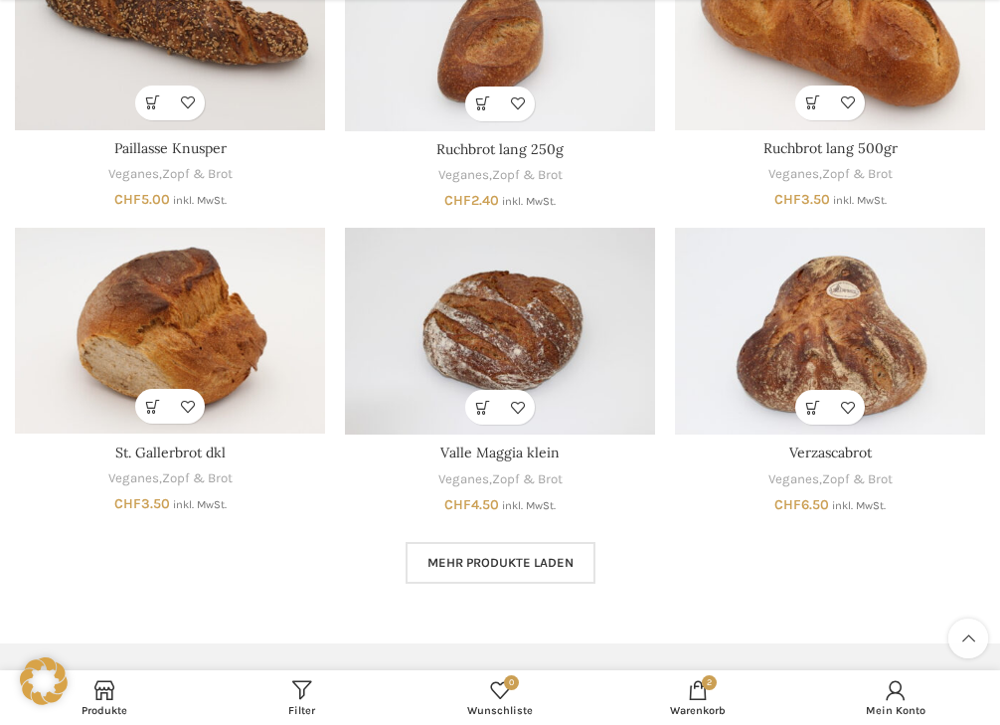
scroll to position [994, 0]
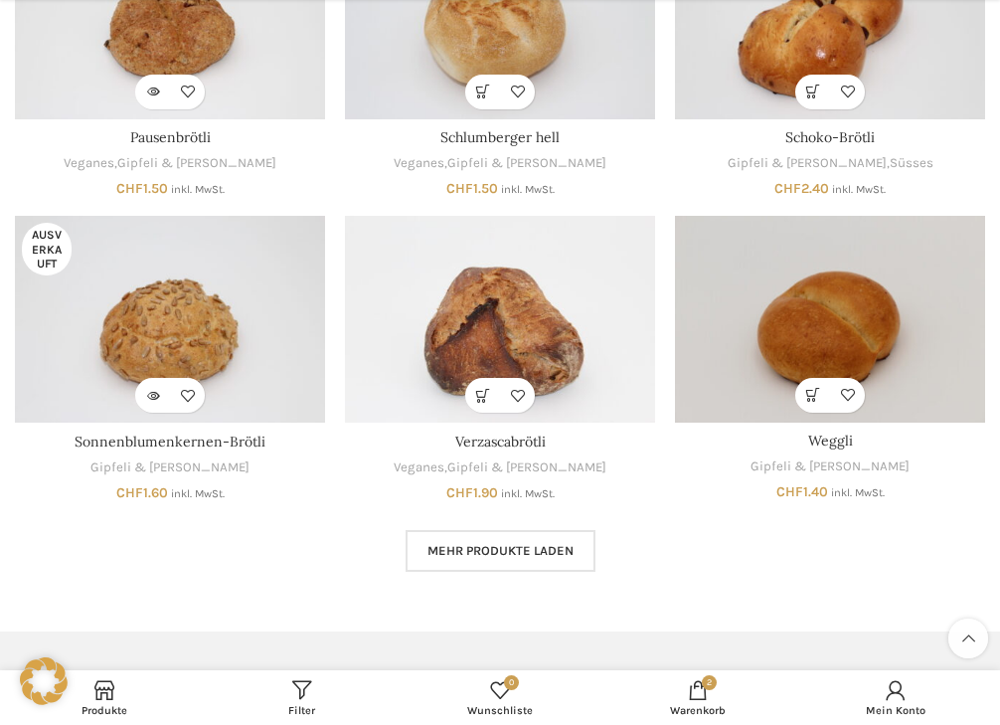
scroll to position [994, 0]
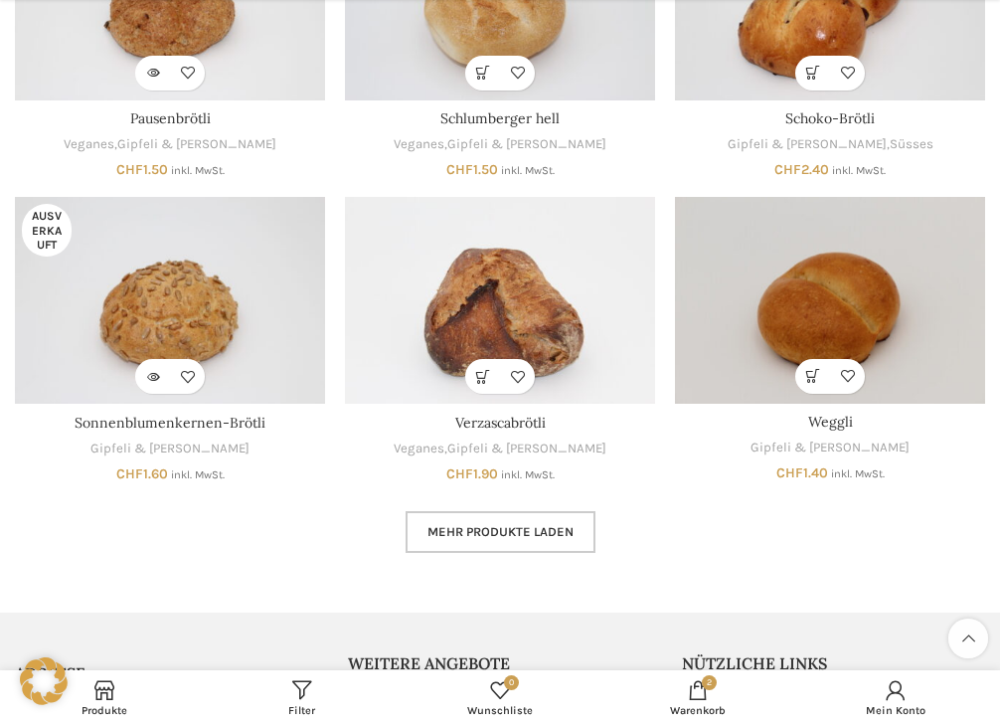
click at [455, 544] on link "Mehr Produkte laden" at bounding box center [500, 532] width 190 height 42
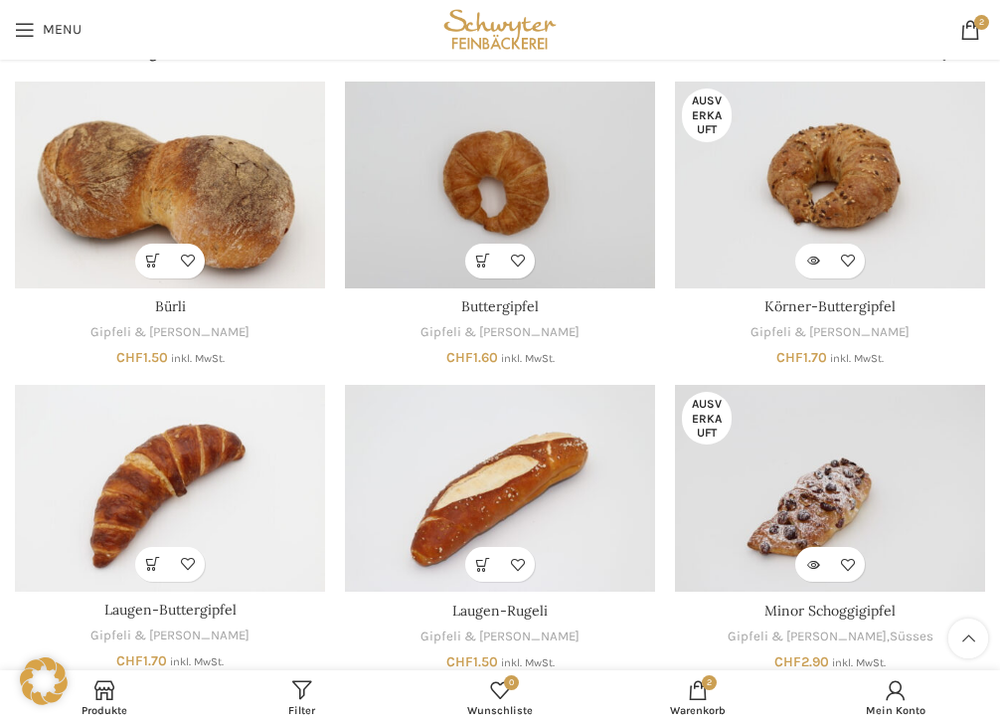
scroll to position [99, 0]
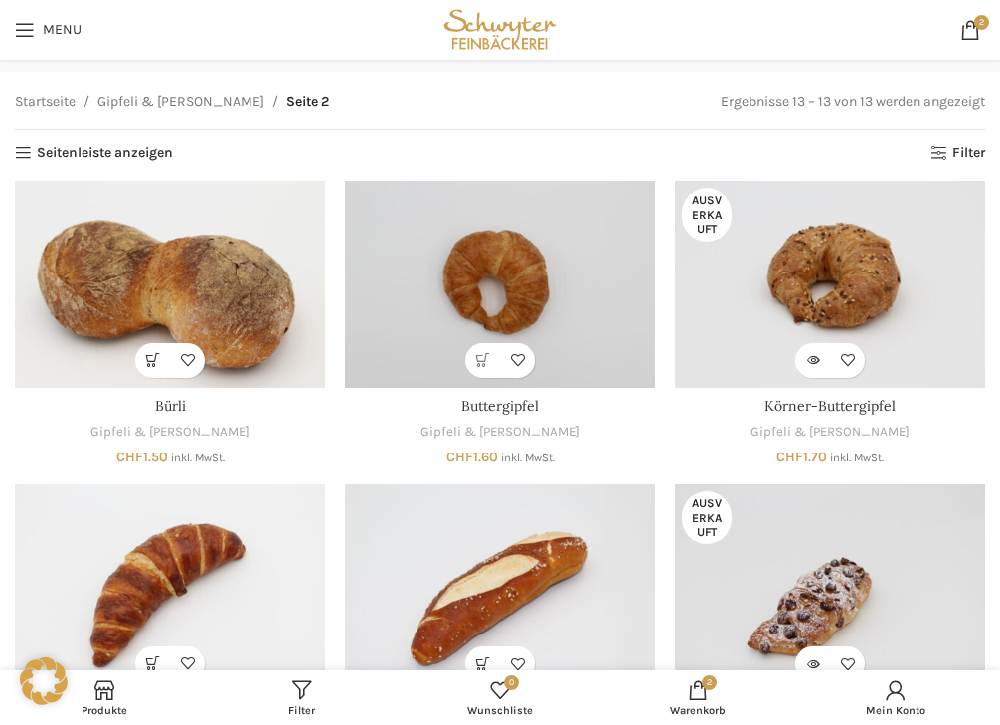
click at [482, 364] on link "In den Warenkorb" at bounding box center [482, 360] width 35 height 35
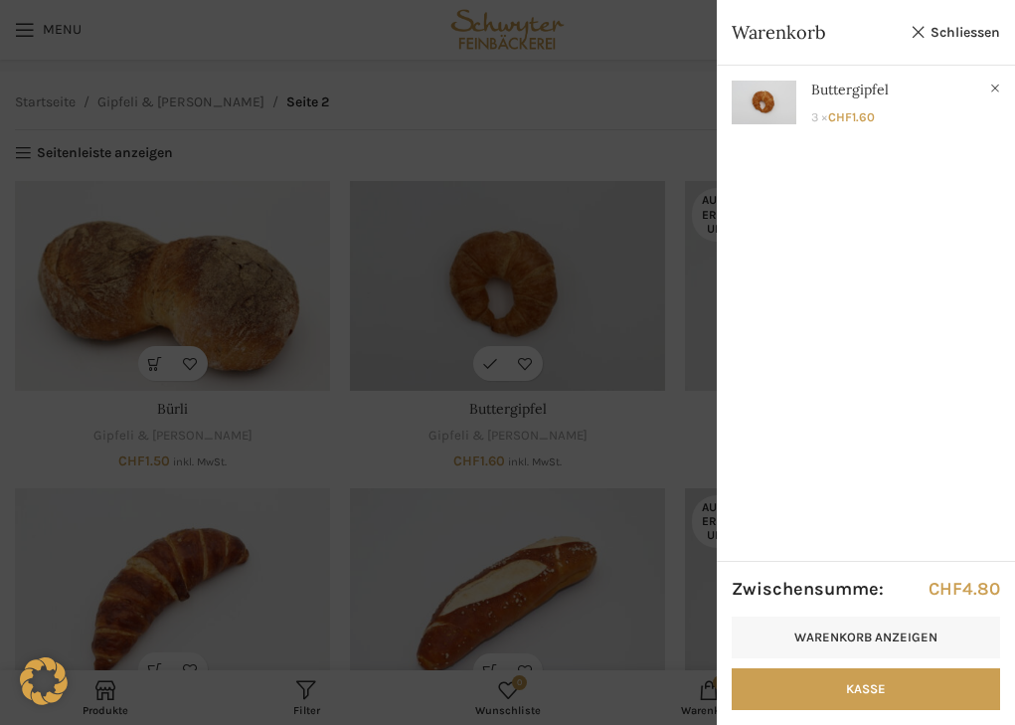
click at [969, 18] on div "Warenkorb Schliessen" at bounding box center [866, 33] width 298 height 66
click at [944, 41] on link "Schliessen" at bounding box center [954, 32] width 89 height 25
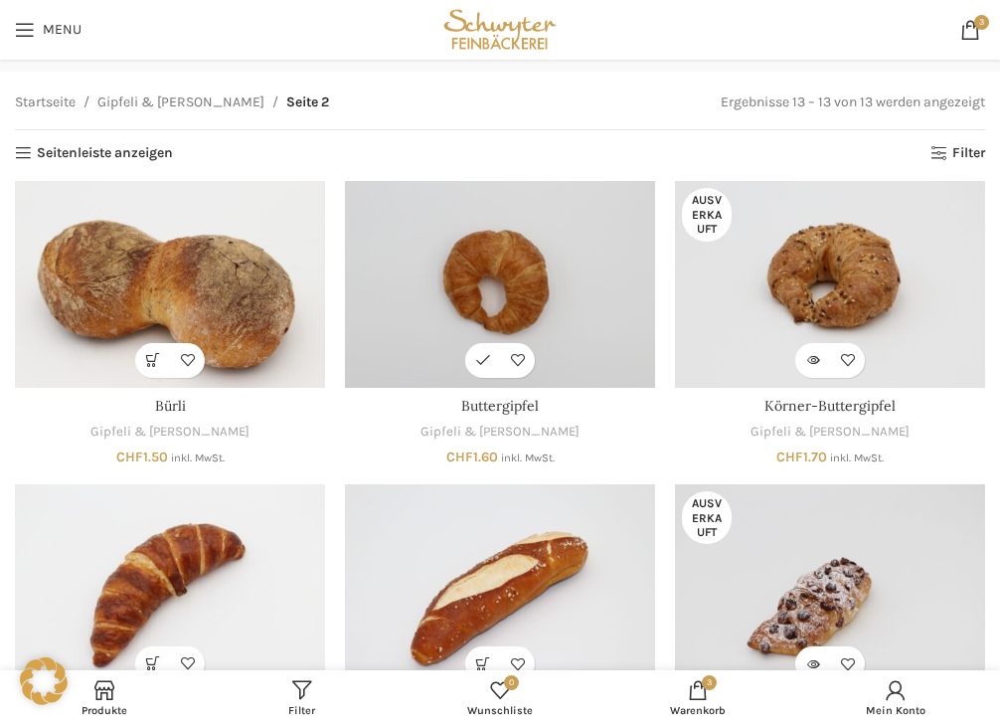
click at [502, 278] on img "Buttergipfel" at bounding box center [500, 284] width 310 height 207
click at [262, 578] on img "Laugen-Buttergipfel" at bounding box center [170, 587] width 310 height 207
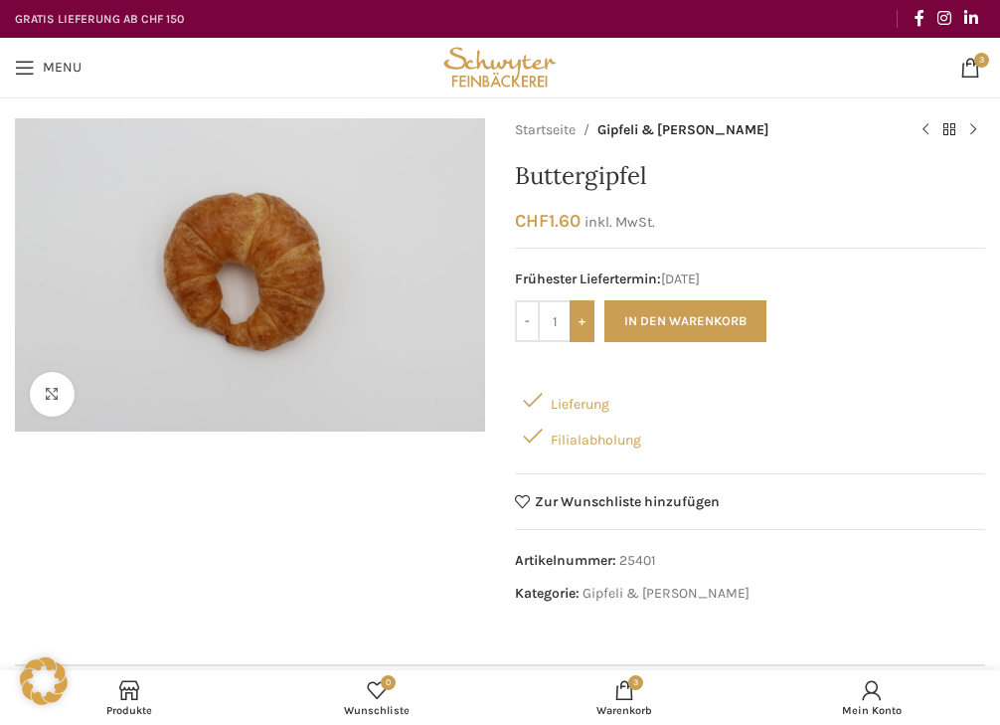
click at [585, 327] on input "+" at bounding box center [581, 321] width 25 height 42
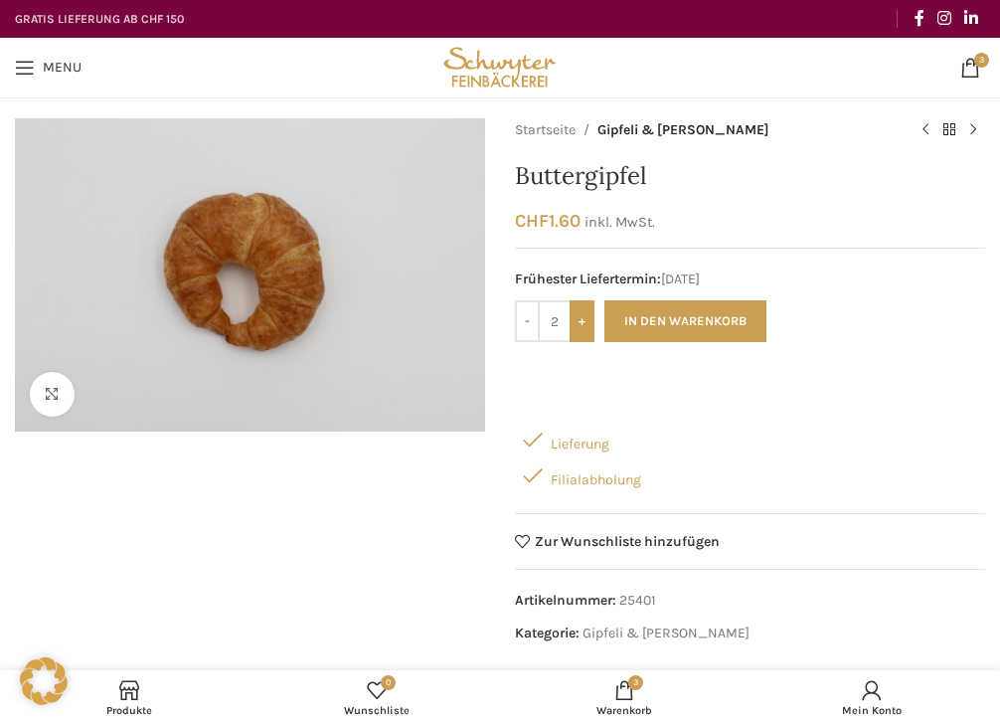
click at [579, 331] on input "+" at bounding box center [581, 321] width 25 height 42
type input "5"
click at [660, 320] on button "In den Warenkorb" at bounding box center [685, 321] width 162 height 42
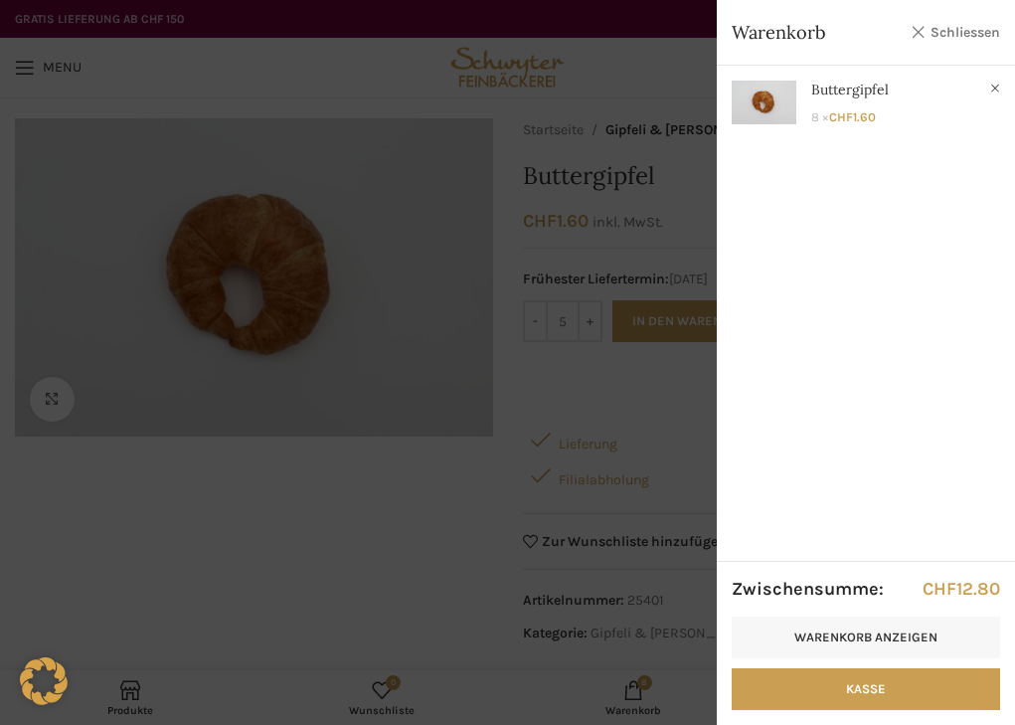
click at [933, 41] on link "Schliessen" at bounding box center [954, 32] width 89 height 25
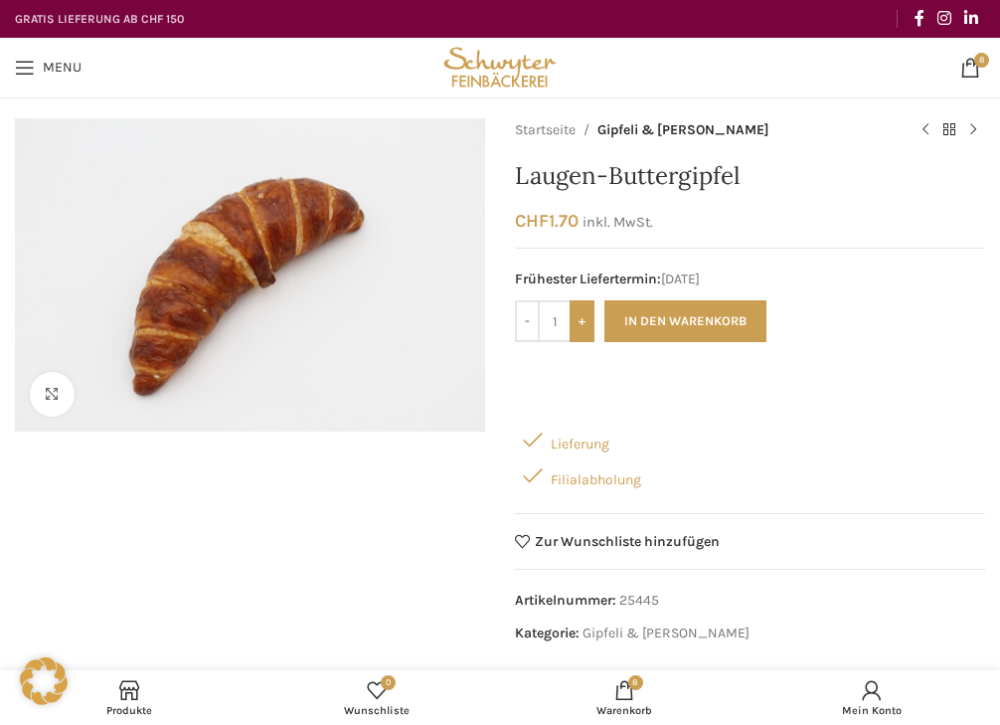
click at [578, 319] on input "+" at bounding box center [581, 321] width 25 height 42
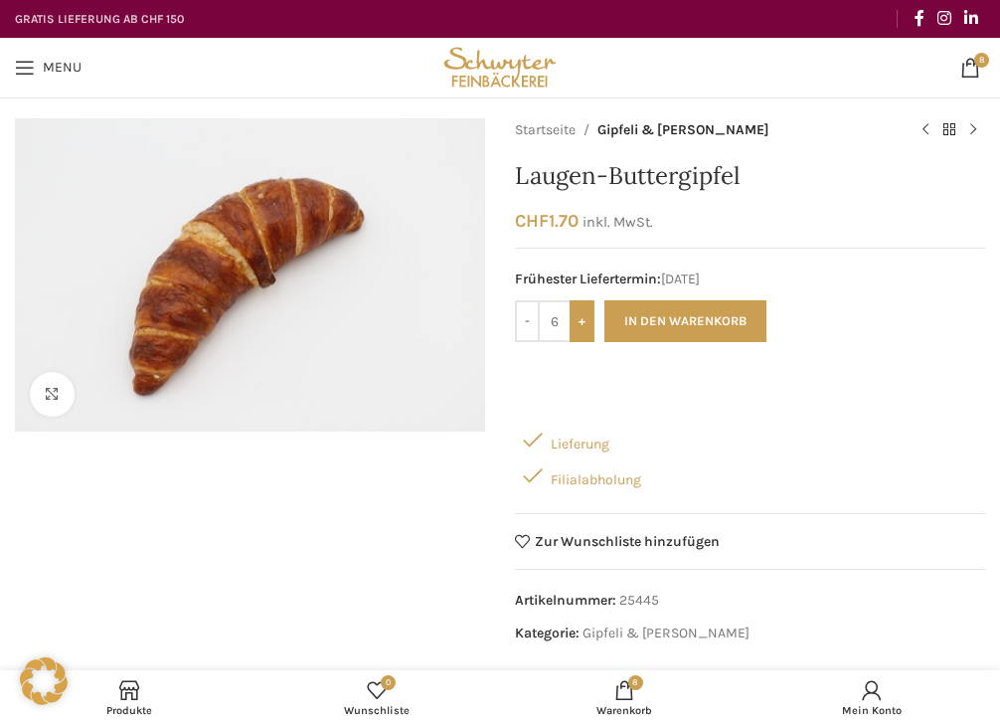
click at [578, 319] on input "+" at bounding box center [581, 321] width 25 height 42
type input "8"
click at [725, 320] on button "In den Warenkorb" at bounding box center [685, 321] width 162 height 42
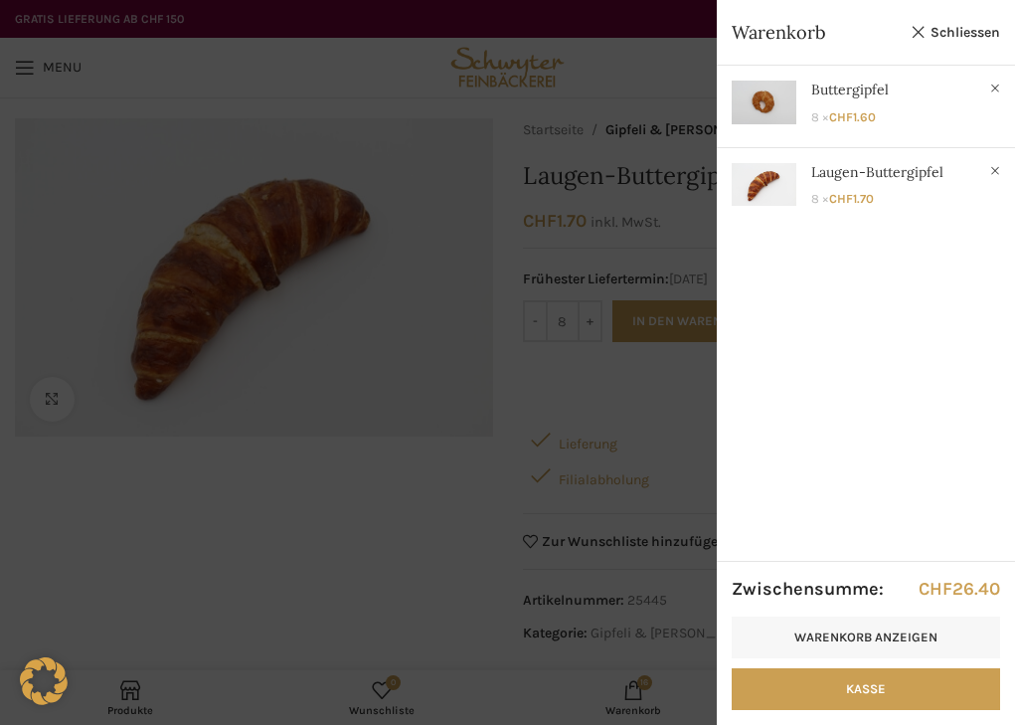
click at [511, 167] on div at bounding box center [507, 288] width 1015 height 874
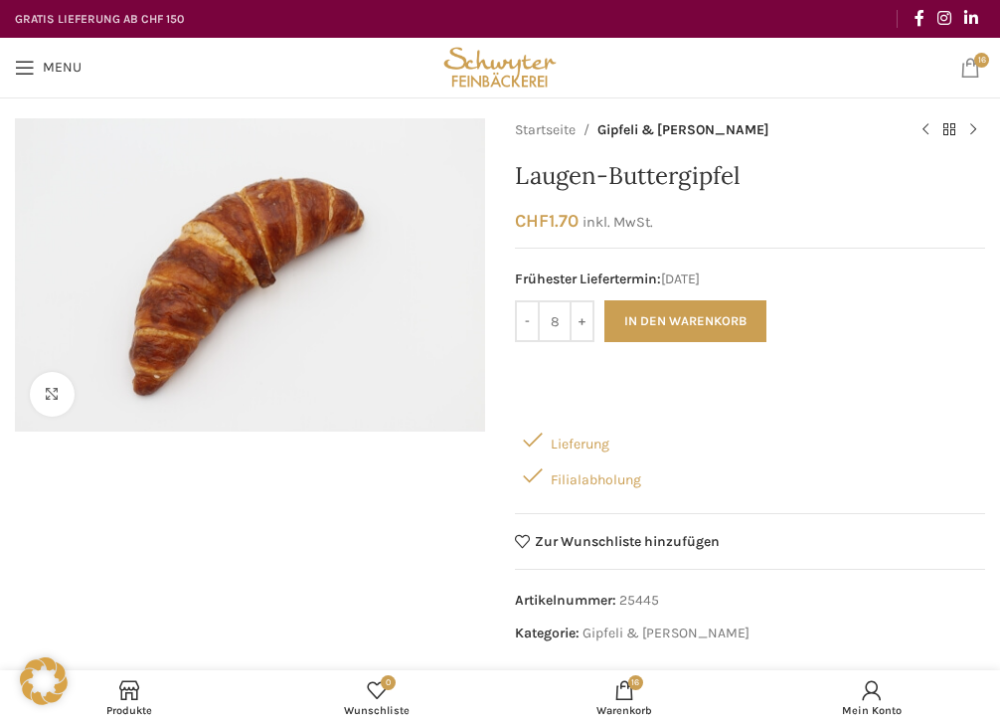
click at [961, 64] on span "16 items" at bounding box center [970, 68] width 20 height 20
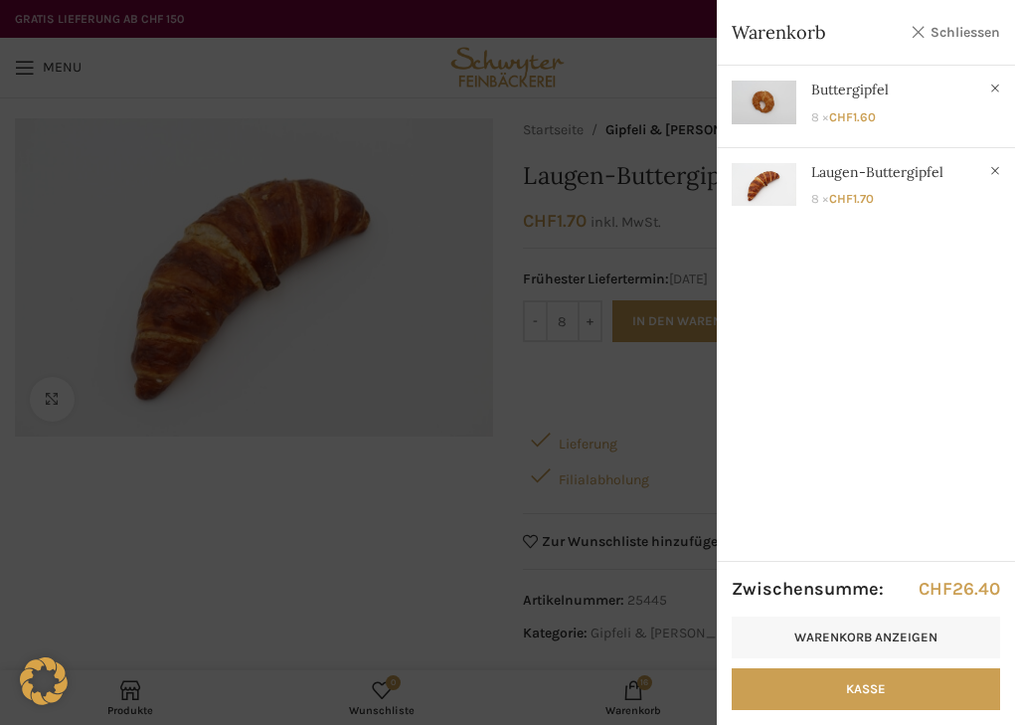
click at [953, 38] on link "Schliessen" at bounding box center [954, 32] width 89 height 25
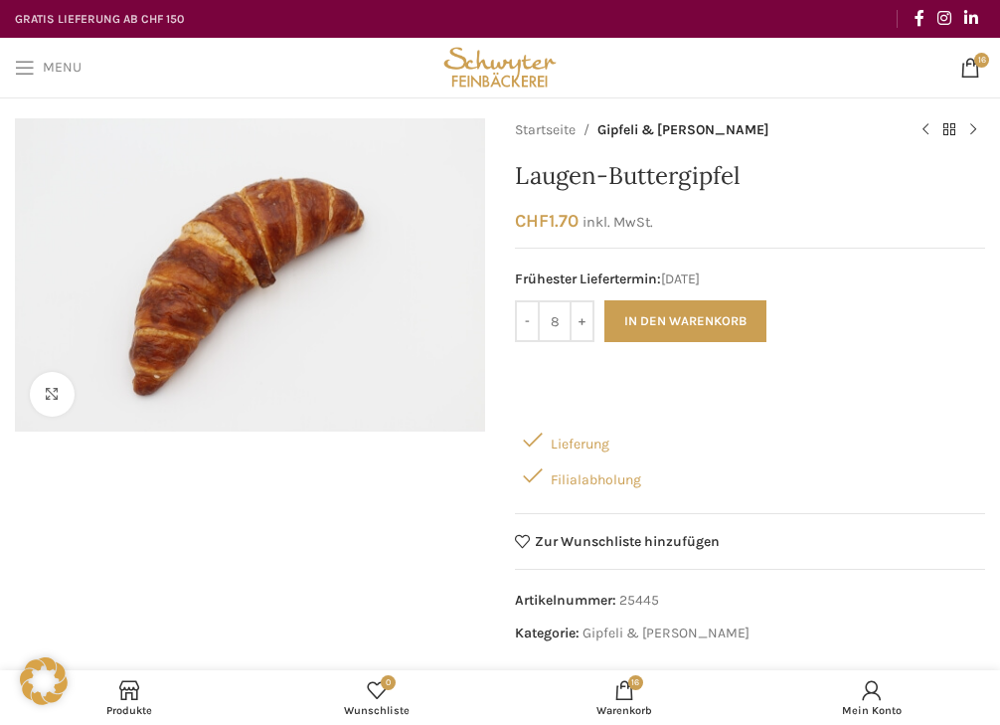
click at [28, 65] on span "Open mobile menu" at bounding box center [25, 68] width 20 height 20
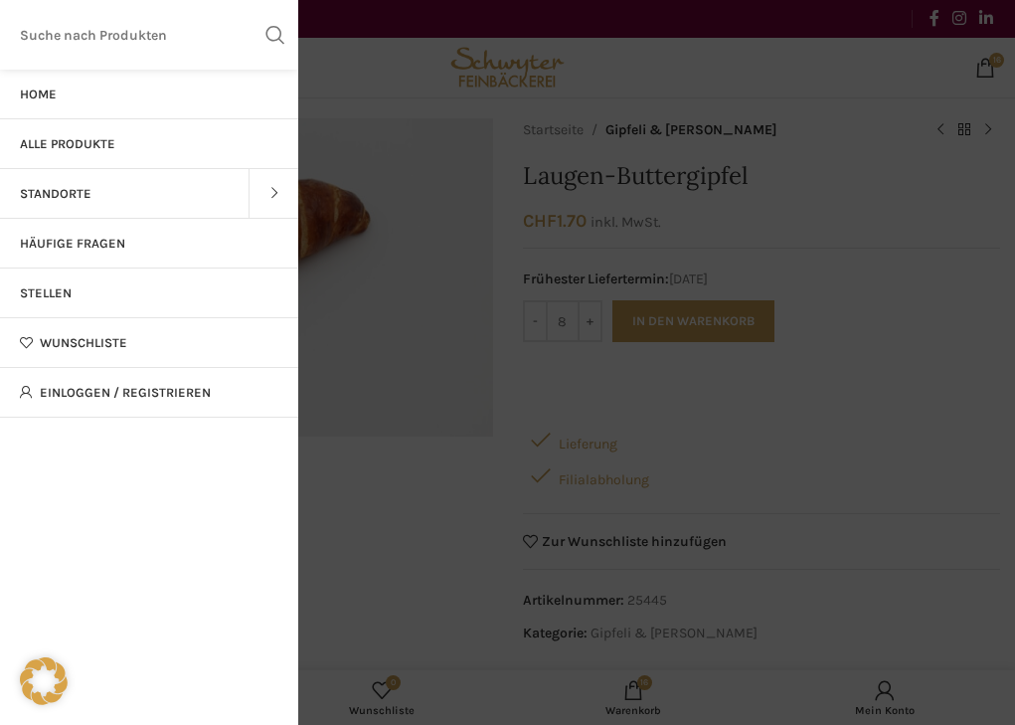
click at [61, 145] on span "Alle Produkte" at bounding box center [67, 144] width 95 height 16
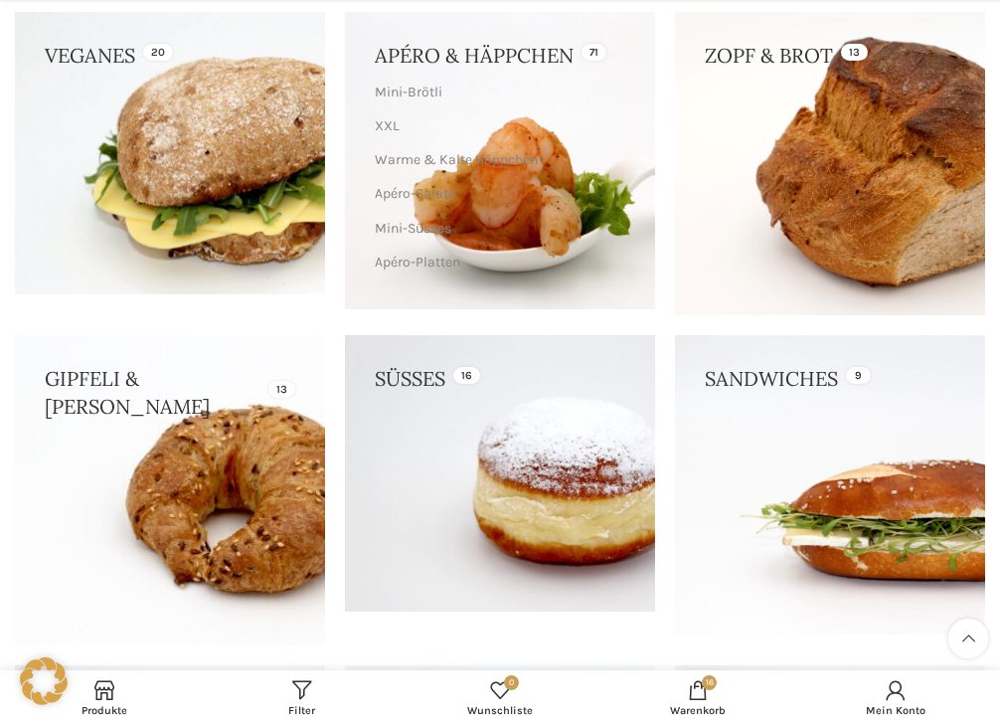
scroll to position [298, 0]
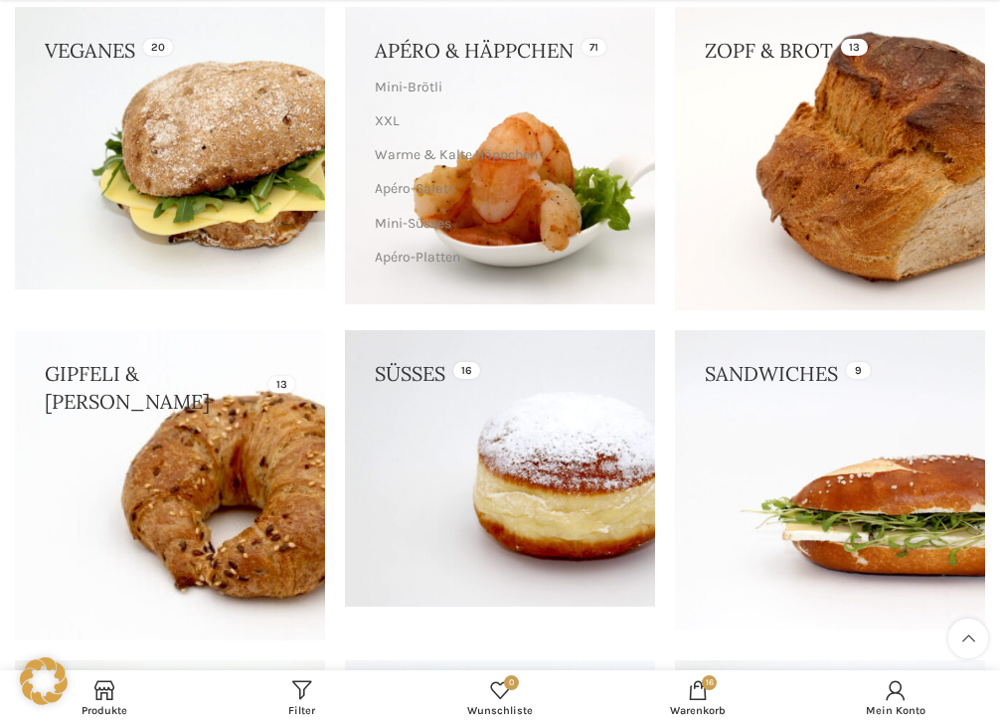
click at [185, 375] on link at bounding box center [170, 485] width 310 height 310
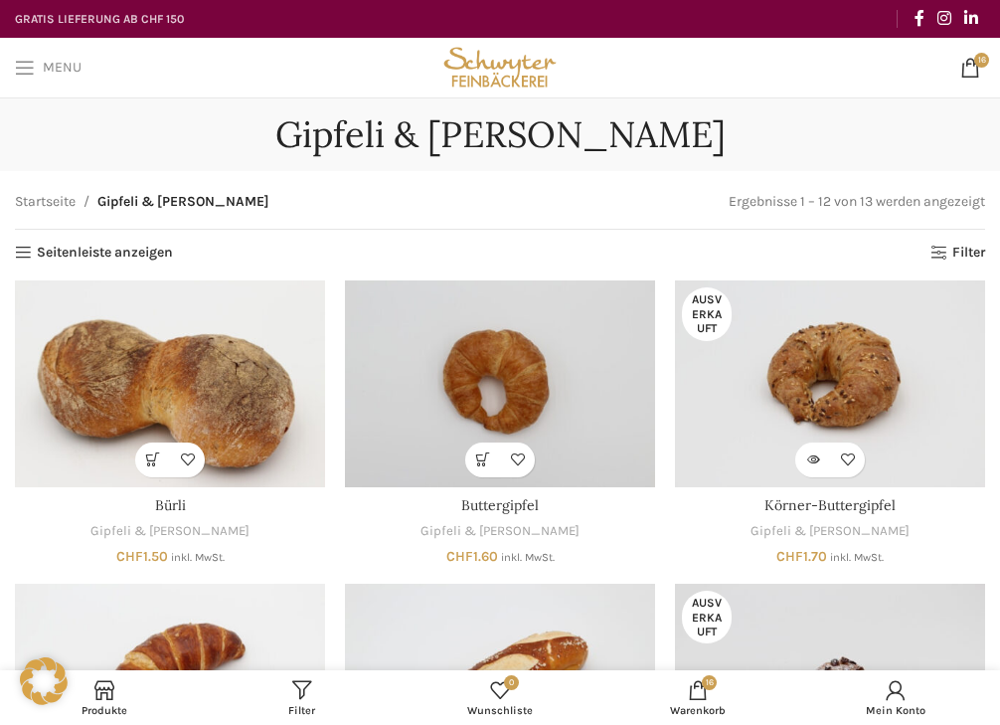
click at [59, 69] on span "Menu" at bounding box center [62, 68] width 39 height 14
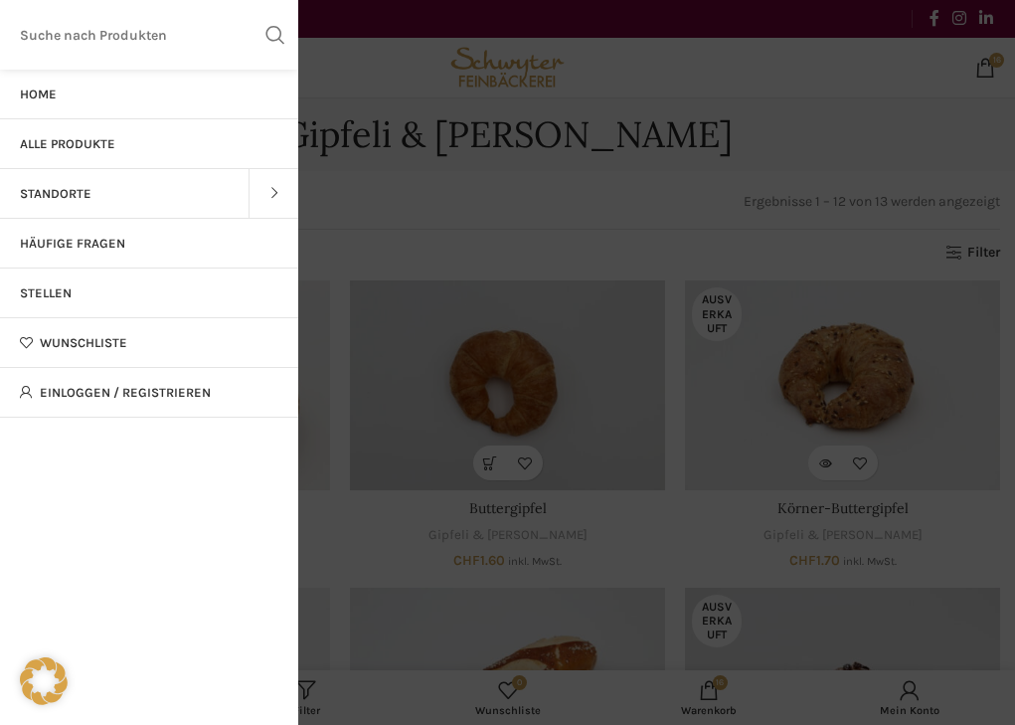
click at [110, 195] on link "Standorte" at bounding box center [124, 194] width 248 height 50
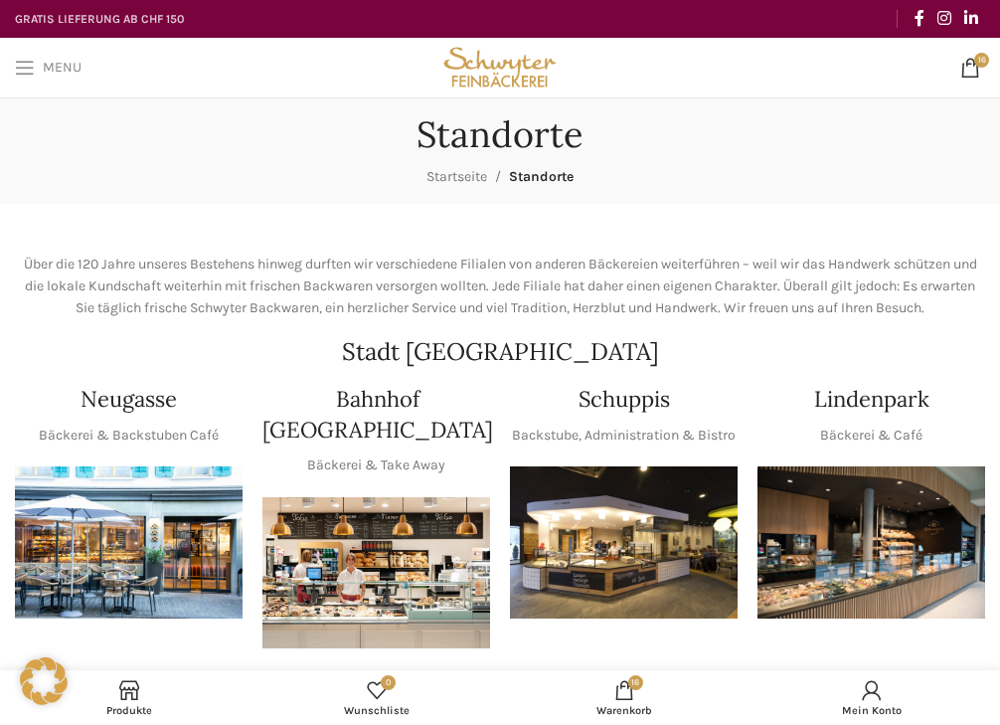
click at [50, 57] on link "Menu" at bounding box center [48, 68] width 86 height 40
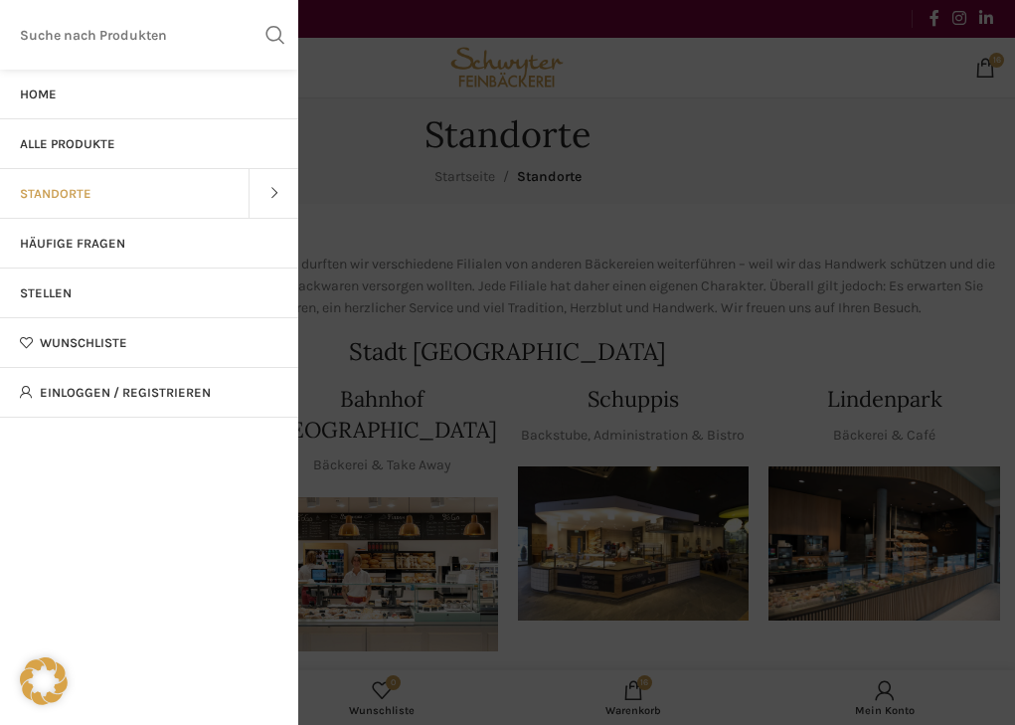
click at [66, 152] on link "Alle Produkte" at bounding box center [149, 144] width 298 height 50
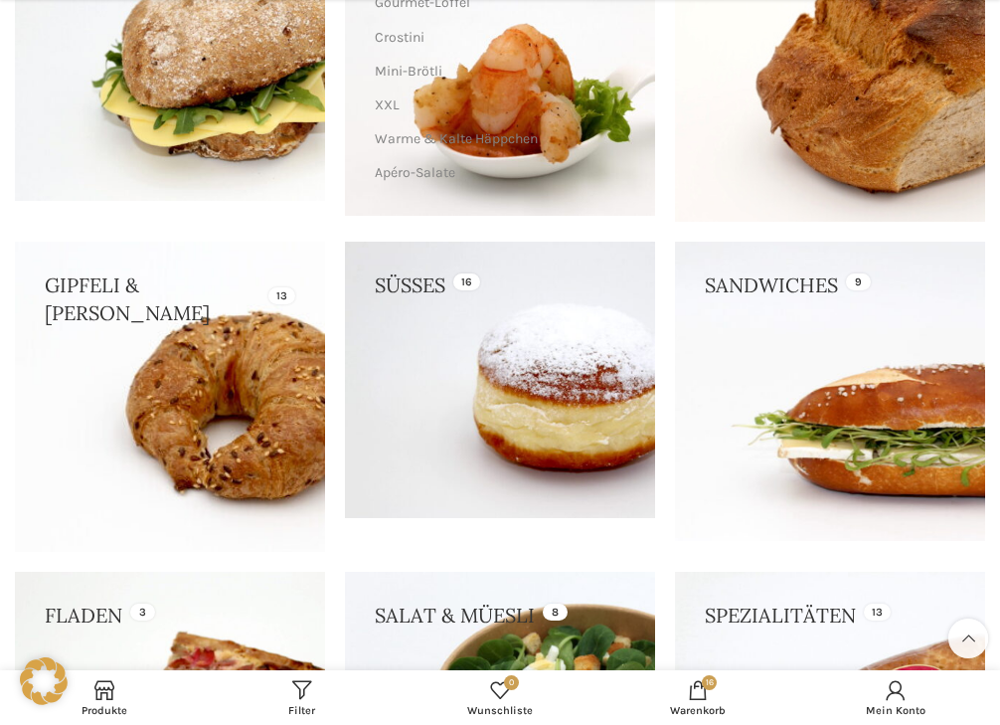
scroll to position [398, 0]
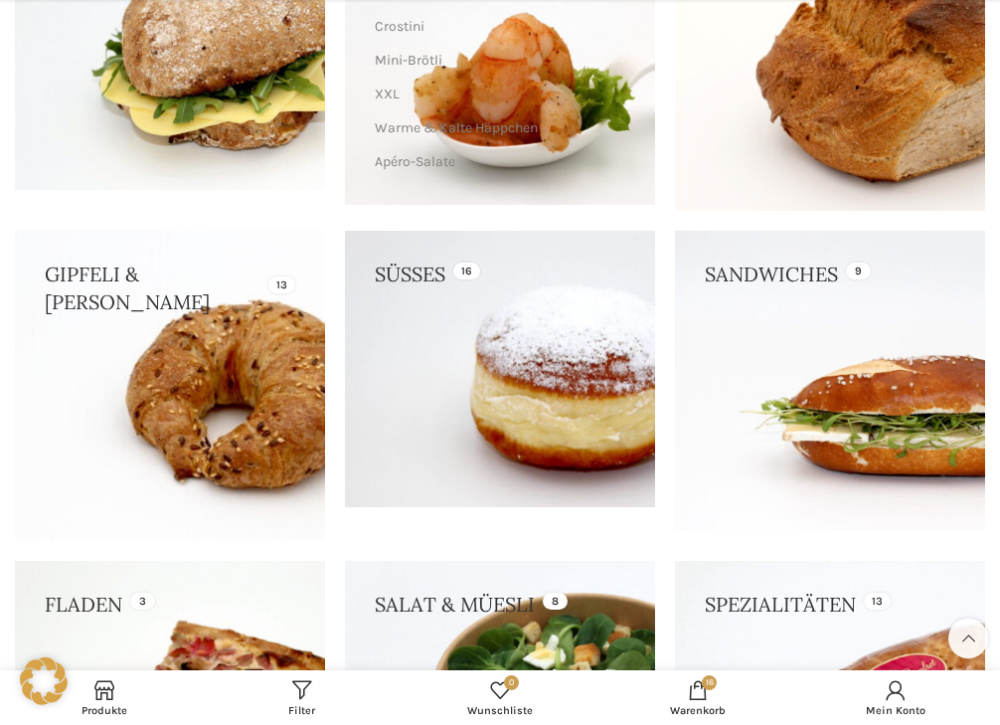
click at [444, 275] on link at bounding box center [500, 369] width 310 height 277
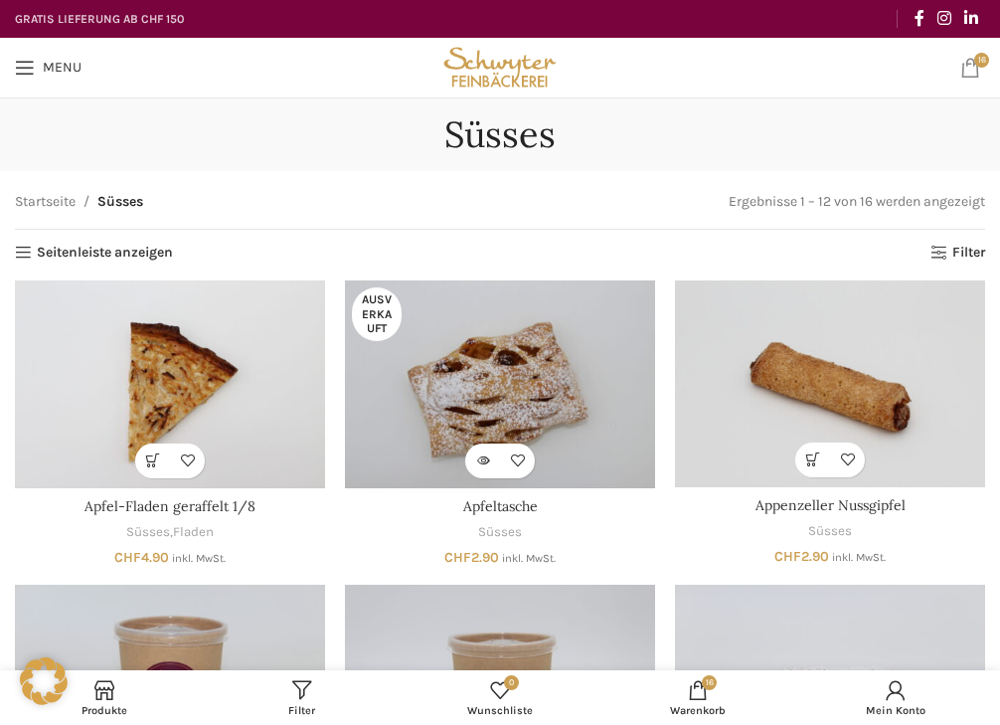
click at [983, 68] on link "16 items CHF 26.40" at bounding box center [970, 68] width 40 height 40
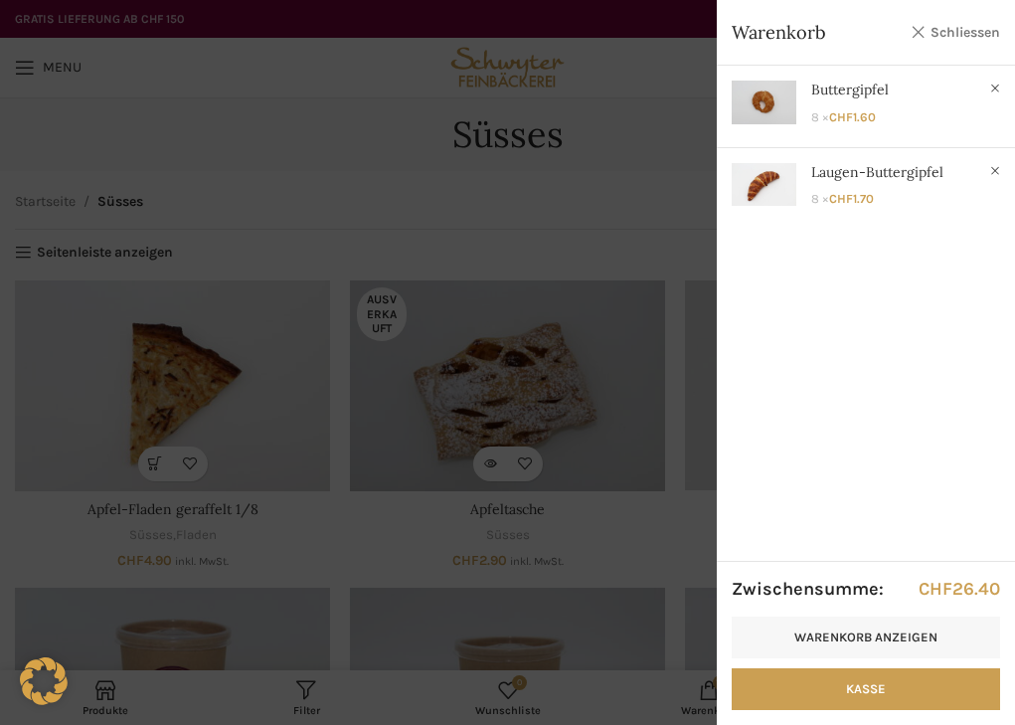
click at [946, 28] on link "Schliessen" at bounding box center [954, 32] width 89 height 25
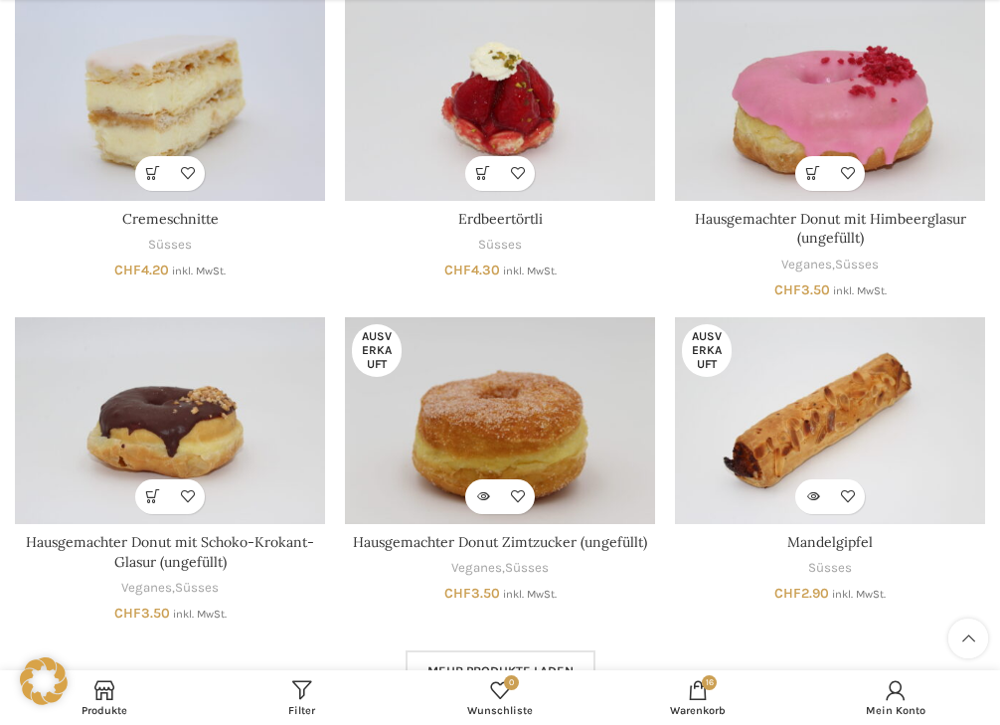
scroll to position [994, 0]
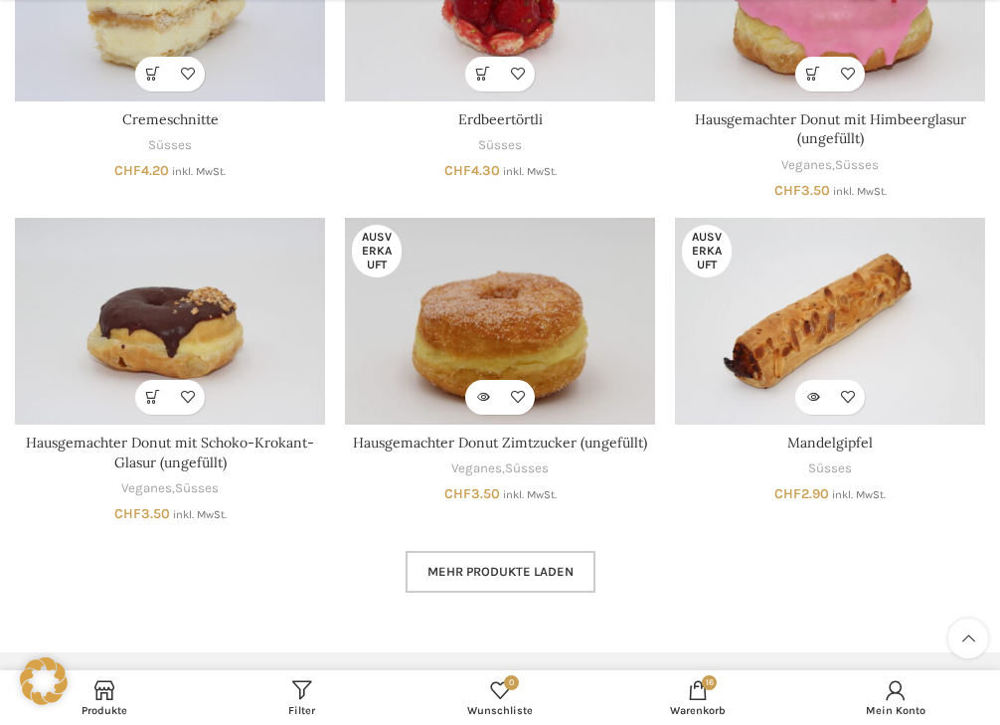
click at [537, 575] on span "Mehr Produkte laden" at bounding box center [500, 572] width 146 height 16
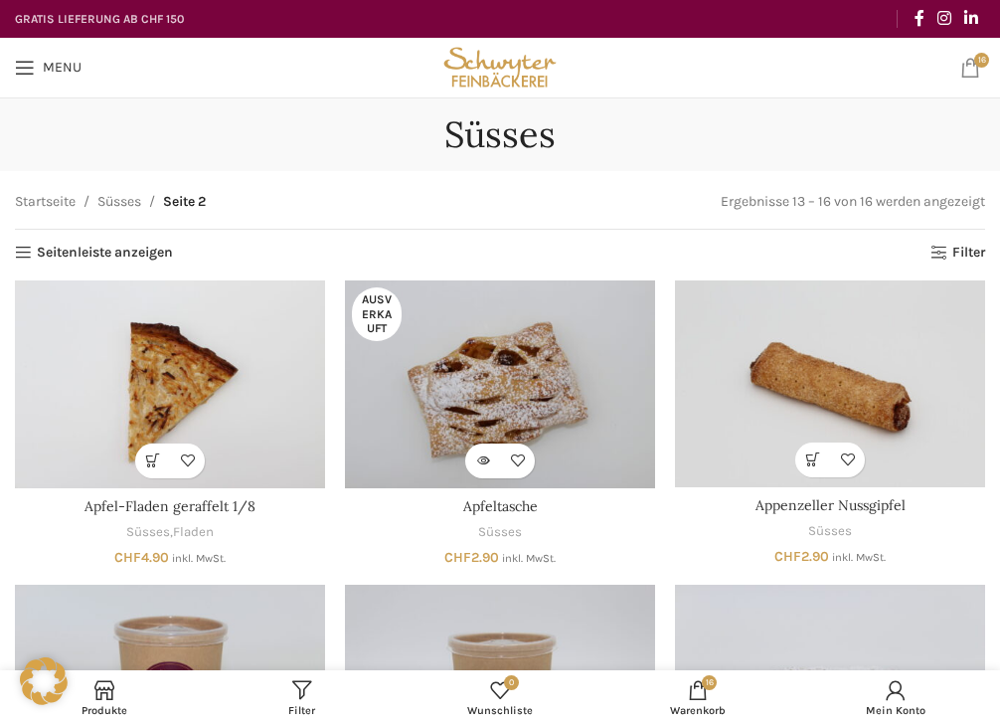
click at [983, 62] on span "16 items" at bounding box center [981, 60] width 15 height 15
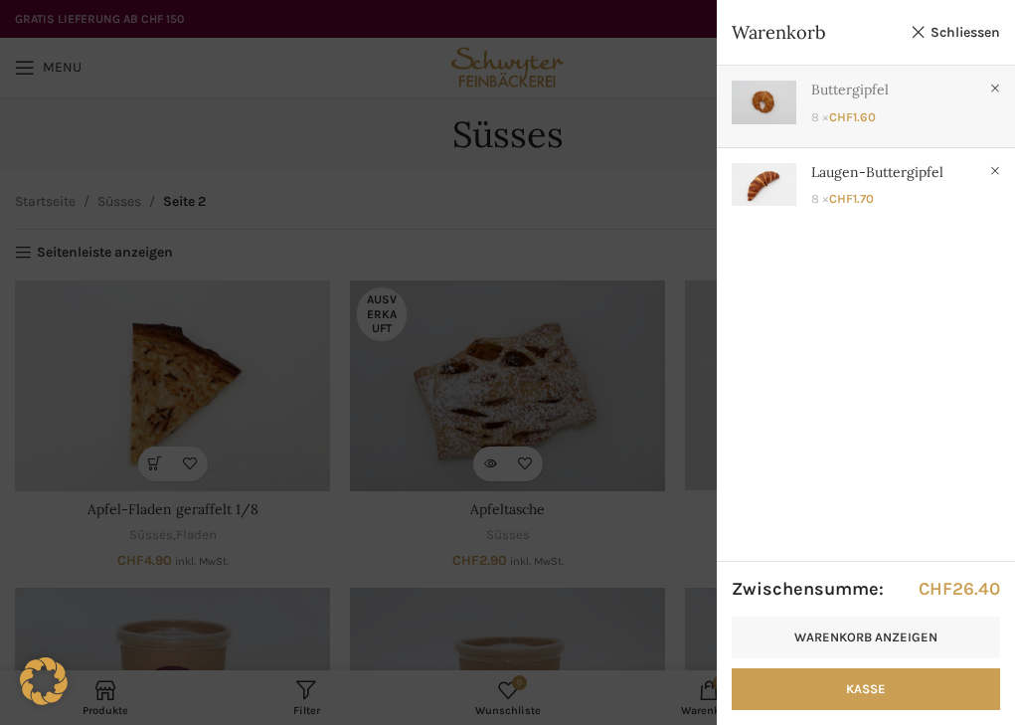
click at [859, 124] on link "Anzeigen" at bounding box center [866, 102] width 298 height 73
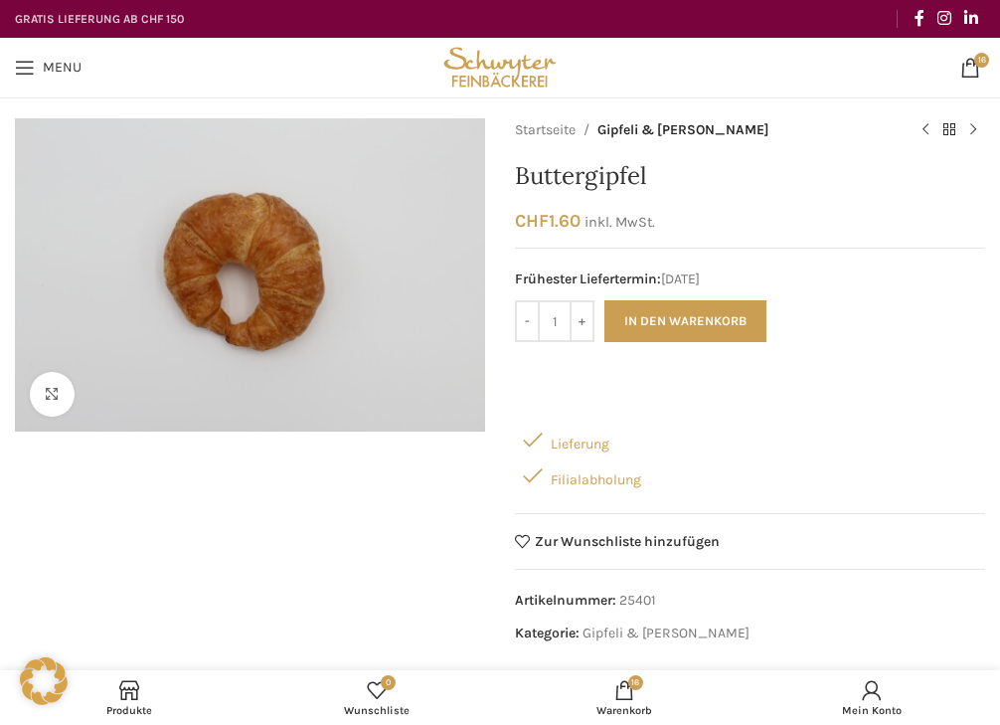
click at [994, 72] on div "16 items CHF 26.40" at bounding box center [782, 68] width 424 height 60
click at [977, 61] on span "16 items" at bounding box center [981, 60] width 15 height 15
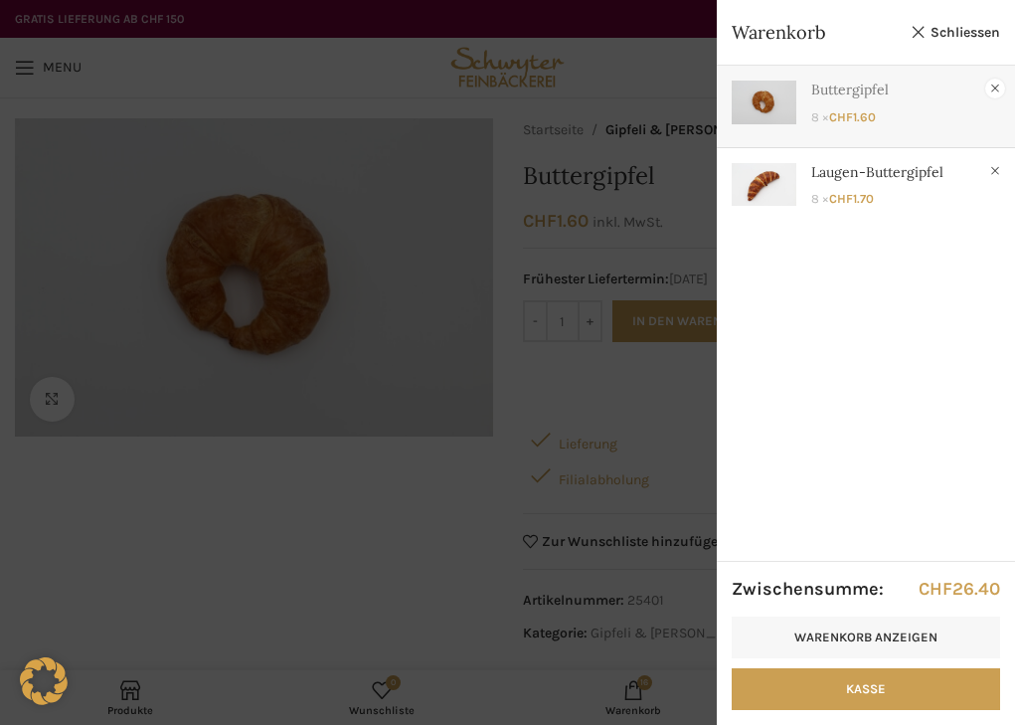
click at [995, 82] on link "×" at bounding box center [995, 89] width 20 height 20
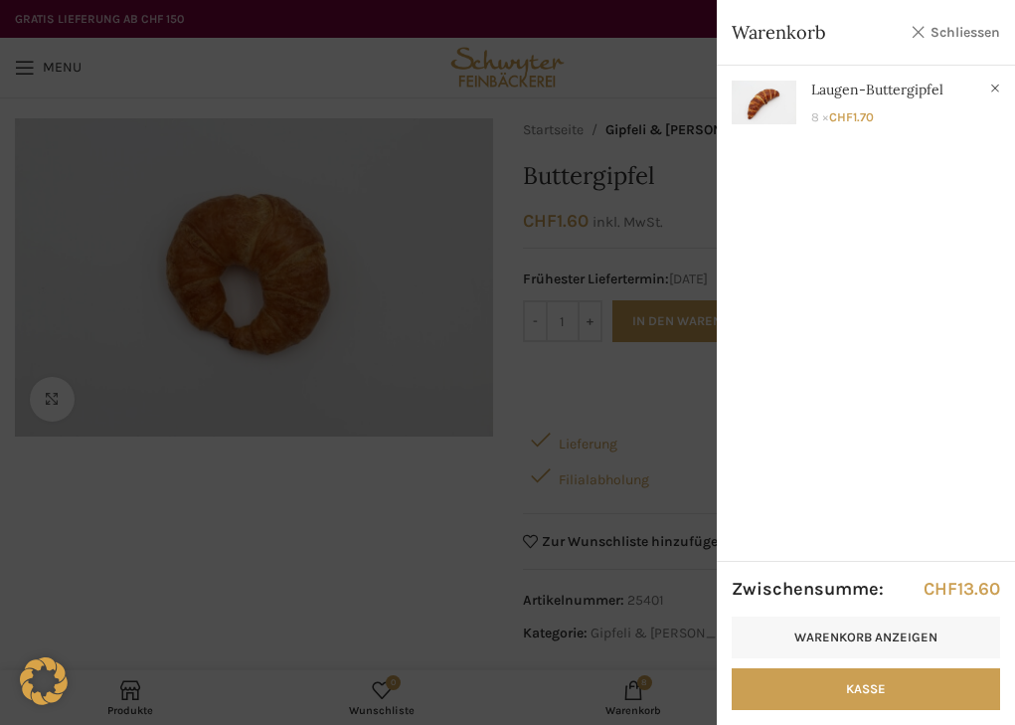
click at [969, 29] on link "Schliessen" at bounding box center [954, 32] width 89 height 25
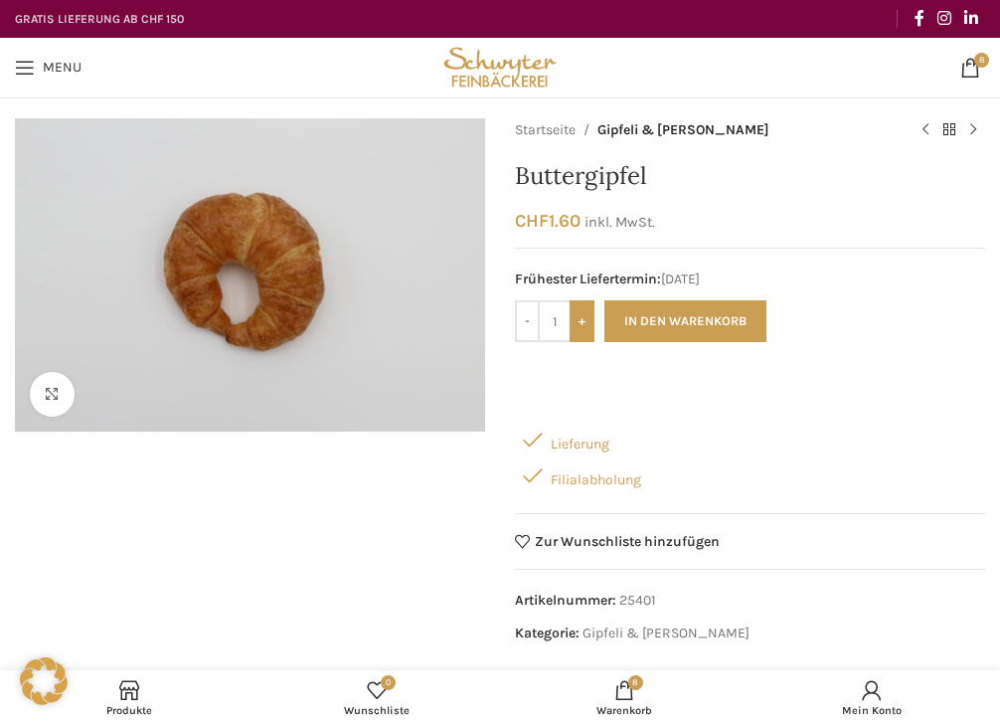
click at [582, 320] on input "+" at bounding box center [581, 321] width 25 height 42
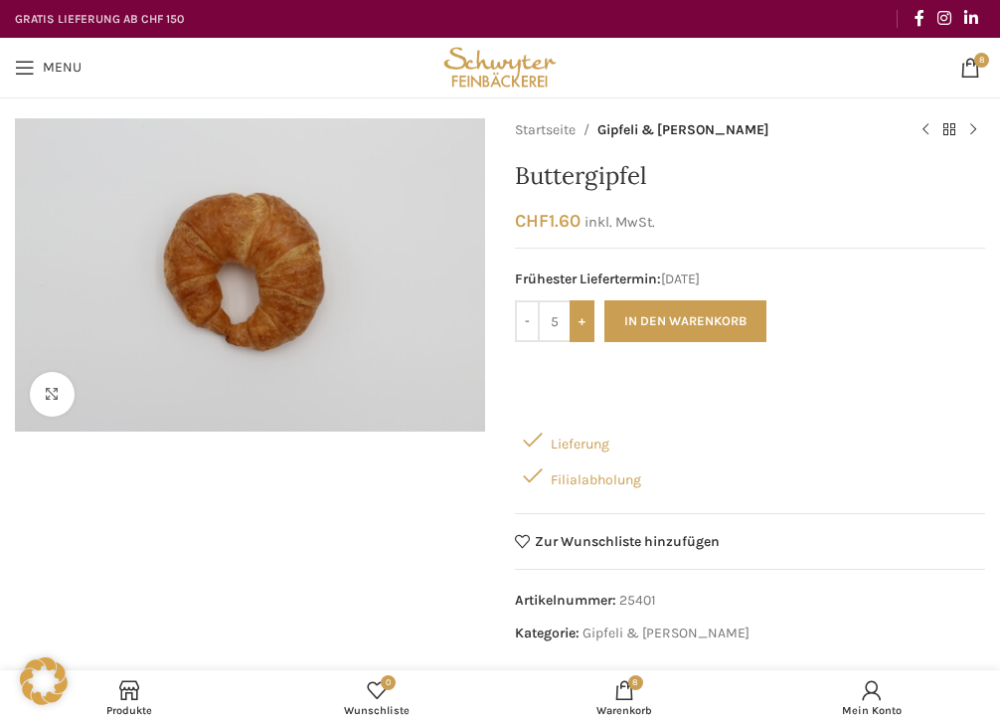
type input "6"
click at [694, 321] on button "In den Warenkorb" at bounding box center [685, 321] width 162 height 42
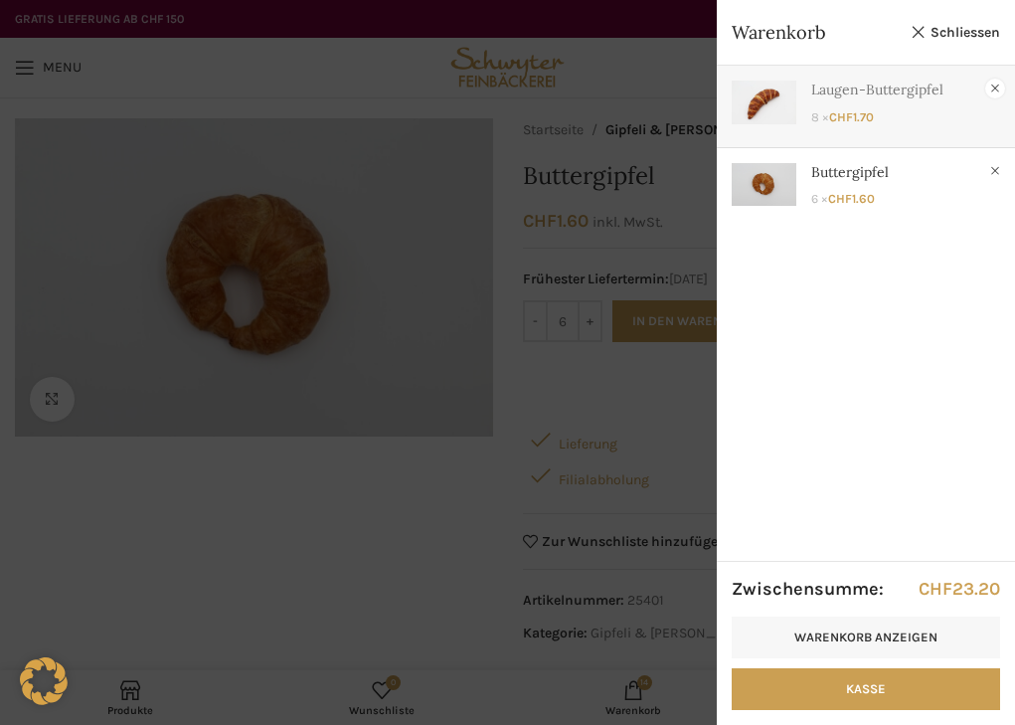
click at [992, 87] on link "×" at bounding box center [995, 89] width 20 height 20
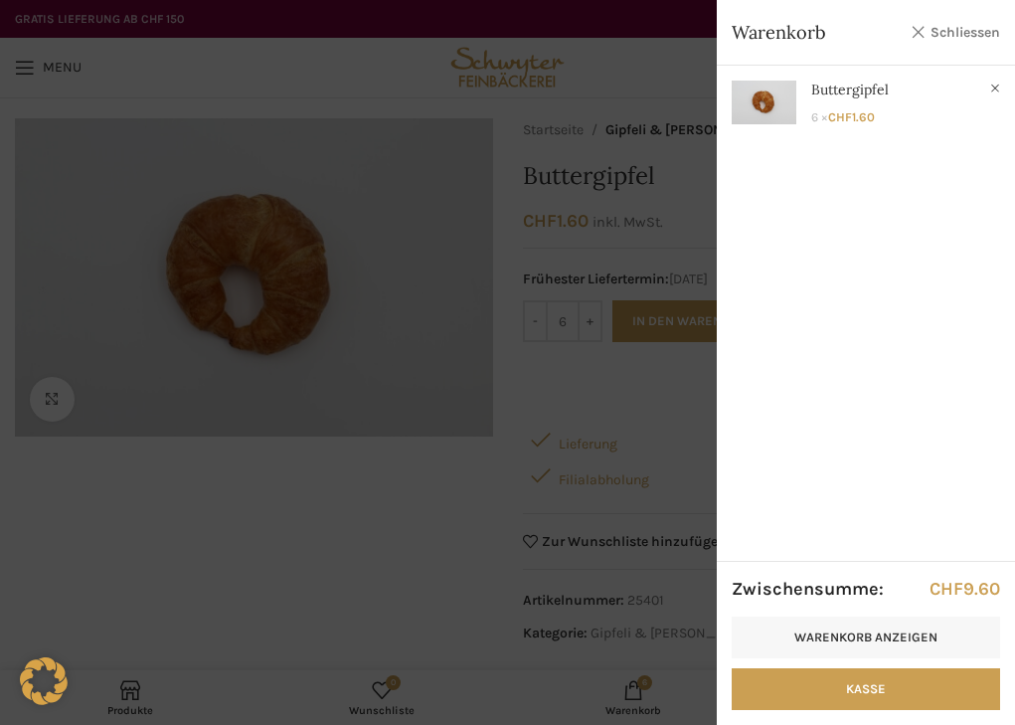
click at [954, 39] on link "Schliessen" at bounding box center [954, 32] width 89 height 25
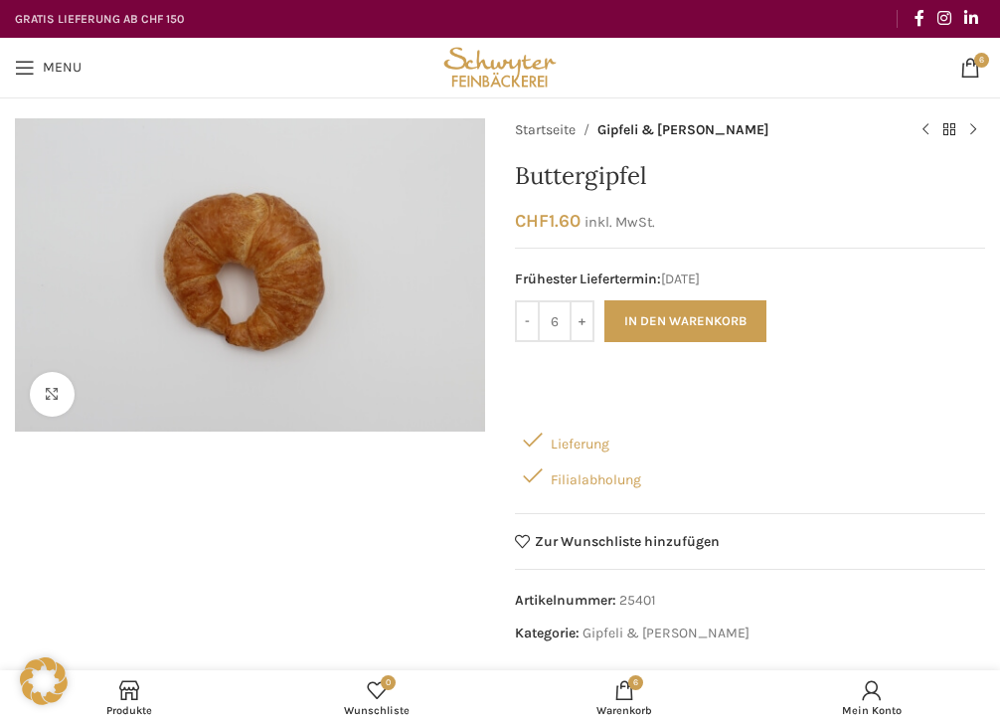
click at [549, 130] on link "Startseite" at bounding box center [545, 130] width 61 height 22
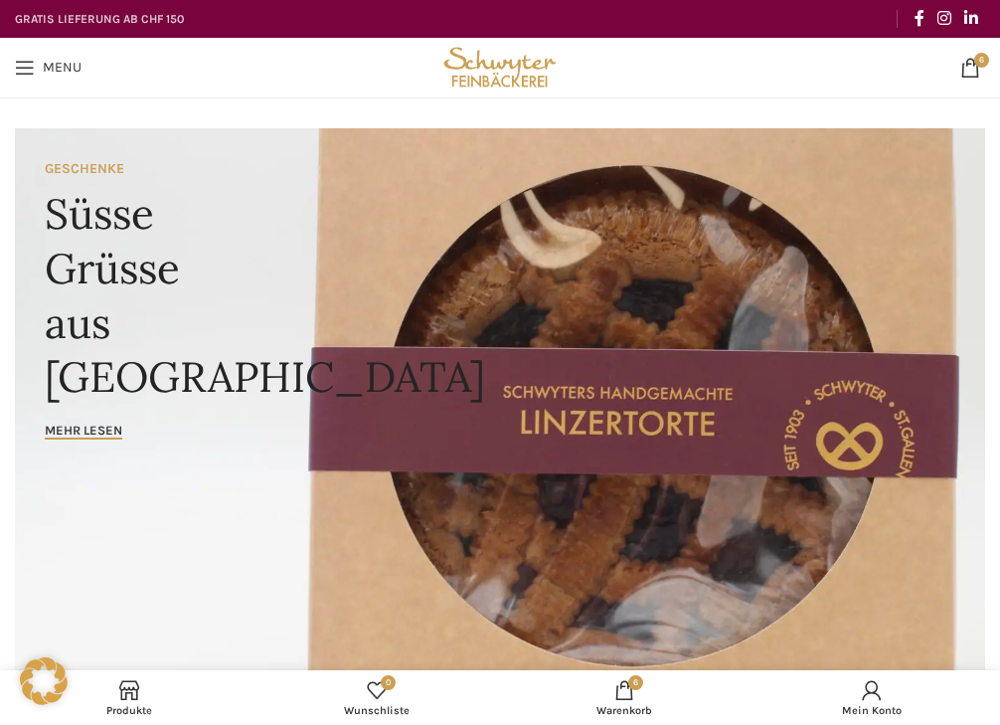
click at [51, 61] on span "Menu" at bounding box center [62, 68] width 39 height 14
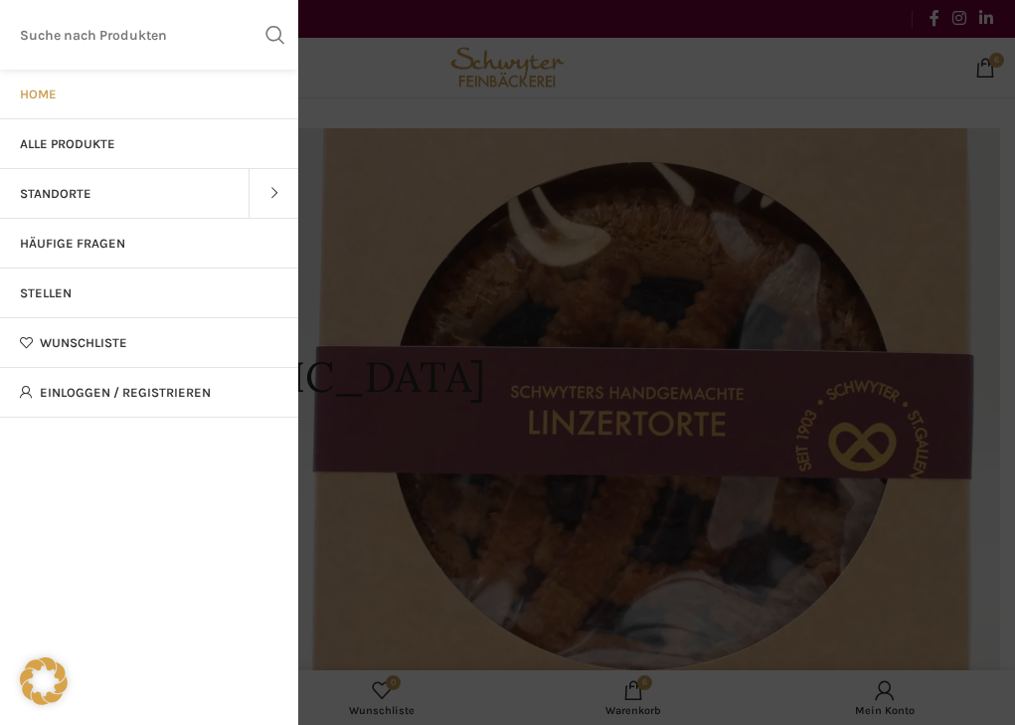
click at [96, 145] on span "Alle Produkte" at bounding box center [67, 144] width 95 height 16
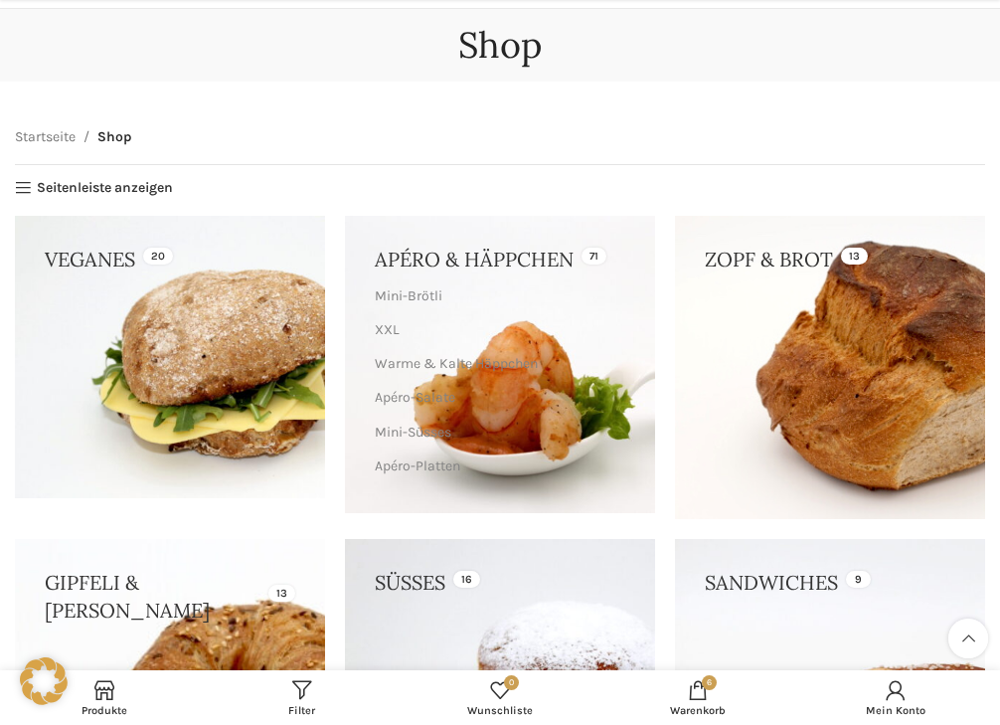
scroll to position [298, 0]
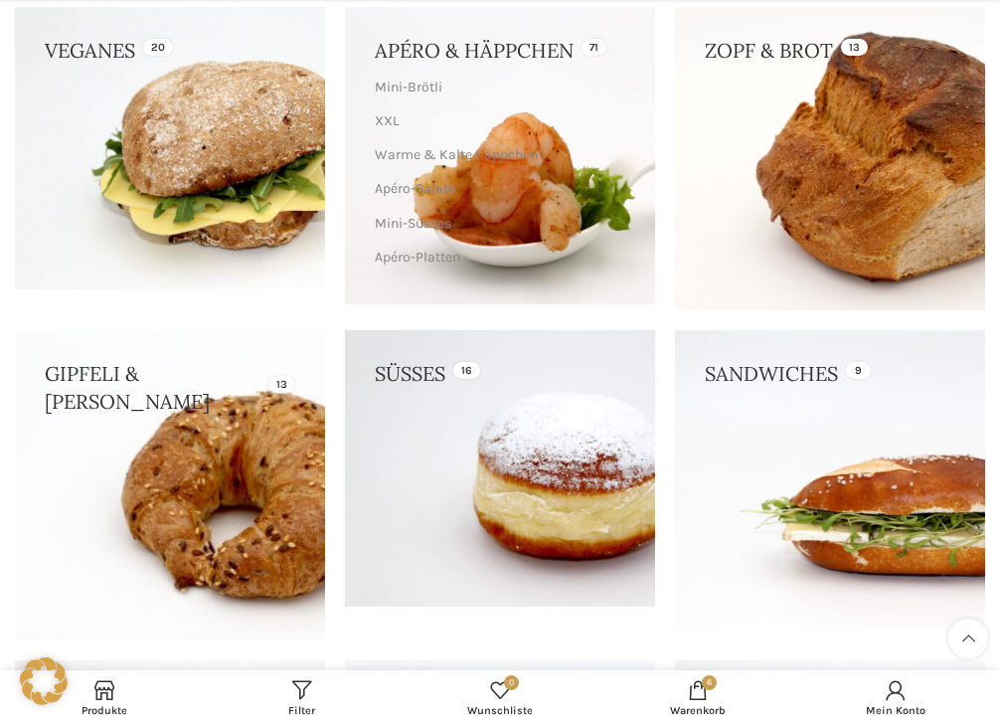
click at [210, 447] on link at bounding box center [170, 485] width 310 height 310
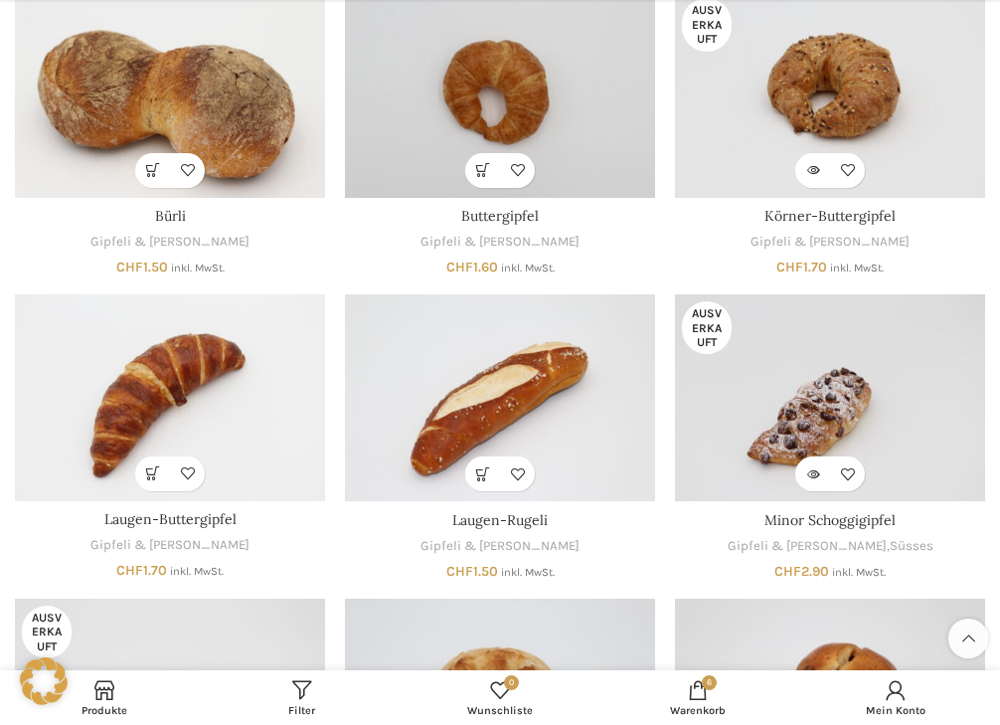
scroll to position [298, 0]
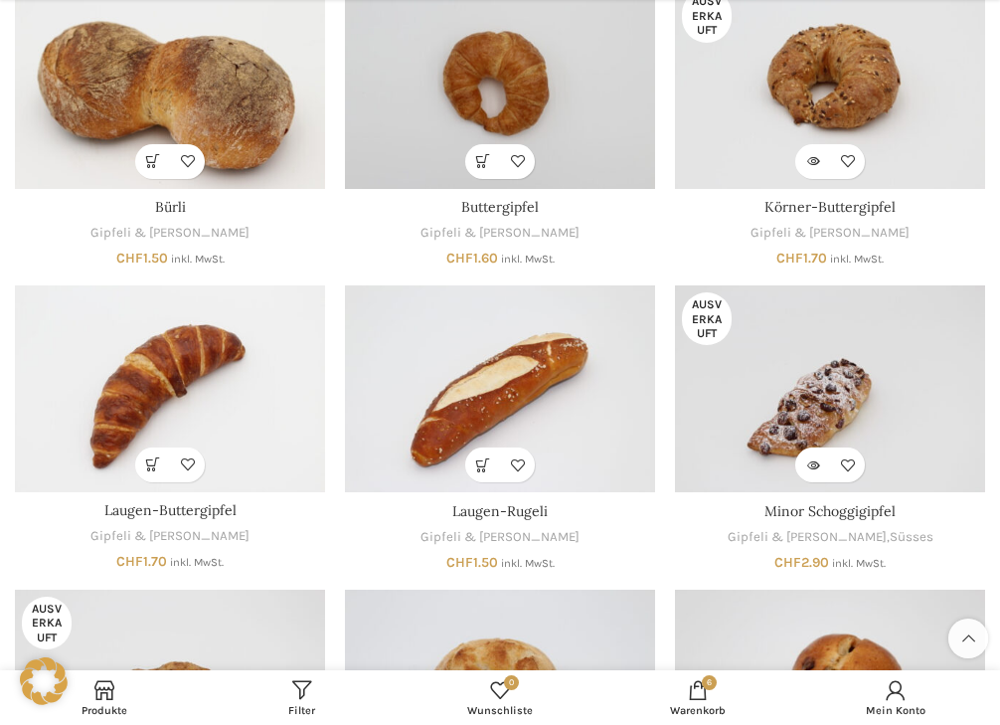
click at [177, 369] on img "Laugen-Buttergipfel" at bounding box center [170, 388] width 310 height 207
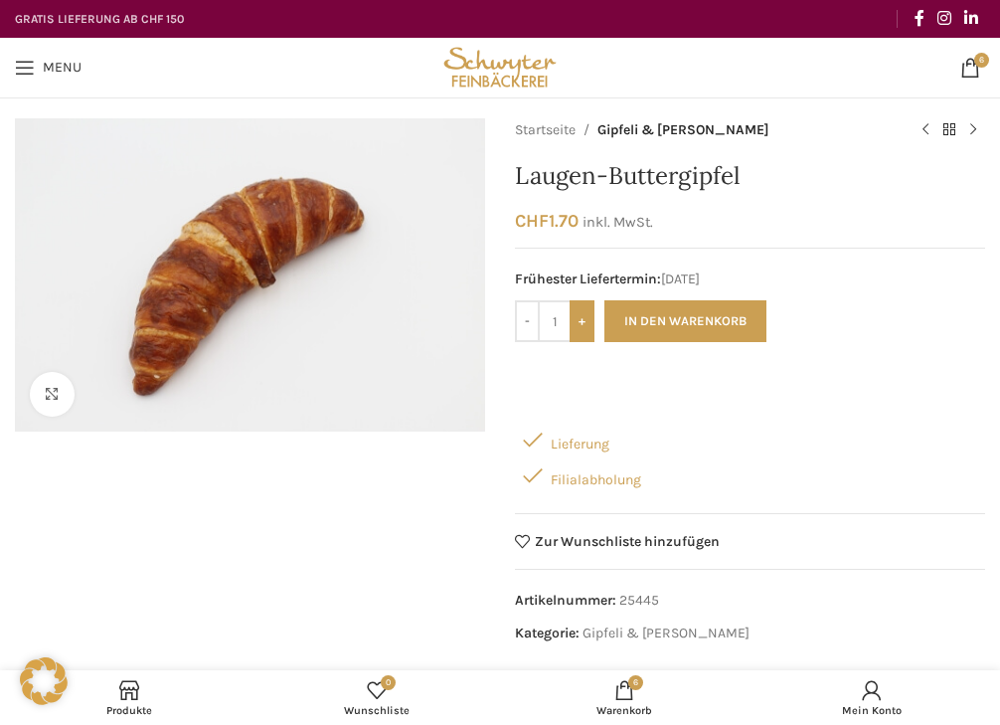
click at [578, 326] on input "+" at bounding box center [581, 321] width 25 height 42
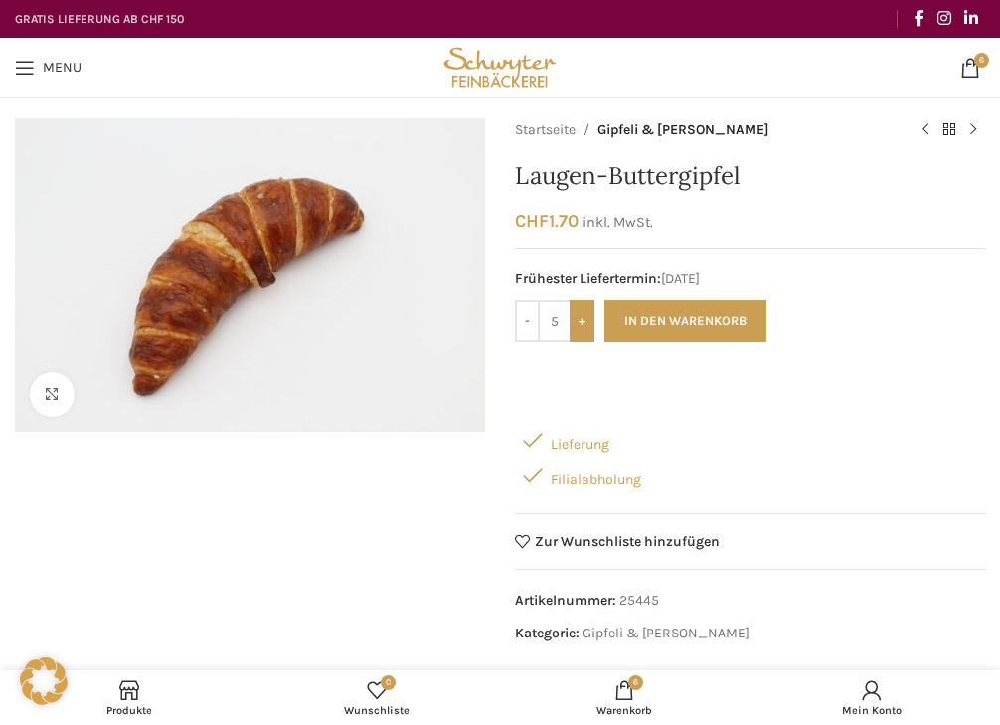
type input "6"
click at [722, 306] on button "In den Warenkorb" at bounding box center [685, 321] width 162 height 42
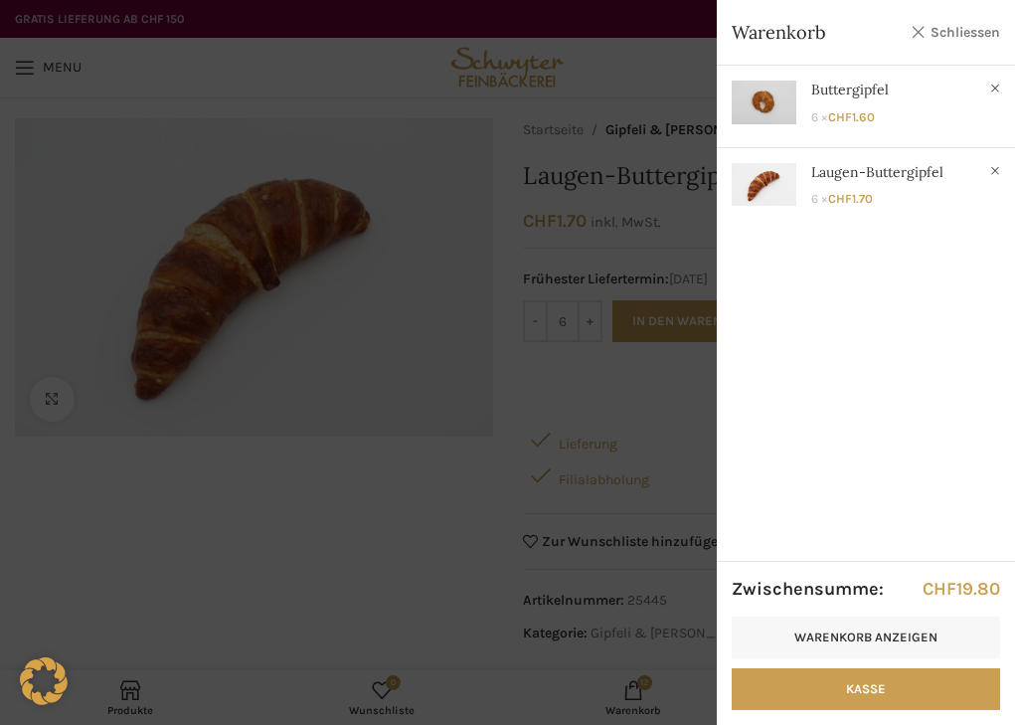
click at [927, 39] on link "Schliessen" at bounding box center [954, 32] width 89 height 25
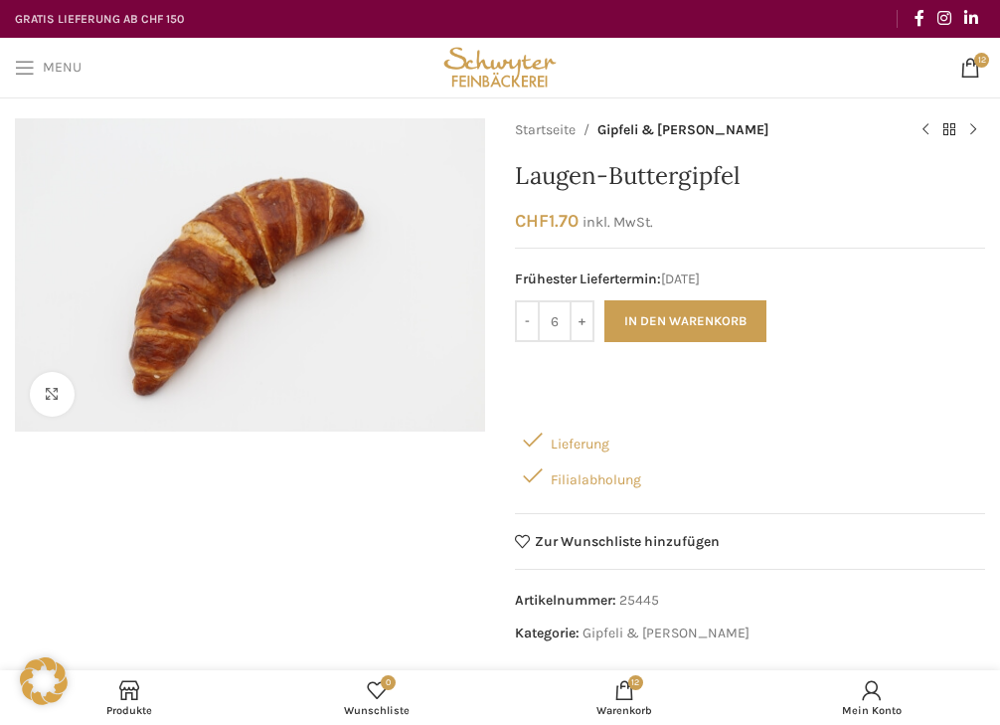
click at [32, 68] on span "Open mobile menu" at bounding box center [25, 68] width 20 height 20
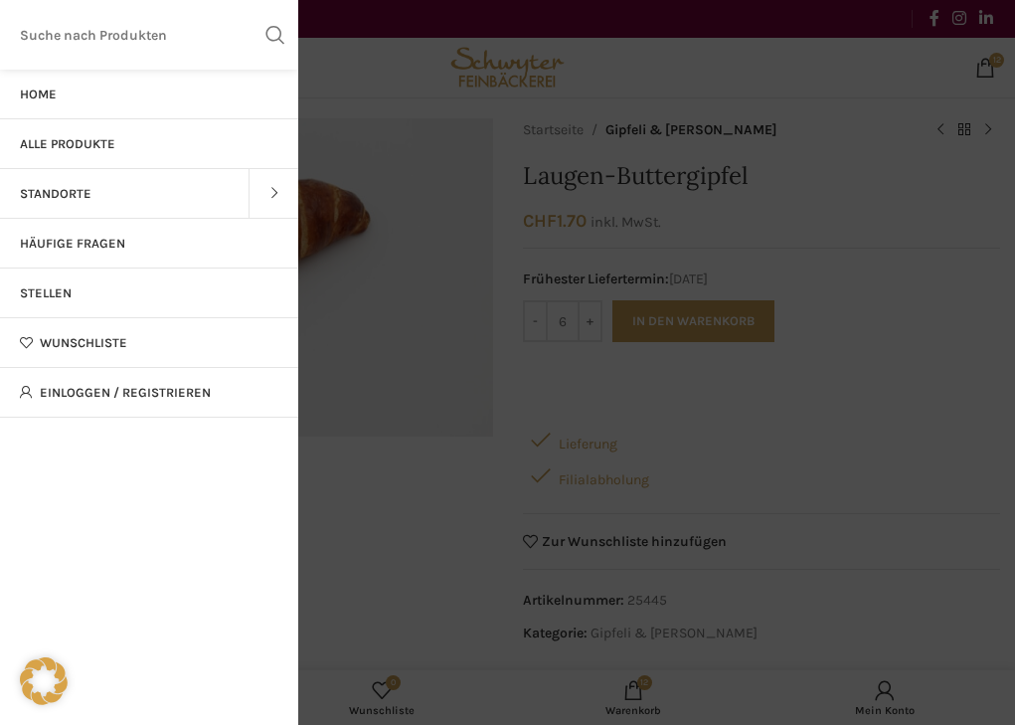
click at [691, 105] on div at bounding box center [507, 288] width 1015 height 874
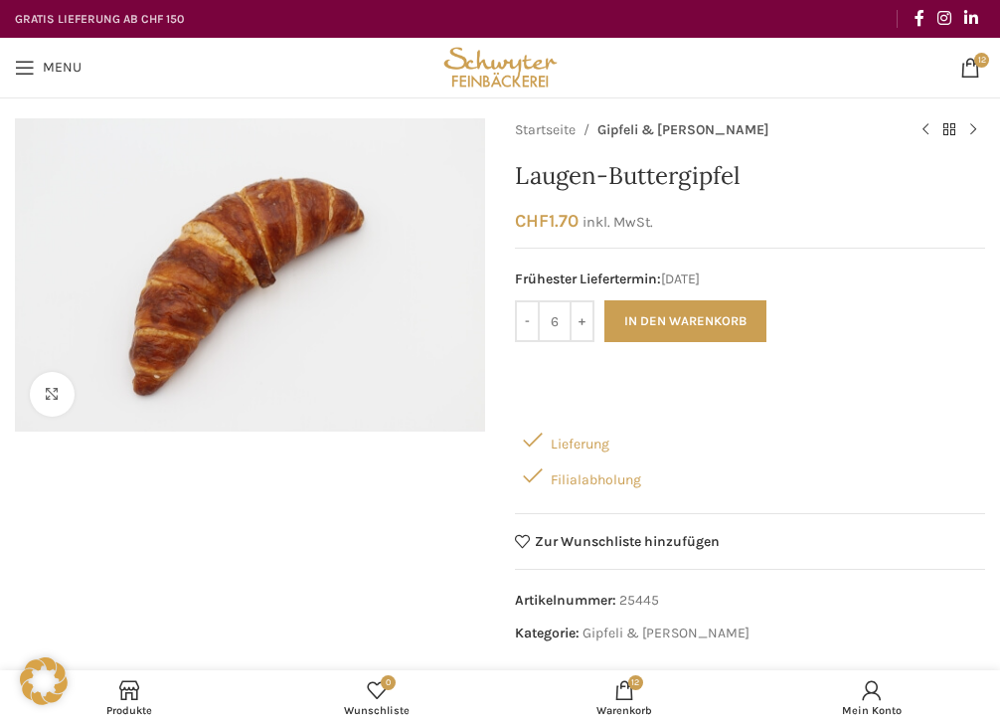
click at [661, 128] on link "Gipfeli & [PERSON_NAME]" at bounding box center [683, 130] width 172 height 22
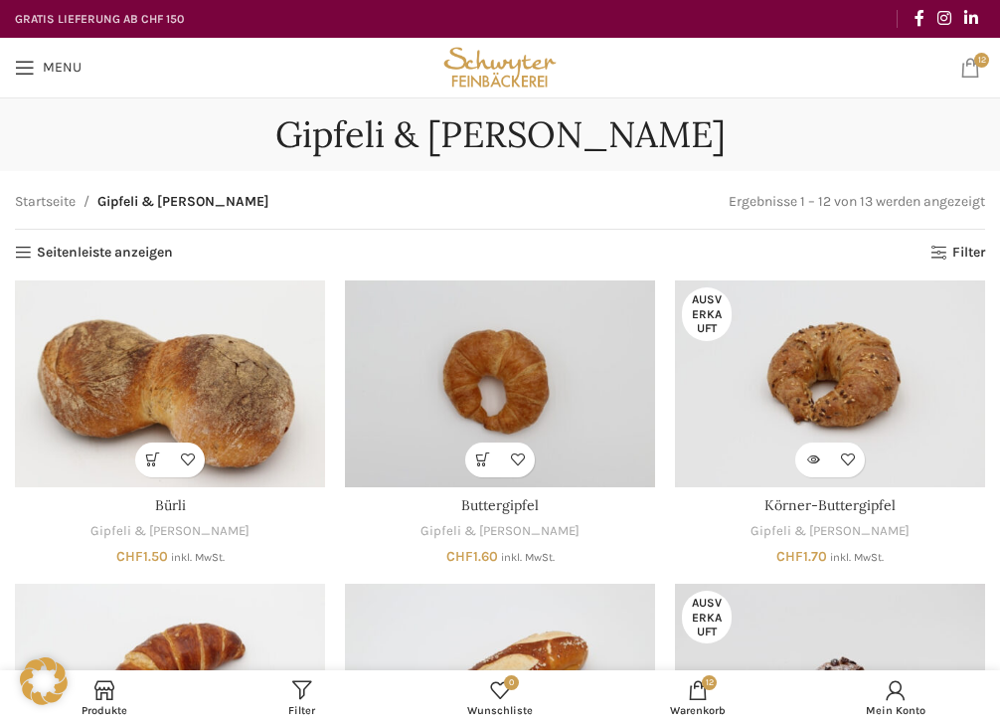
click at [961, 62] on span "12 items" at bounding box center [970, 68] width 20 height 20
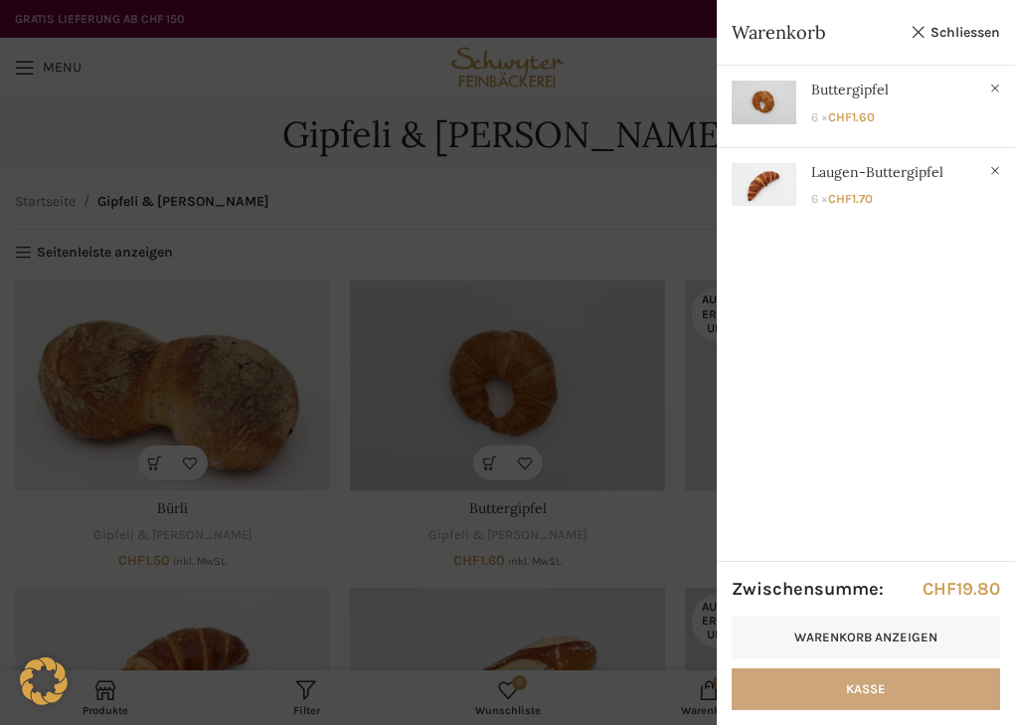
click at [896, 690] on link "Kasse" at bounding box center [865, 689] width 268 height 42
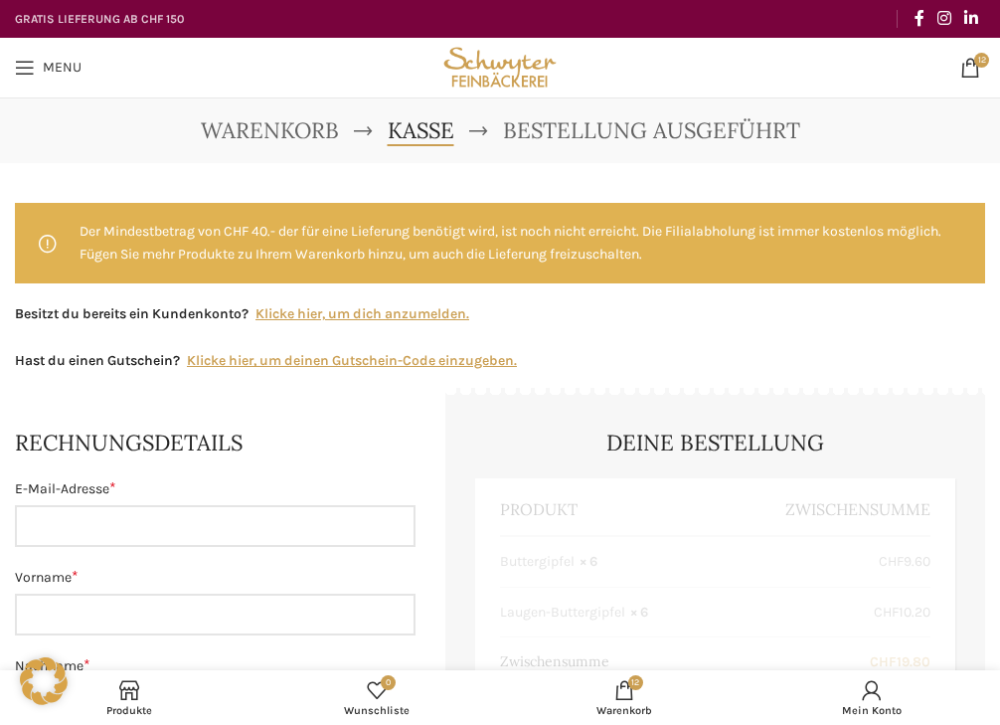
select select "SG"
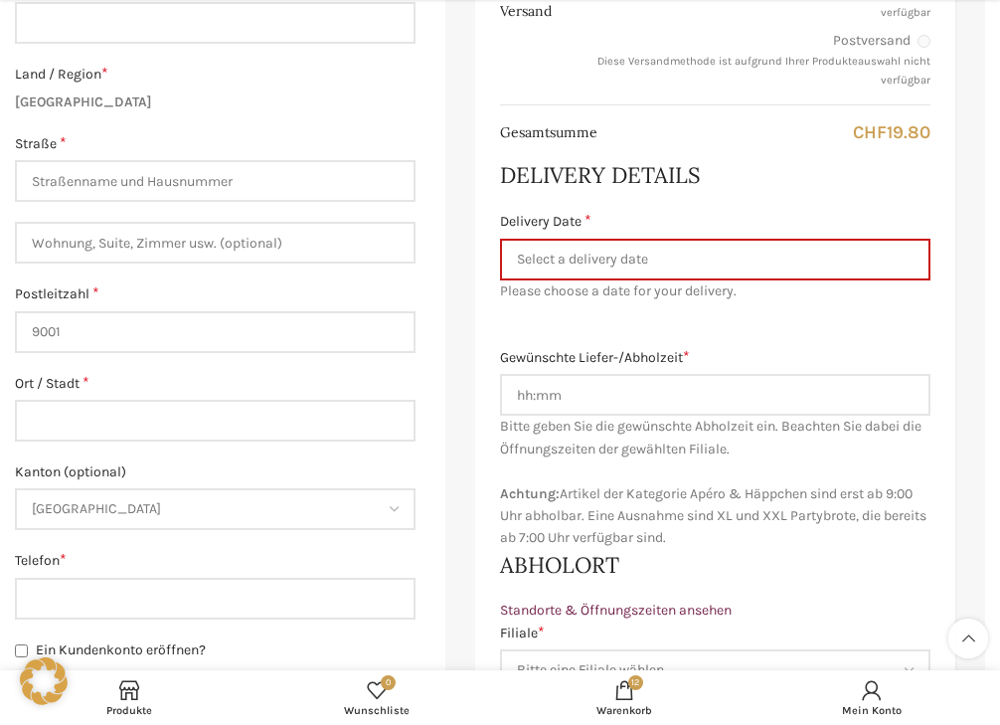
scroll to position [795, 0]
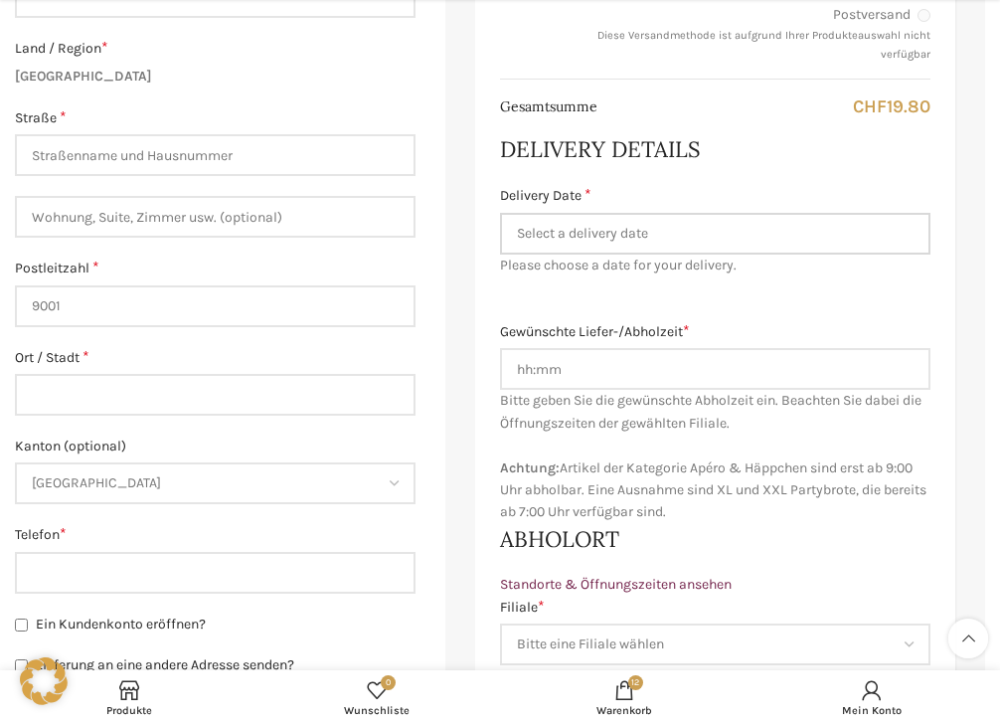
click at [601, 242] on input "Delivery Date *" at bounding box center [715, 234] width 430 height 42
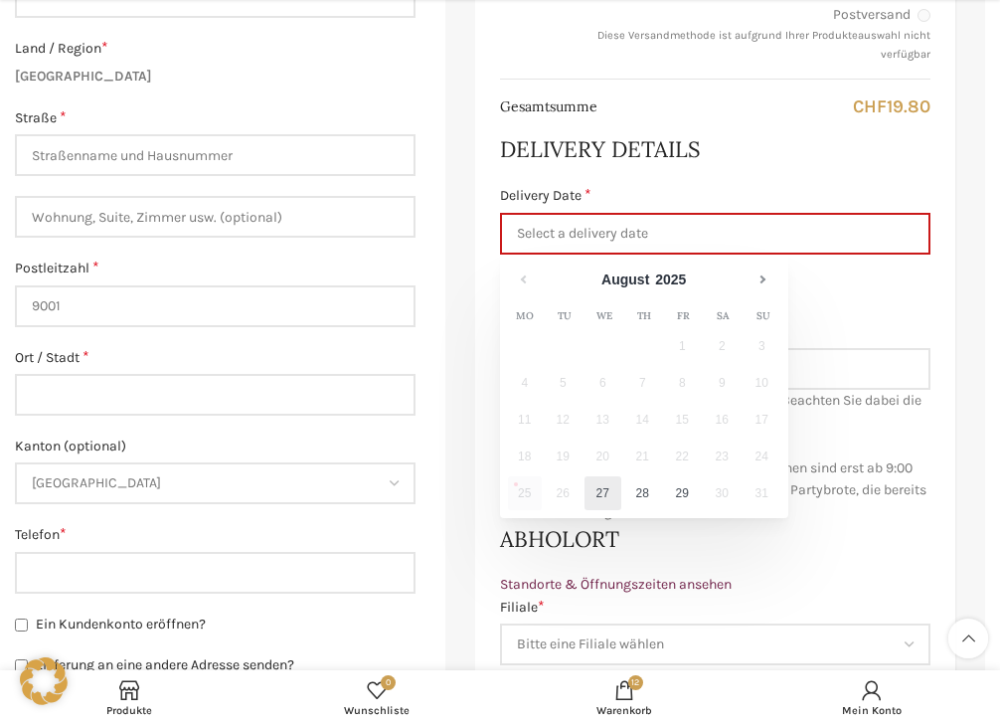
click at [602, 500] on link "27" at bounding box center [602, 493] width 37 height 34
type input "[DATE]"
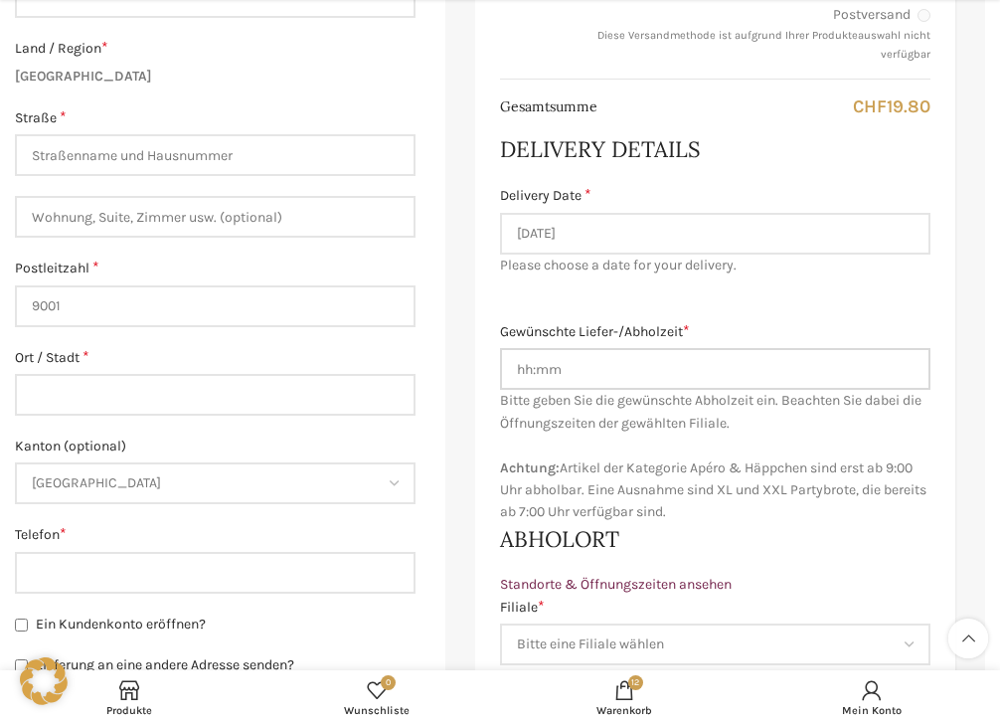
click at [584, 378] on input "Gewünschte Liefer-/Abholzeit *" at bounding box center [715, 369] width 430 height 42
type input "6:30"
click at [778, 317] on div "Produkt Zwischensumme Buttergipfel × 6 CHF 9.60 Laugen-Buttergipfel × 6 CHF 10.…" at bounding box center [715, 187] width 480 height 1008
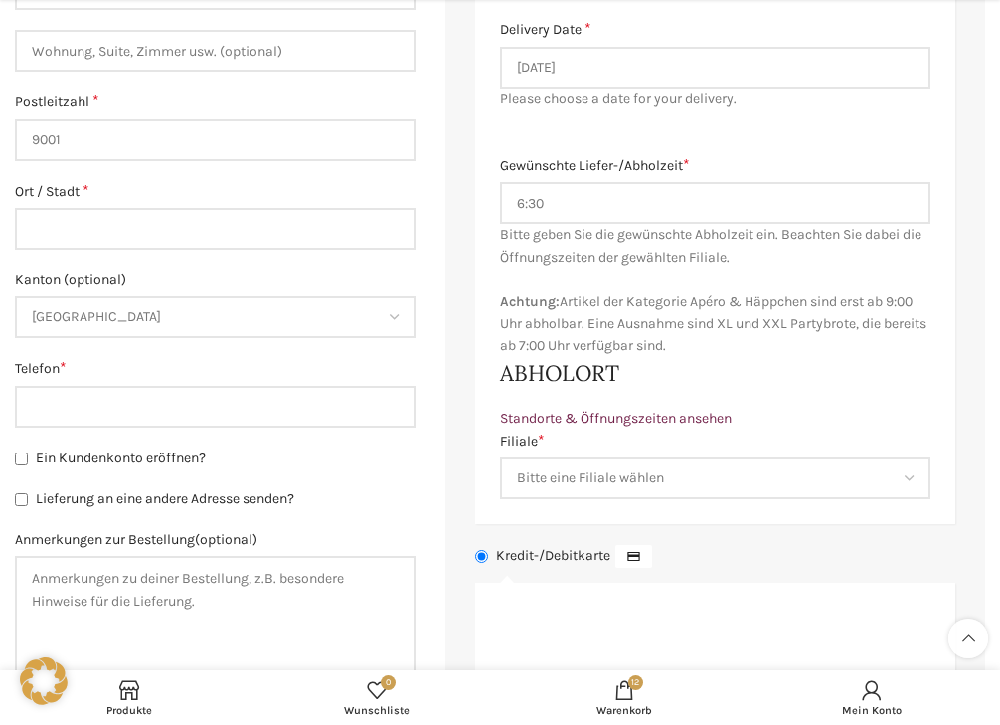
scroll to position [994, 0]
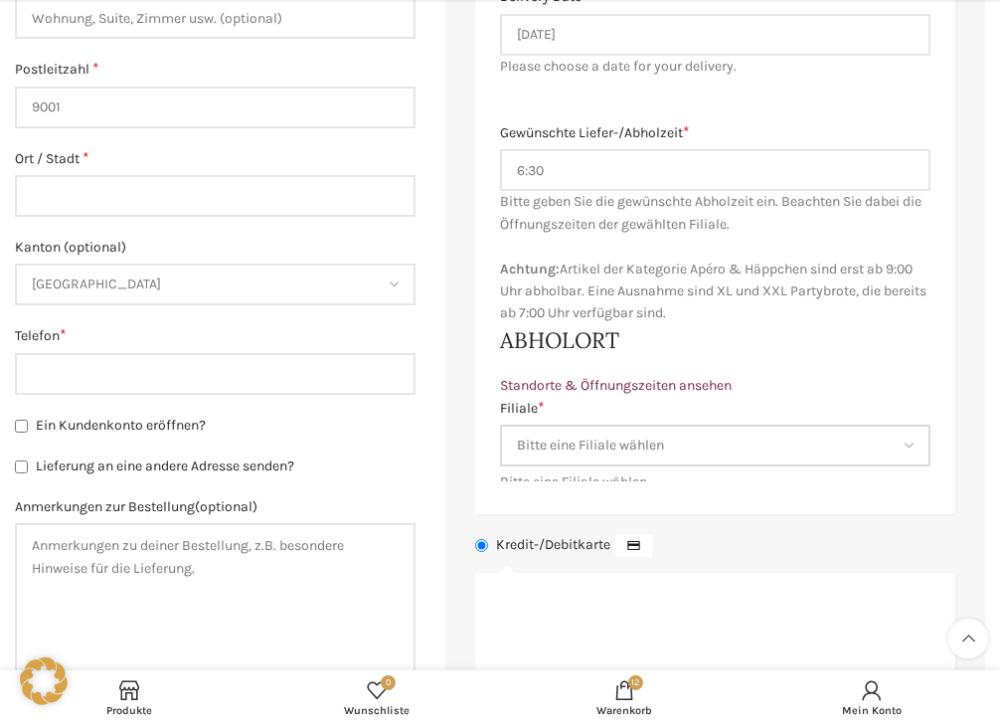
click at [660, 451] on select "Bitte eine Filiale wählen Backstube Schuppis Neugasse Lindenpark Bahnhof St. Ga…" at bounding box center [715, 445] width 430 height 42
click at [658, 379] on link "Standorte & Öffnungszeiten ansehen" at bounding box center [616, 385] width 232 height 17
click at [617, 446] on select "Bitte eine Filiale wählen Backstube Schuppis Neugasse Lindenpark Bahnhof St. Ga…" at bounding box center [715, 445] width 430 height 42
select select "11684"
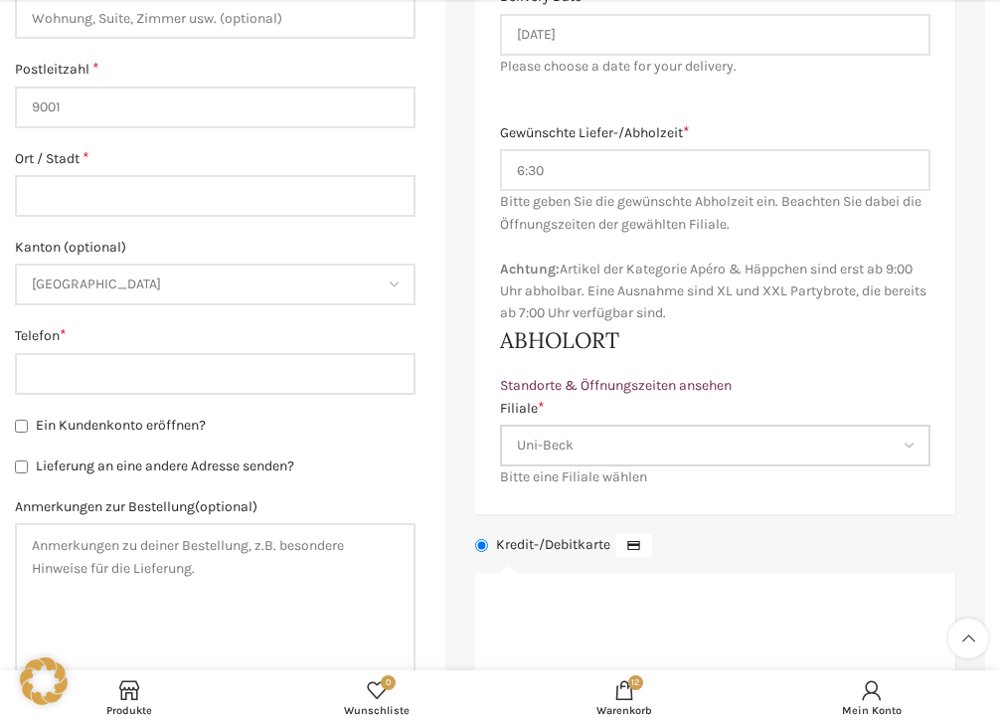
click at [500, 424] on select "Bitte eine Filiale wählen Backstube Schuppis Neugasse Lindenpark Bahnhof St. Ga…" at bounding box center [715, 445] width 430 height 42
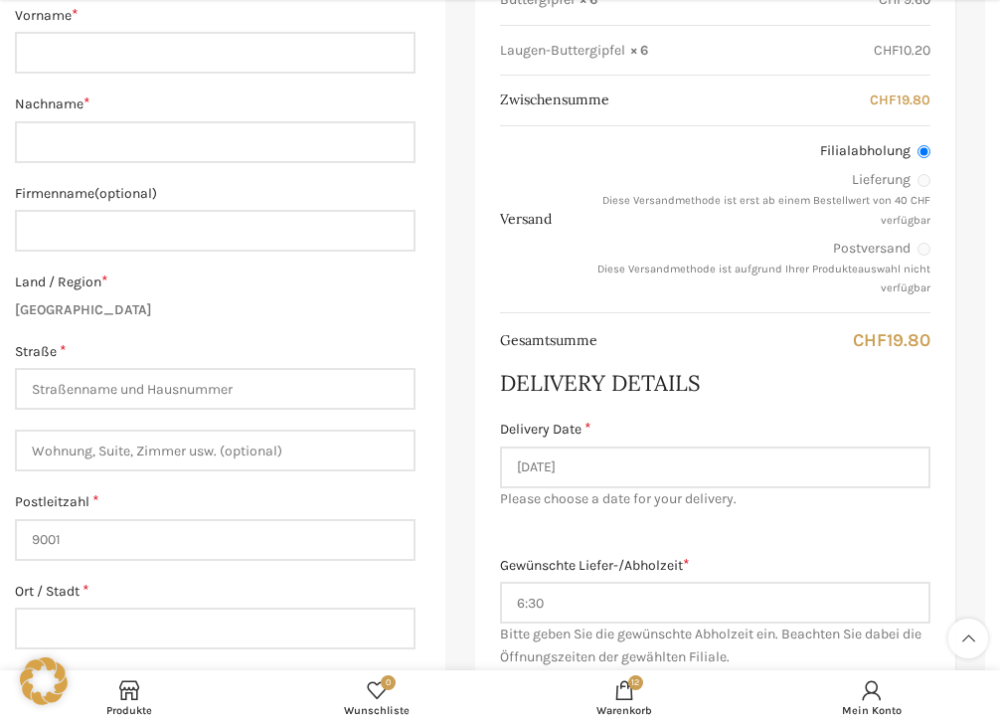
scroll to position [596, 0]
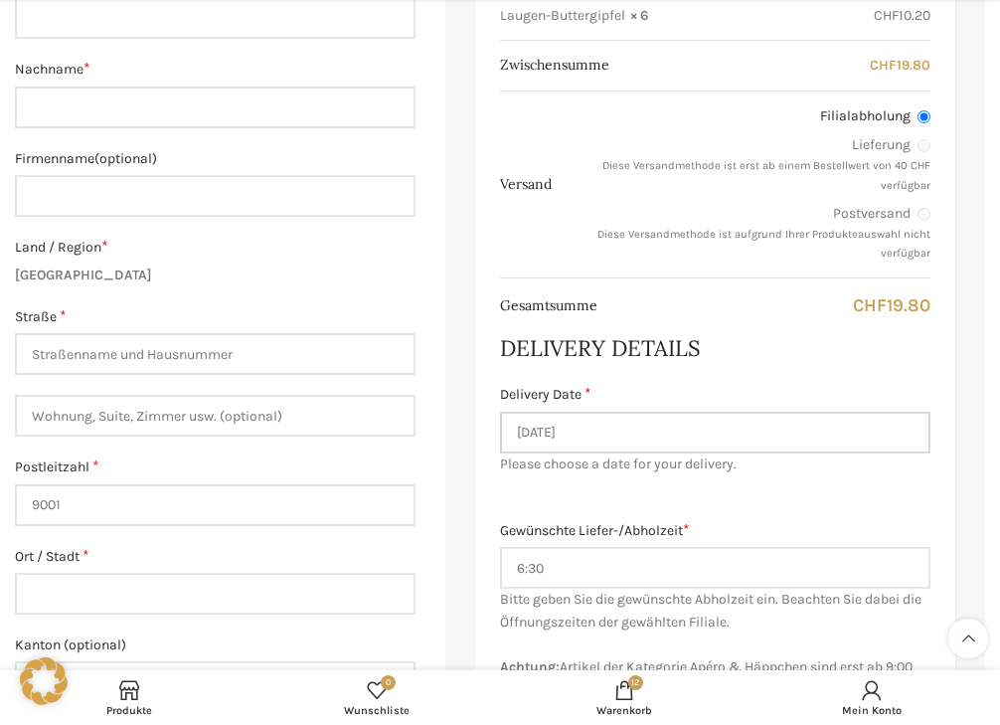
click at [696, 445] on input "[DATE]" at bounding box center [715, 432] width 430 height 42
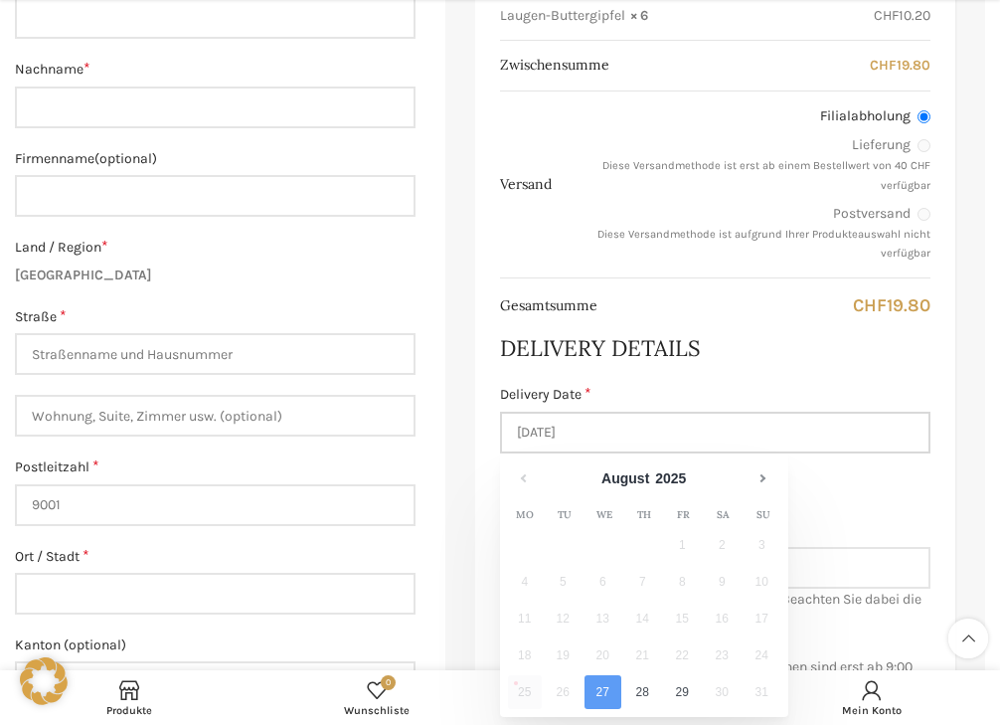
click at [696, 445] on input "[DATE]" at bounding box center [715, 432] width 430 height 42
click at [738, 383] on div "Delivery Details Sorry, there are no dates available for that shipping method. …" at bounding box center [715, 404] width 430 height 142
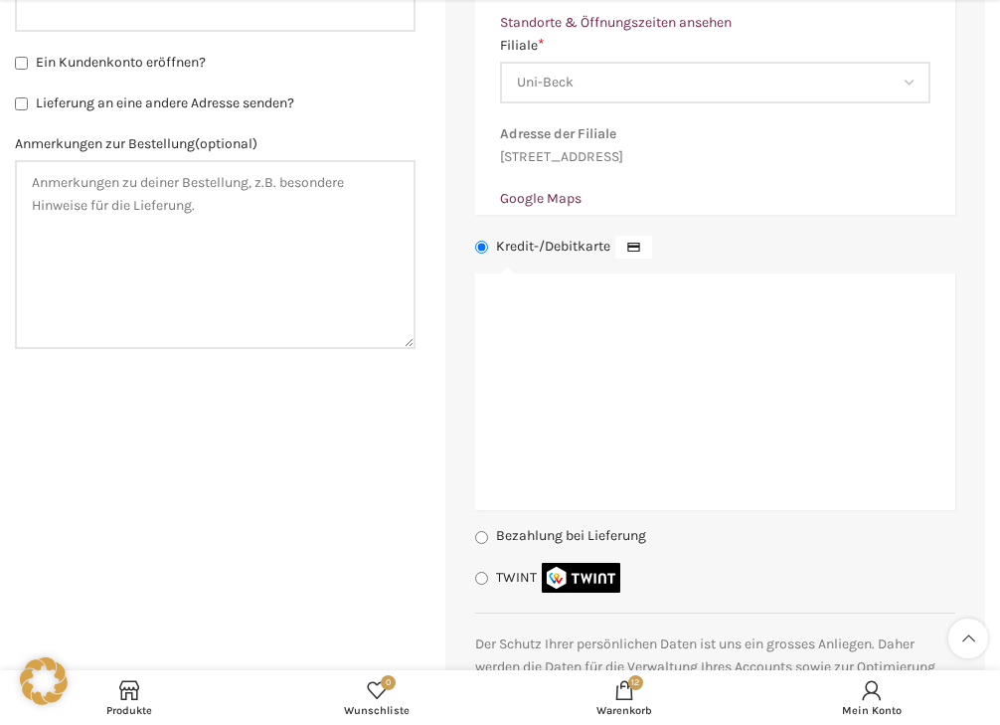
scroll to position [1391, 0]
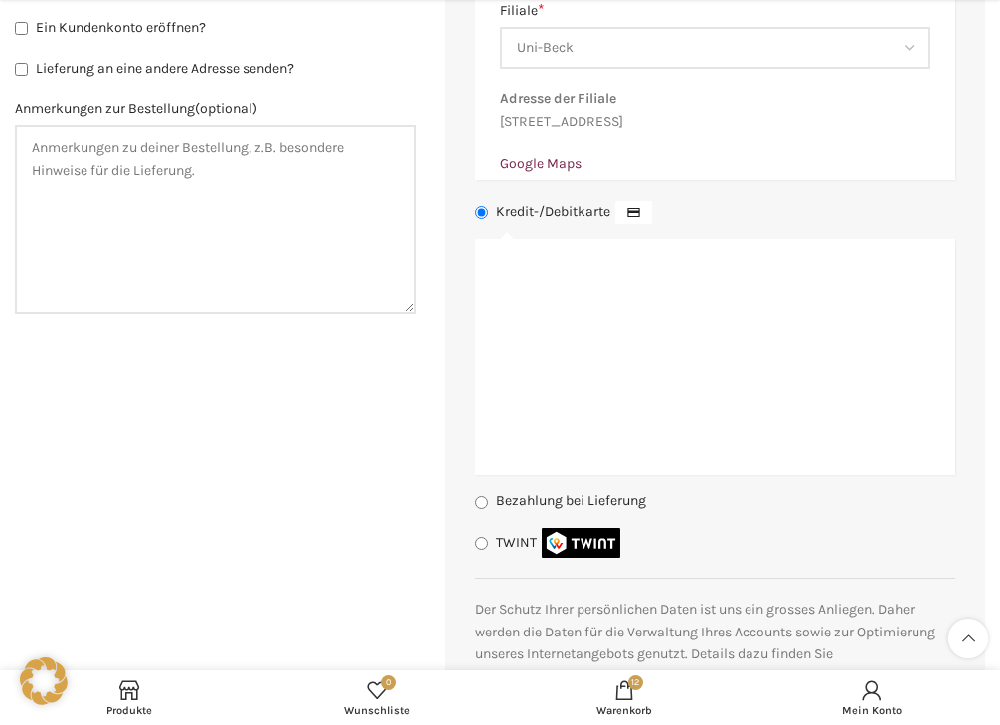
click at [483, 550] on input "TWINT" at bounding box center [481, 543] width 13 height 13
radio input "true"
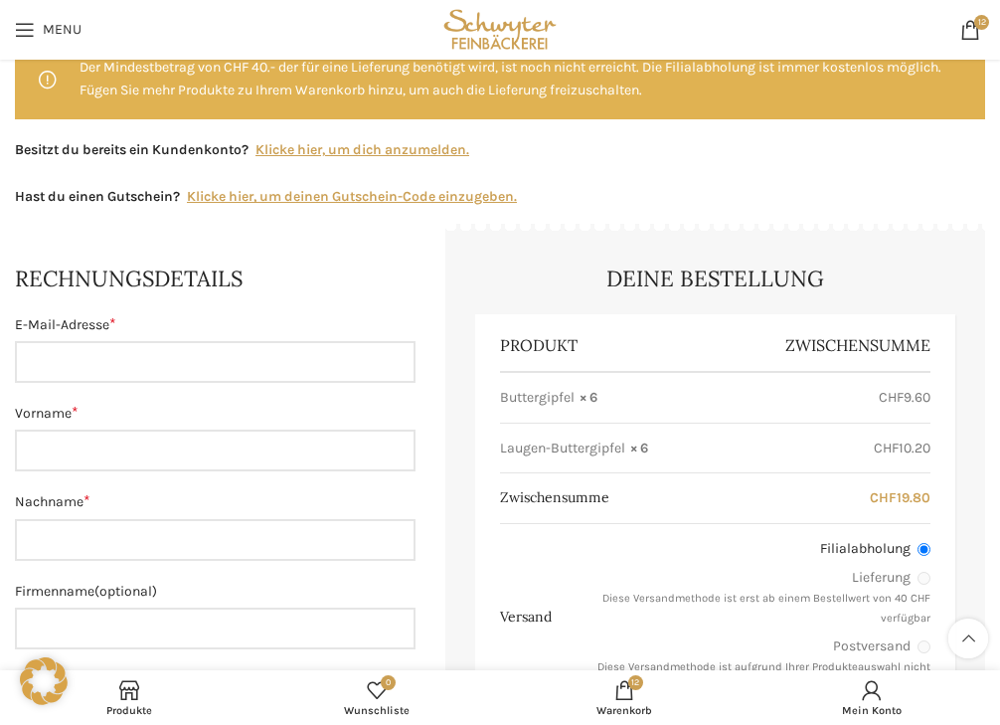
scroll to position [199, 0]
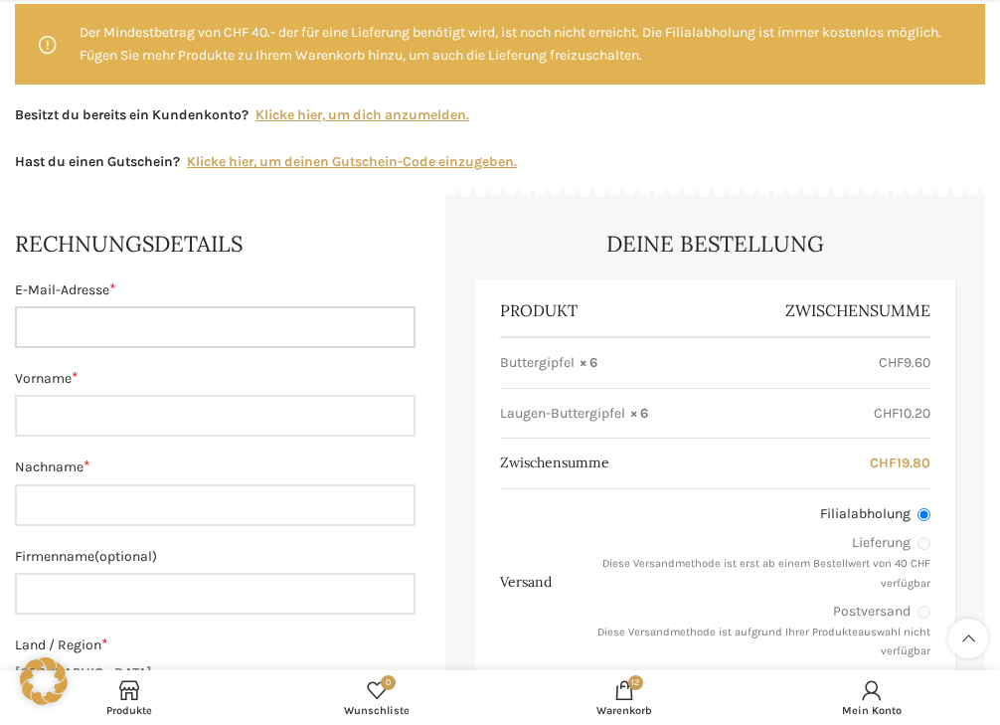
click at [96, 332] on input "E-Mail-Adresse *" at bounding box center [215, 327] width 401 height 42
type input "[EMAIL_ADDRESS][DOMAIN_NAME]"
type input "Loris"
type input "Berger"
type input "Metrohm"
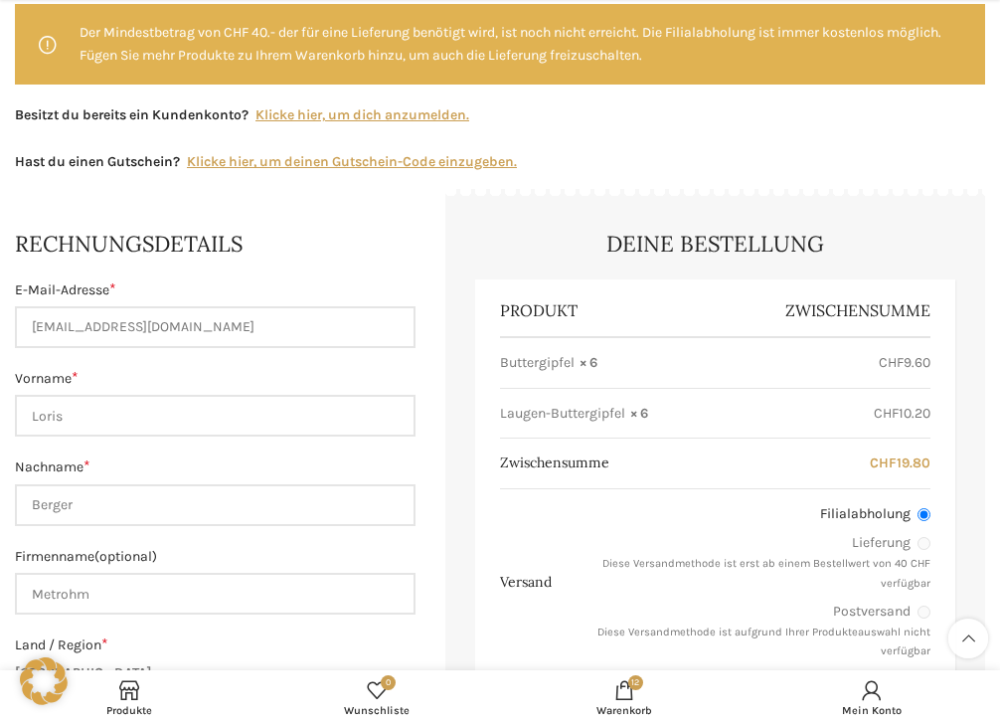
type input "[STREET_ADDRESS]"
type input "St. Gallen"
type input "[PHONE_NUMBER]"
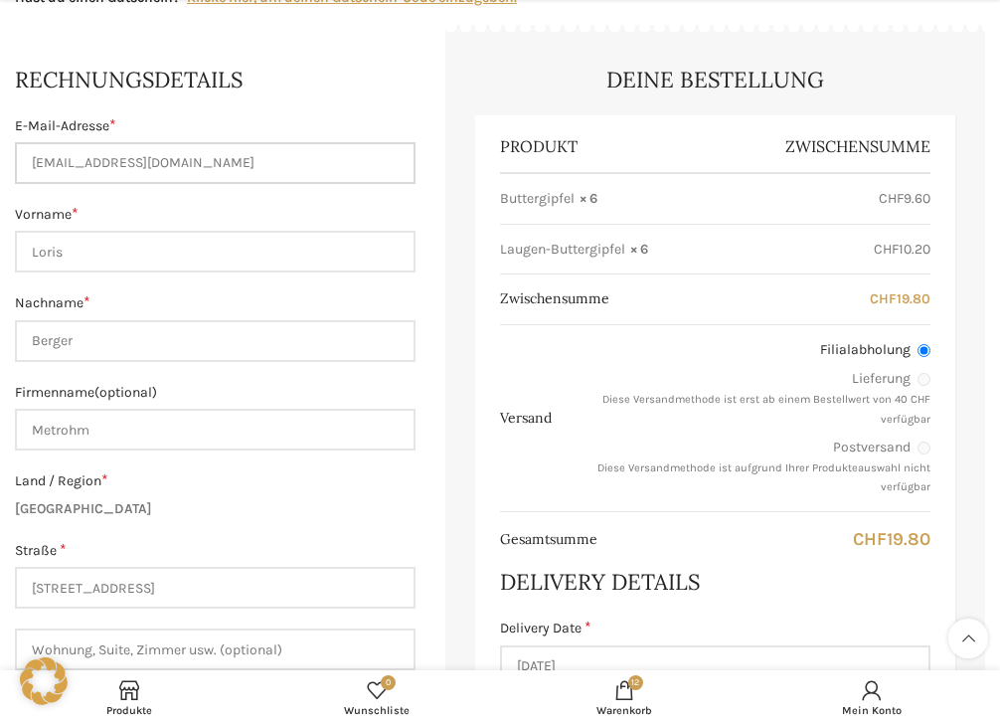
scroll to position [398, 0]
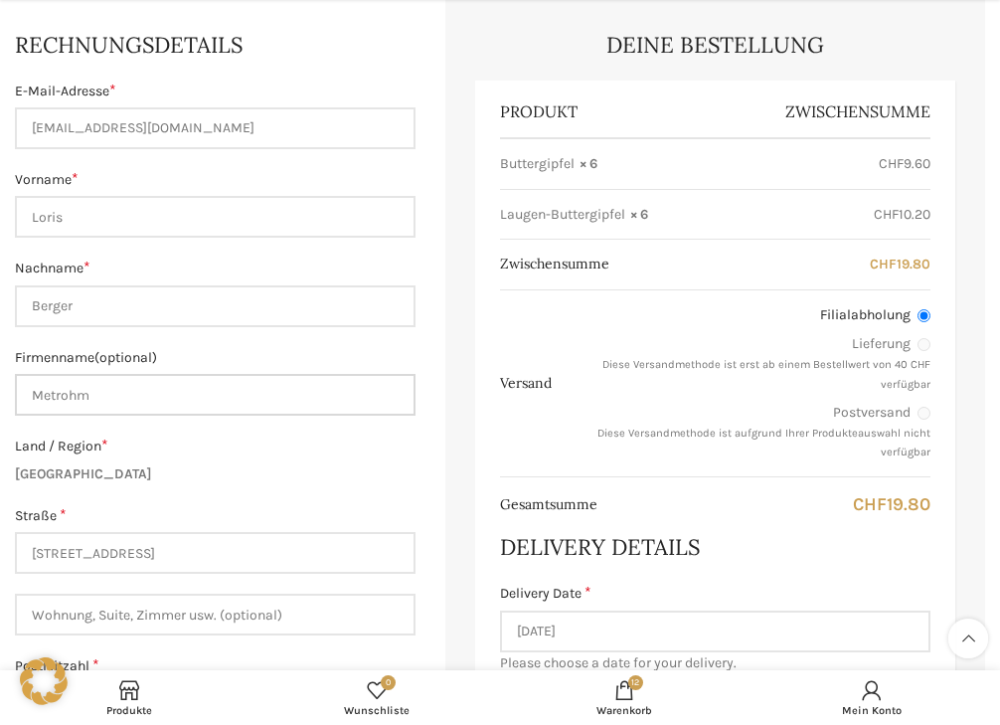
click at [123, 398] on input "Metrohm" at bounding box center [215, 395] width 401 height 42
drag, startPoint x: 123, startPoint y: 398, endPoint x: -42, endPoint y: 414, distance: 165.8
click at [292, 461] on p "Land / Region * Schweiz" at bounding box center [215, 460] width 401 height 50
click at [243, 340] on div "E-Mail-Adresse * lorisberger@hotmail.ch Vorname * Loris Nachname * Berger Firme…" at bounding box center [215, 536] width 401 height 910
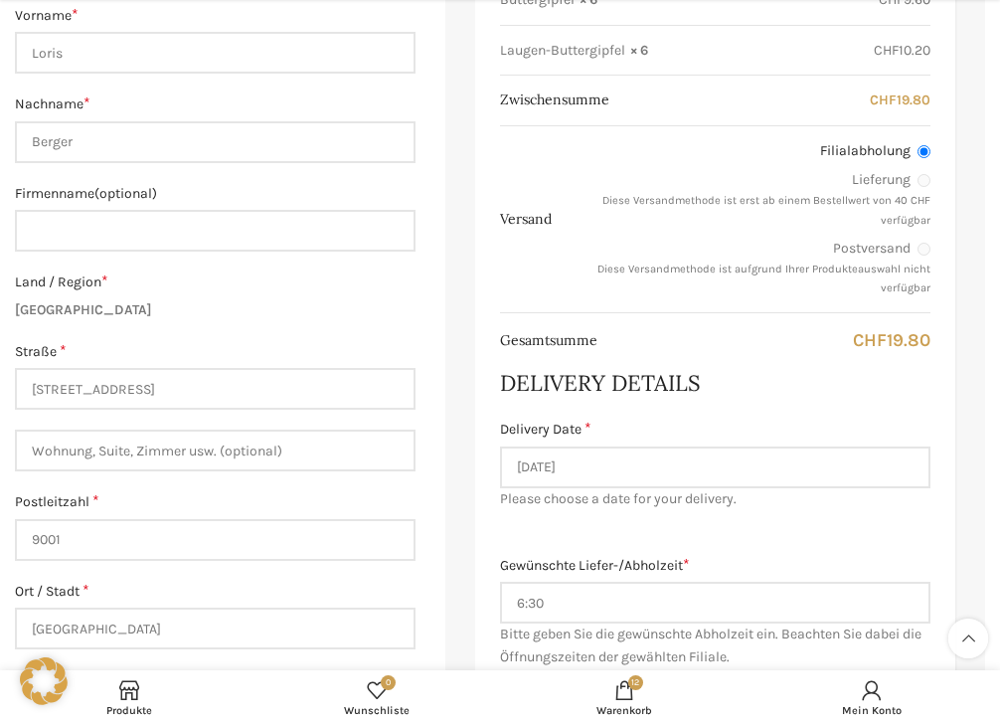
scroll to position [596, 0]
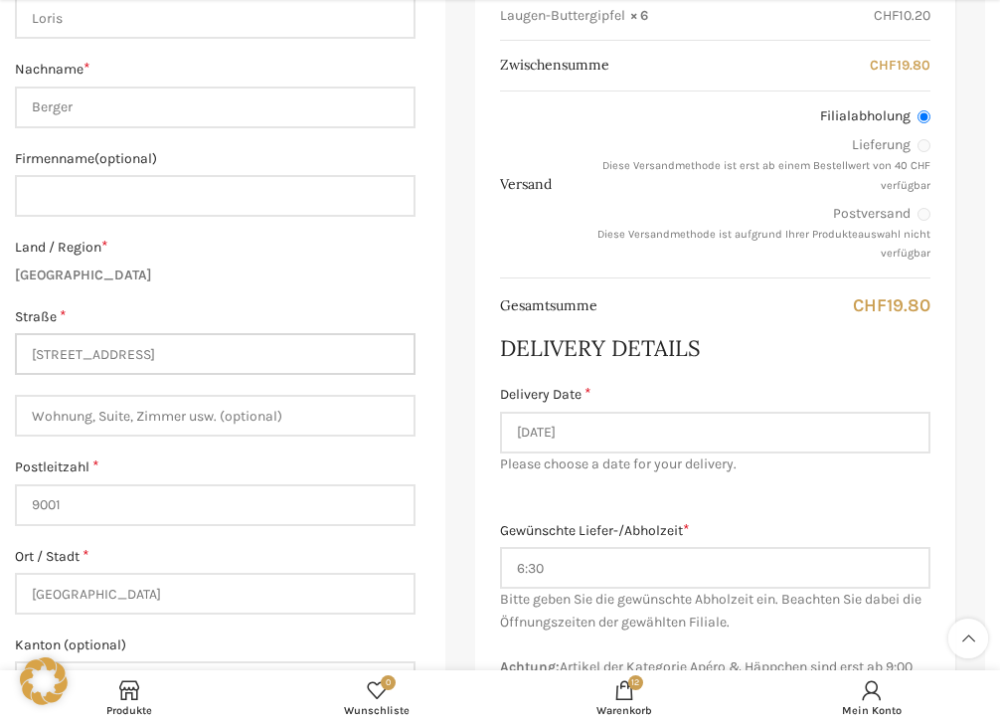
click at [169, 361] on input "[STREET_ADDRESS]" at bounding box center [215, 354] width 401 height 42
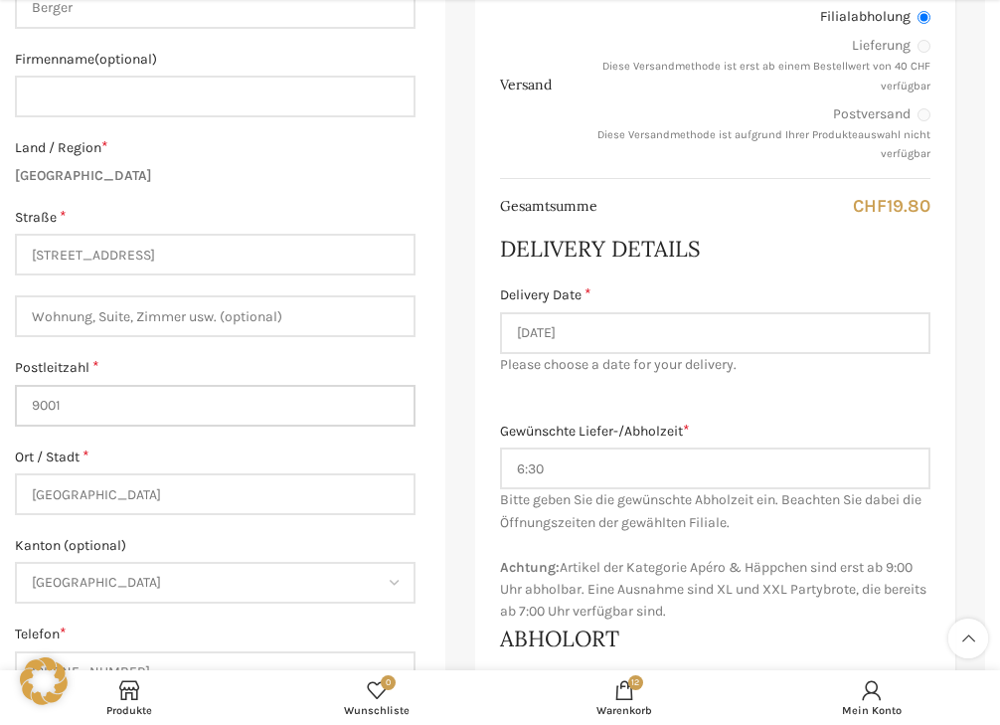
click at [97, 405] on input "9001" at bounding box center [215, 406] width 401 height 42
type input "9010"
click at [137, 360] on label "Postleitzahl *" at bounding box center [215, 368] width 401 height 22
click at [137, 385] on input "9010" at bounding box center [215, 406] width 401 height 42
click at [143, 367] on label "Postleitzahl *" at bounding box center [215, 368] width 401 height 22
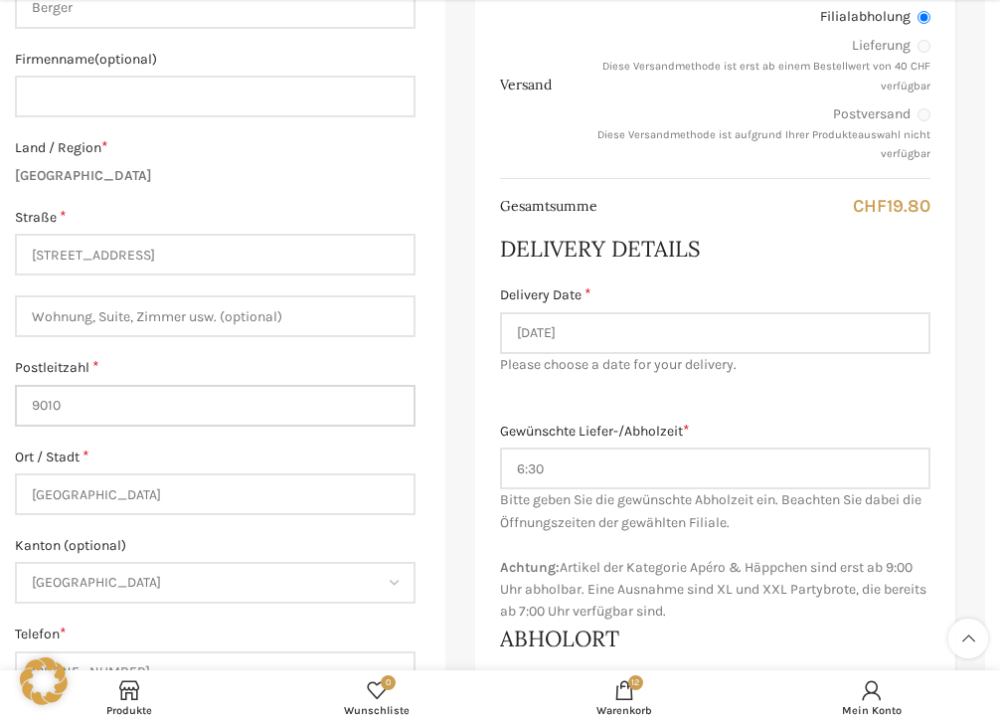
click at [143, 385] on input "9010" at bounding box center [215, 406] width 401 height 42
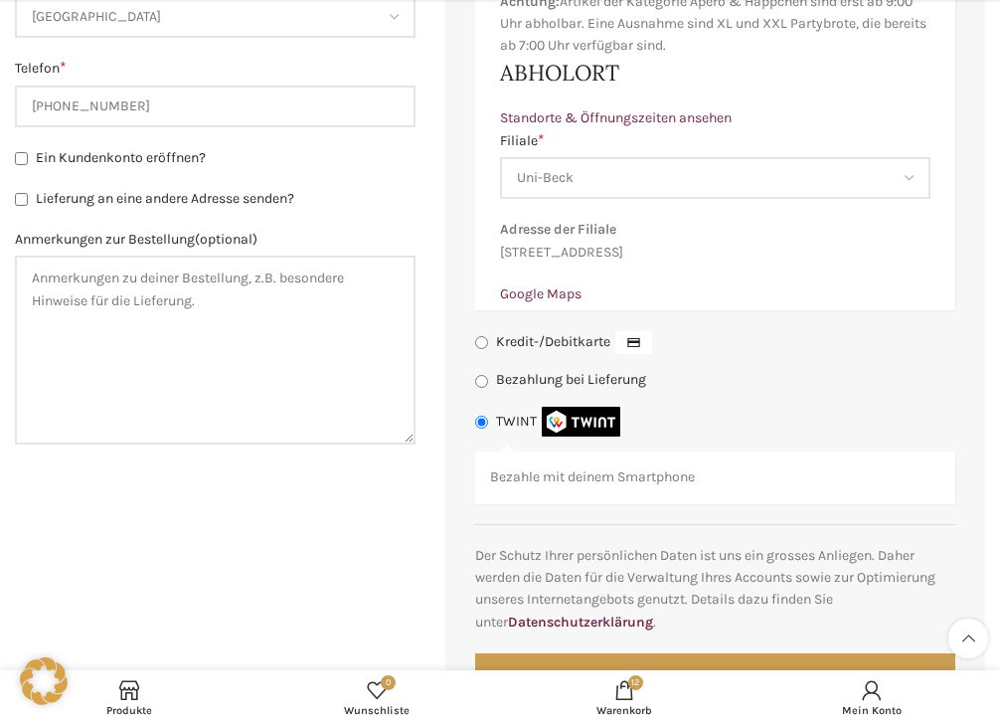
scroll to position [1391, 0]
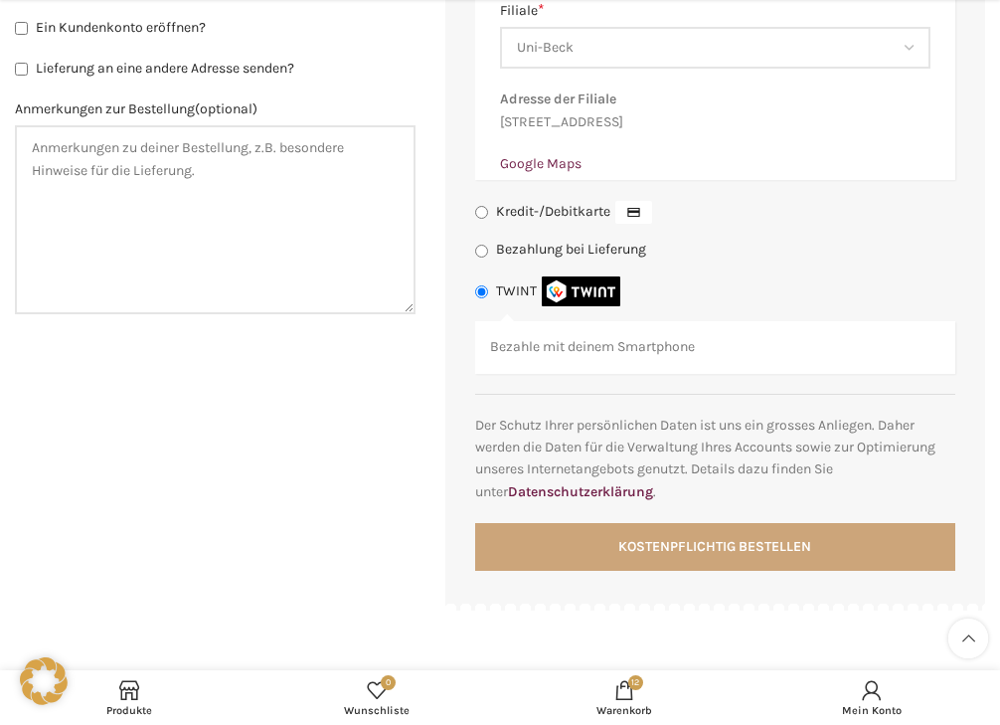
click at [670, 570] on button "Kostenpflichtig bestellen" at bounding box center [715, 547] width 480 height 48
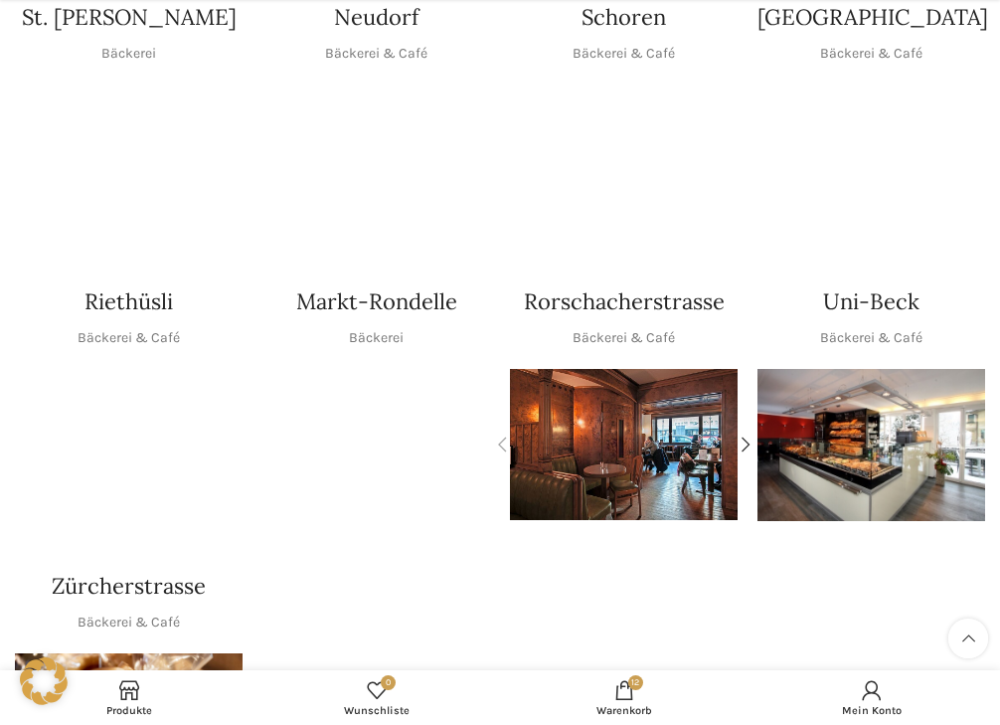
scroll to position [795, 0]
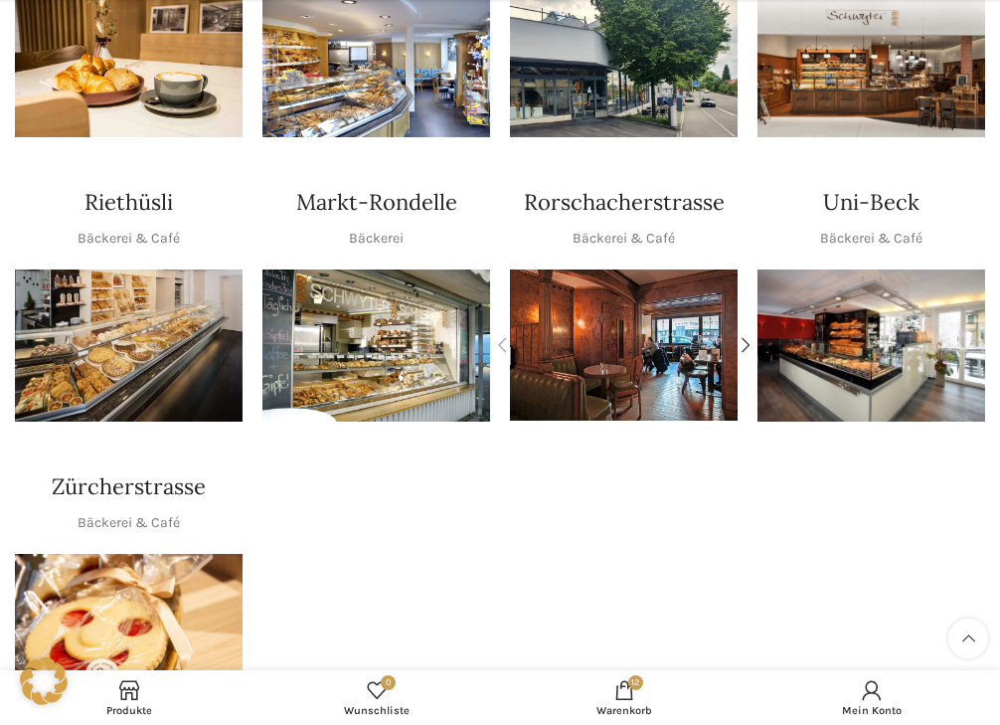
click at [867, 353] on img "1 / 1" at bounding box center [871, 344] width 228 height 151
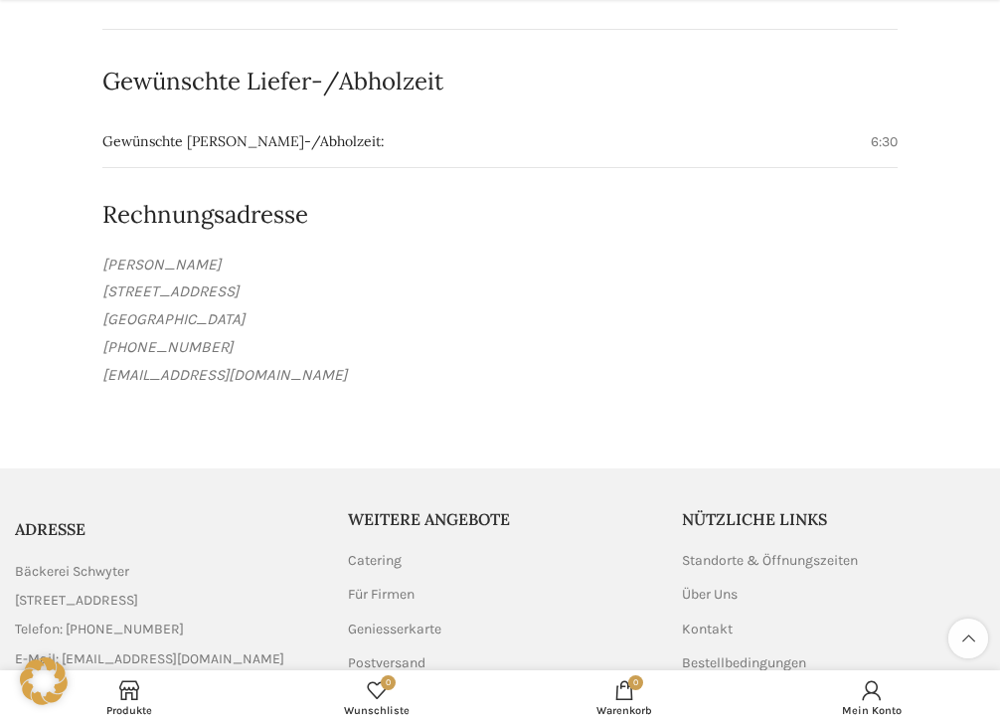
scroll to position [1292, 0]
